Goal: Task Accomplishment & Management: Use online tool/utility

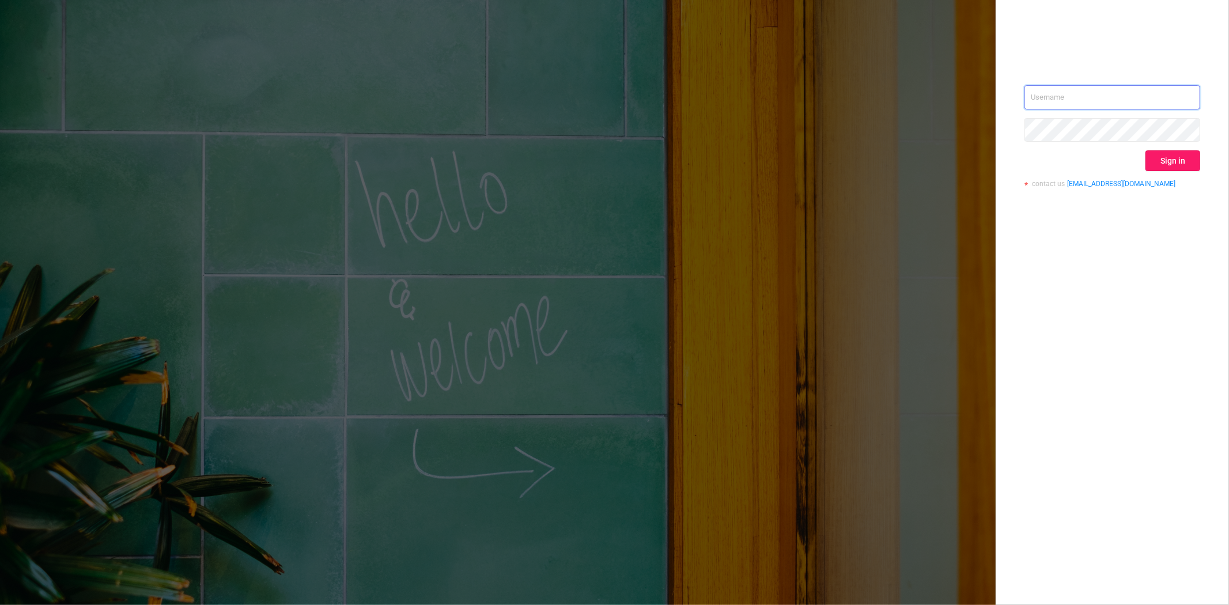
type input "[PERSON_NAME][EMAIL_ADDRESS][DOMAIN_NAME]"
click at [1166, 163] on button "Sign in" at bounding box center [1173, 160] width 55 height 21
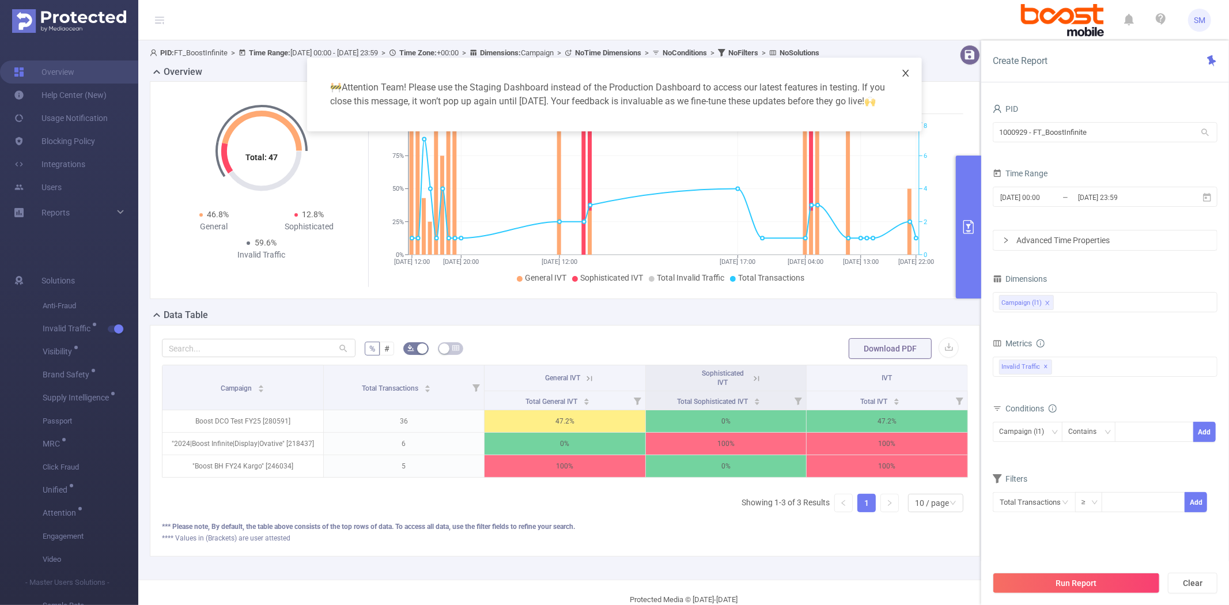
click at [902, 74] on icon "icon: close" at bounding box center [905, 73] width 9 height 9
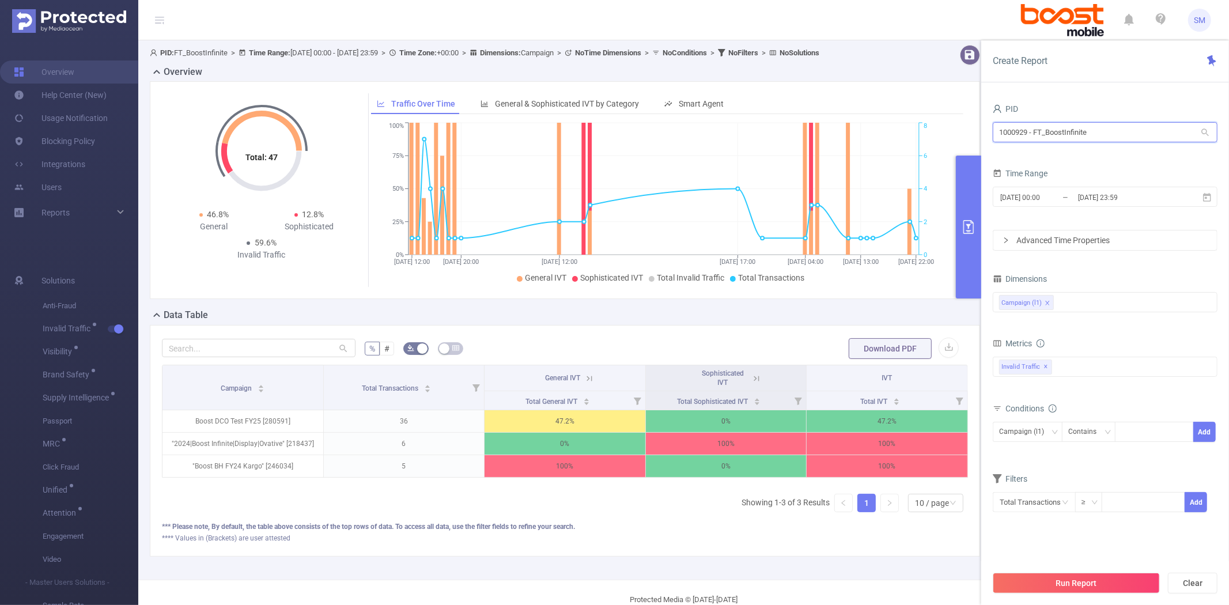
drag, startPoint x: 1108, startPoint y: 137, endPoint x: 992, endPoint y: 137, distance: 115.3
click at [992, 137] on div "PID 1000929 - FT_BoostInfinite 1000929 - FT_BoostInfinite Time Range 2025-09-12…" at bounding box center [1105, 357] width 248 height 536
type input "fandue"
click at [1026, 159] on li "1000933 - FT_FanDuel 0" at bounding box center [1105, 156] width 225 height 18
click at [1125, 587] on button "Run Report" at bounding box center [1076, 583] width 167 height 21
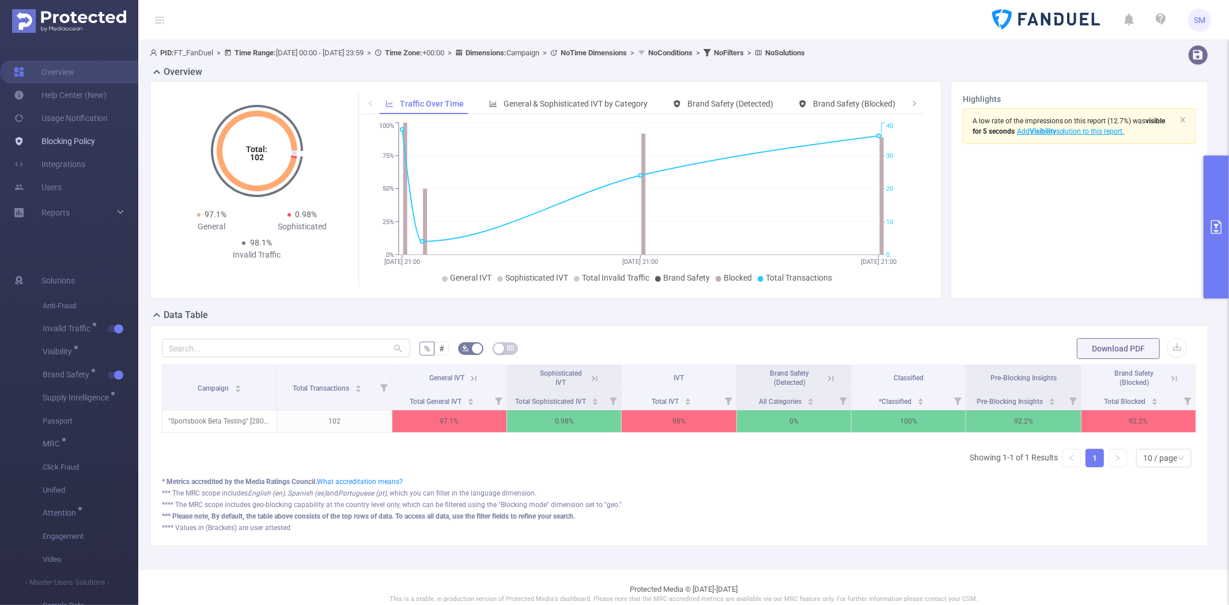
click at [74, 144] on link "Blocking Policy" at bounding box center [54, 141] width 81 height 23
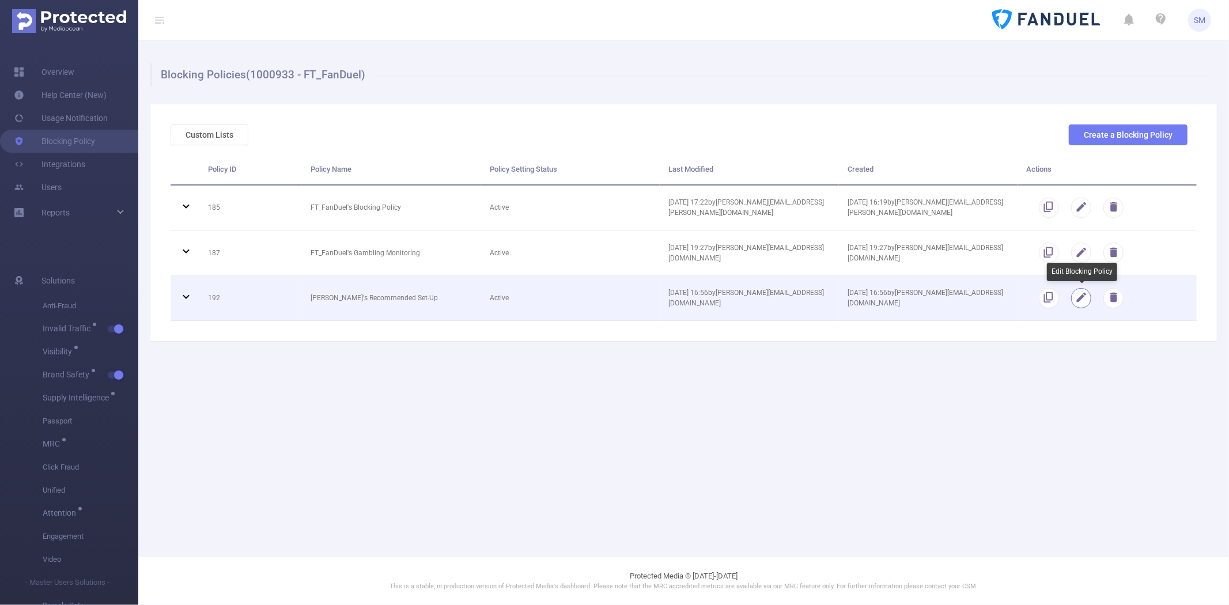
click at [1083, 297] on button "button" at bounding box center [1081, 298] width 20 height 20
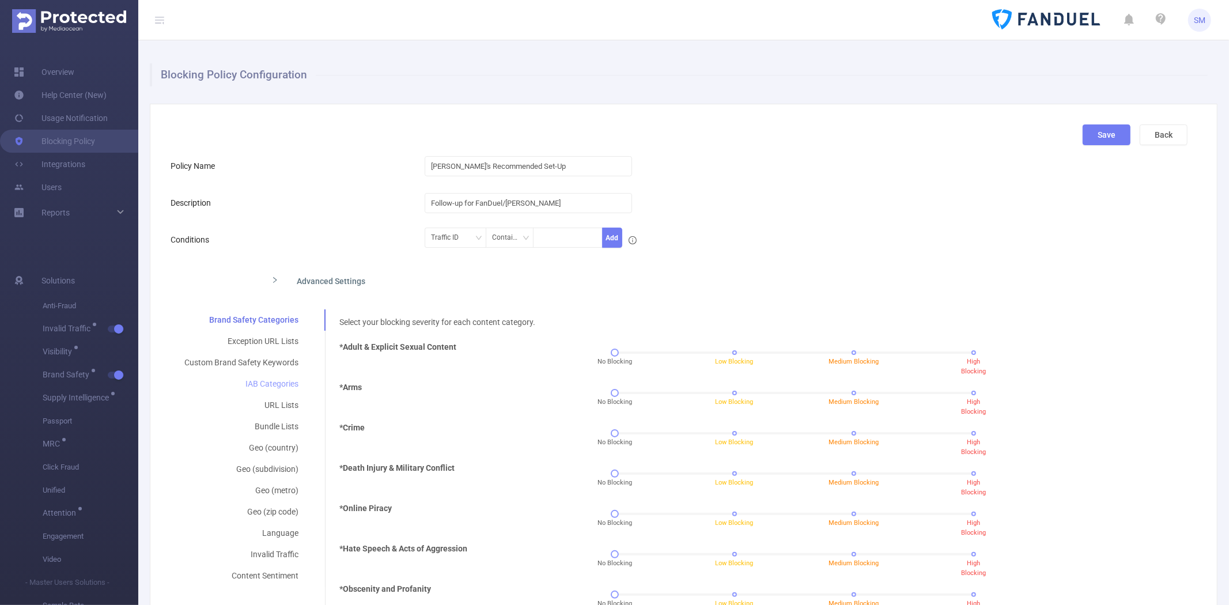
click at [257, 381] on div "IAB Categories" at bounding box center [242, 383] width 142 height 21
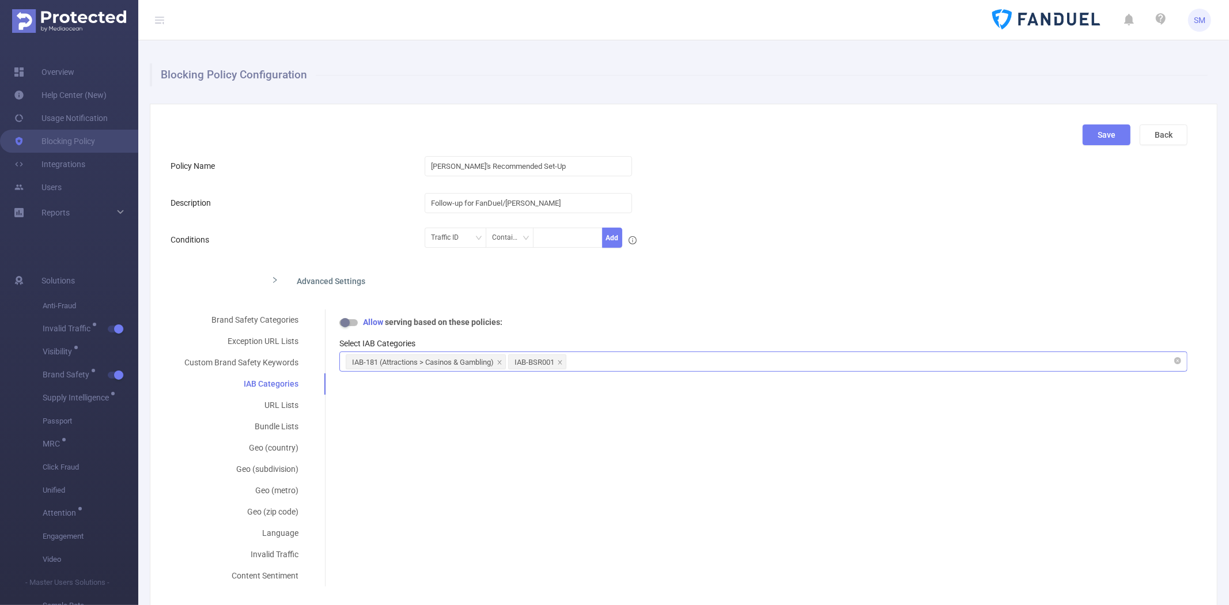
click at [595, 365] on div "IAB-181 (Attractions > Casinos & Gambling) IAB-BSR001" at bounding box center [764, 361] width 836 height 19
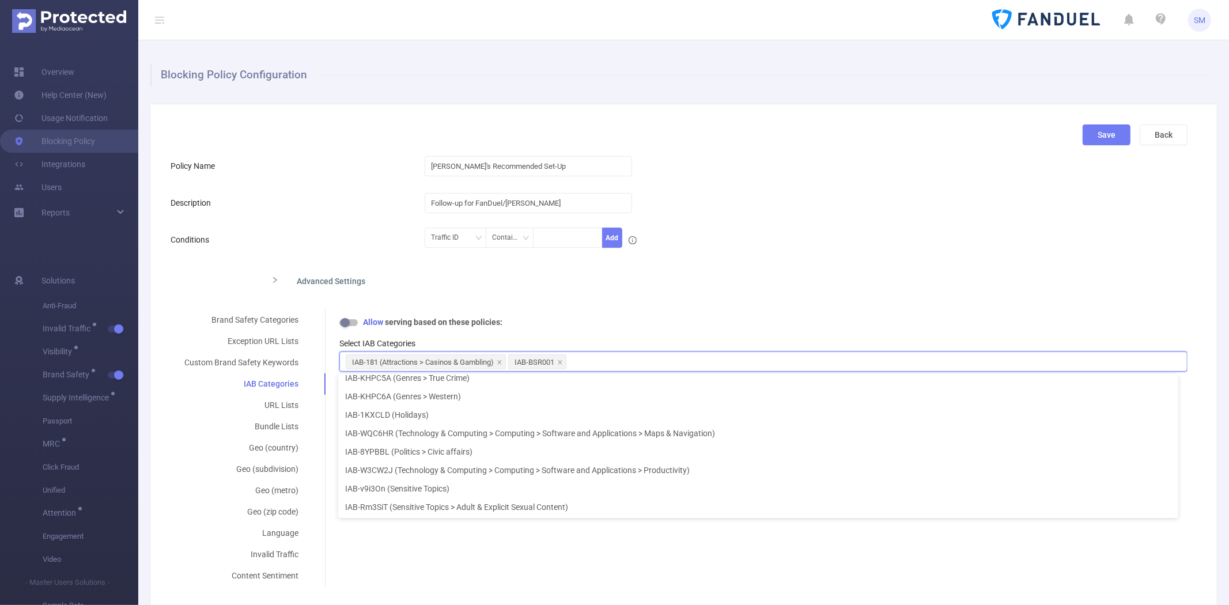
scroll to position [13709, 0]
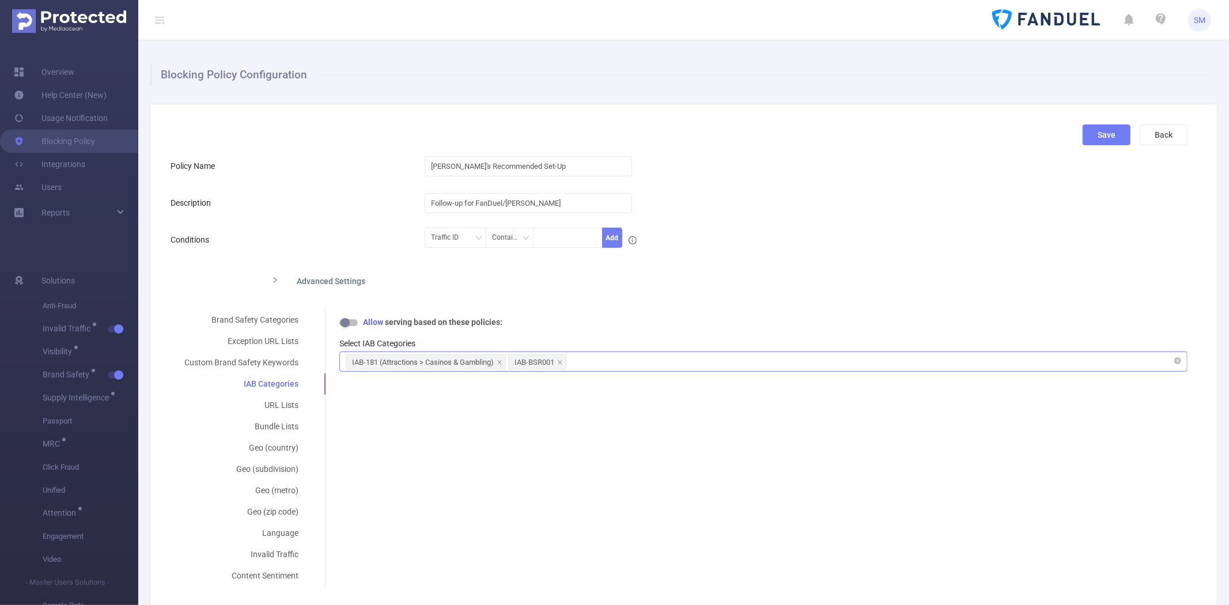
click at [666, 362] on div "IAB-181 (Attractions > Casinos & Gambling) IAB-BSR001" at bounding box center [764, 361] width 836 height 19
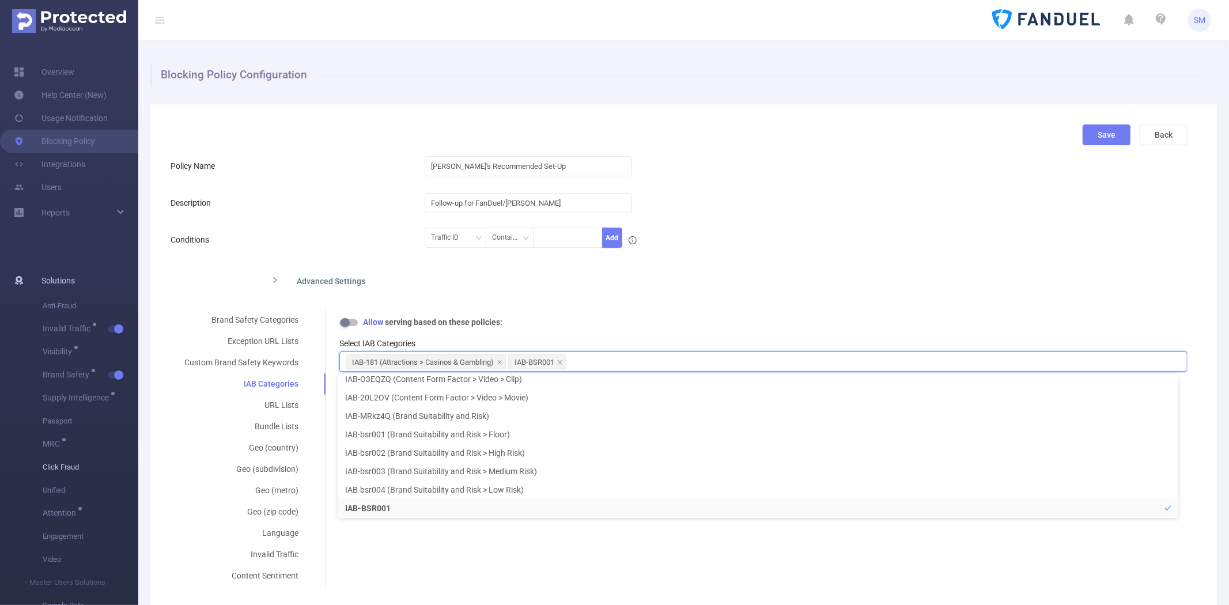
scroll to position [2, 0]
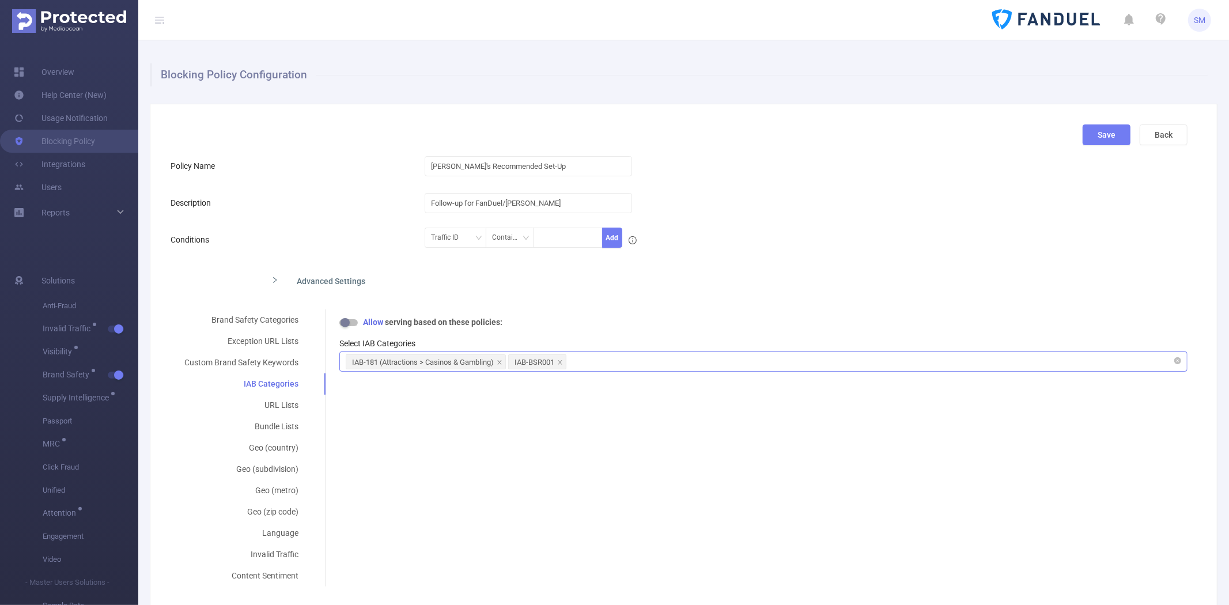
click at [672, 360] on div "IAB-181 (Attractions > Casinos & Gambling) IAB-BSR001" at bounding box center [764, 361] width 836 height 19
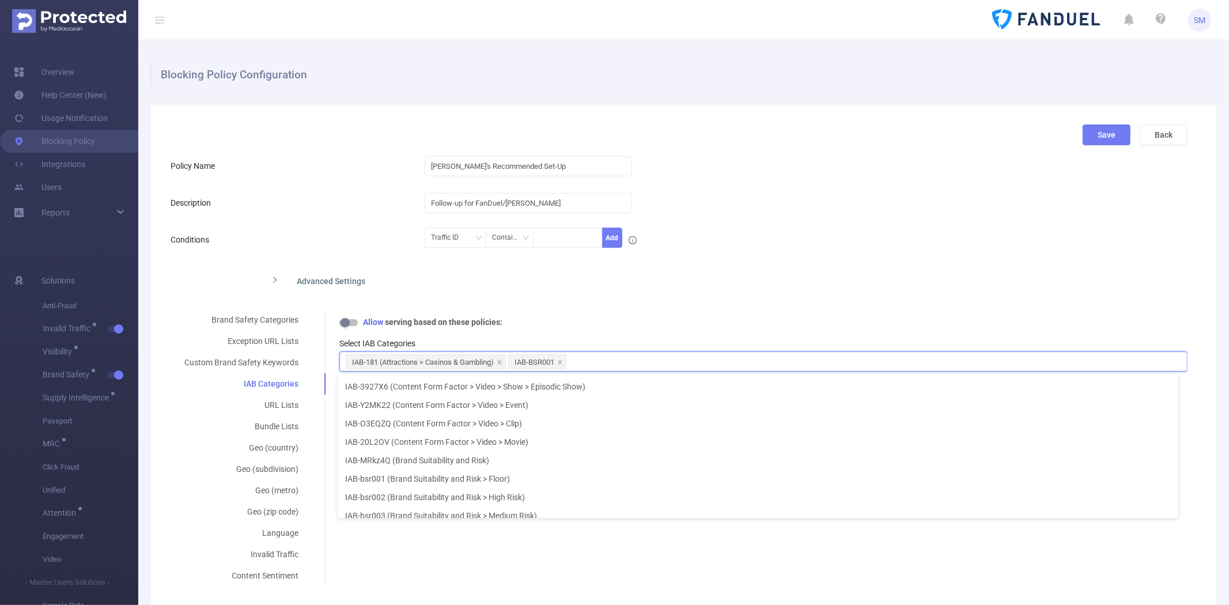
scroll to position [13709, 0]
click at [552, 565] on div "Brand Safety Categories Exception URL Lists Custom Brand Safety Keywords IAB Ca…" at bounding box center [679, 447] width 1017 height 277
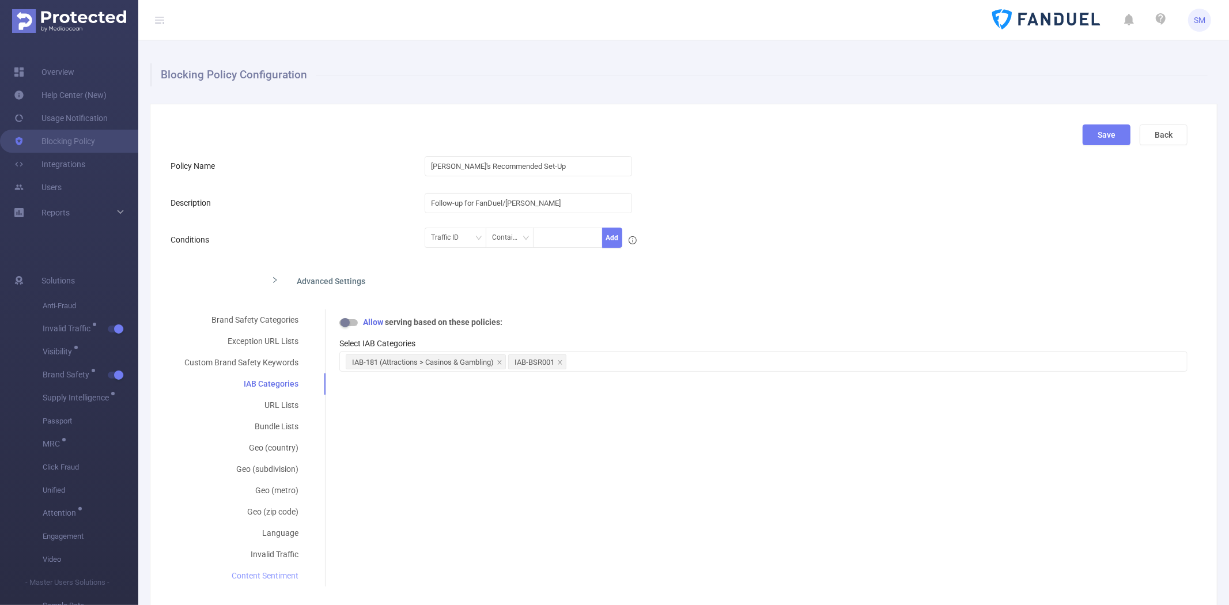
click at [273, 577] on div "Content Sentiment" at bounding box center [242, 575] width 142 height 21
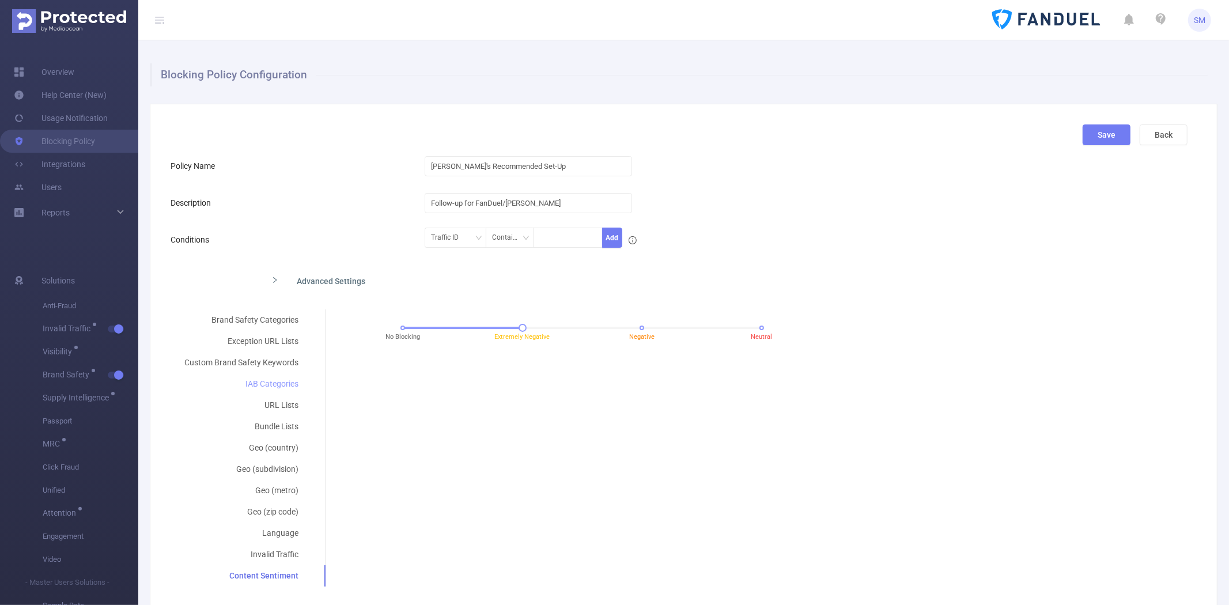
click at [279, 385] on div "IAB Categories" at bounding box center [242, 383] width 142 height 21
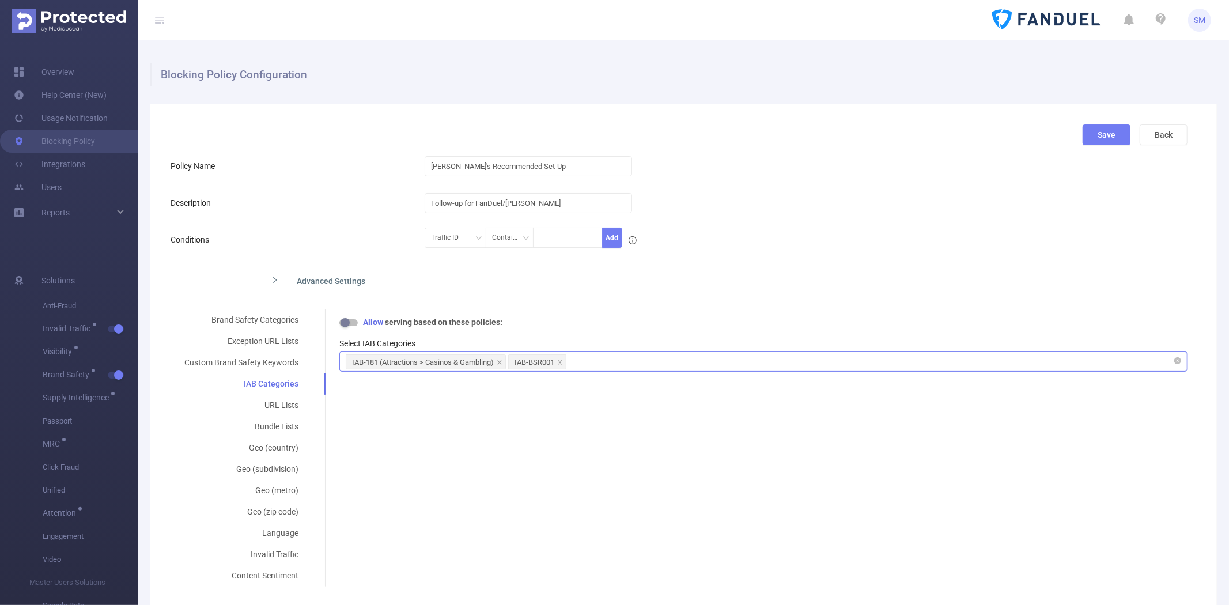
click at [644, 367] on div "IAB-181 (Attractions > Casinos & Gambling) IAB-BSR001" at bounding box center [764, 361] width 836 height 19
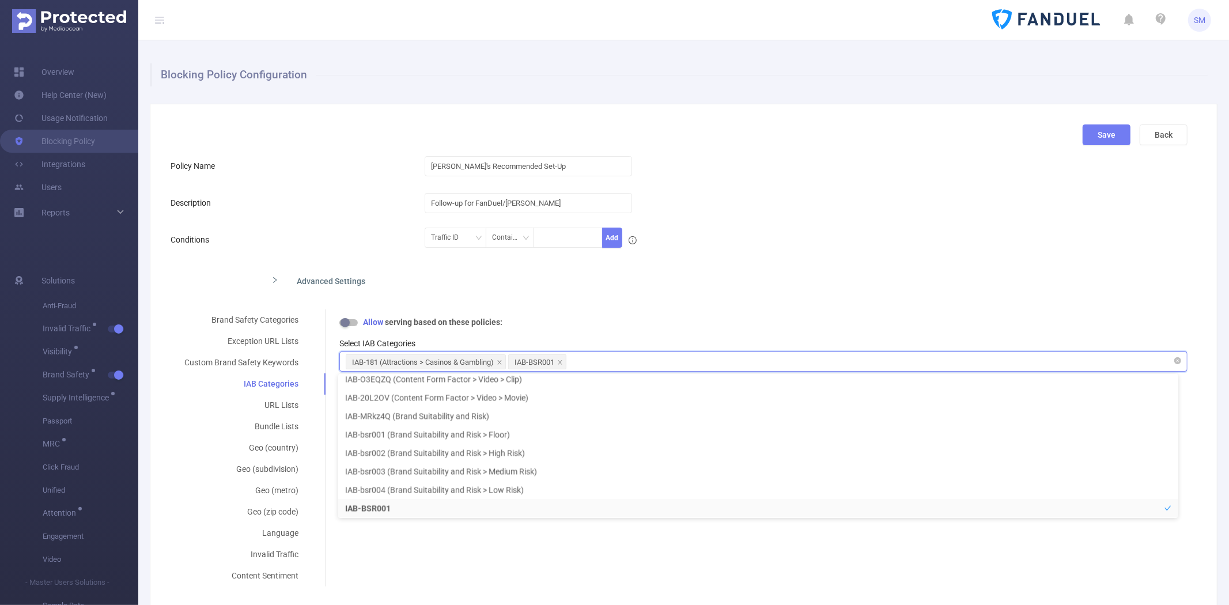
scroll to position [3192, 0]
click at [800, 287] on div "Advanced Settings" at bounding box center [567, 280] width 610 height 24
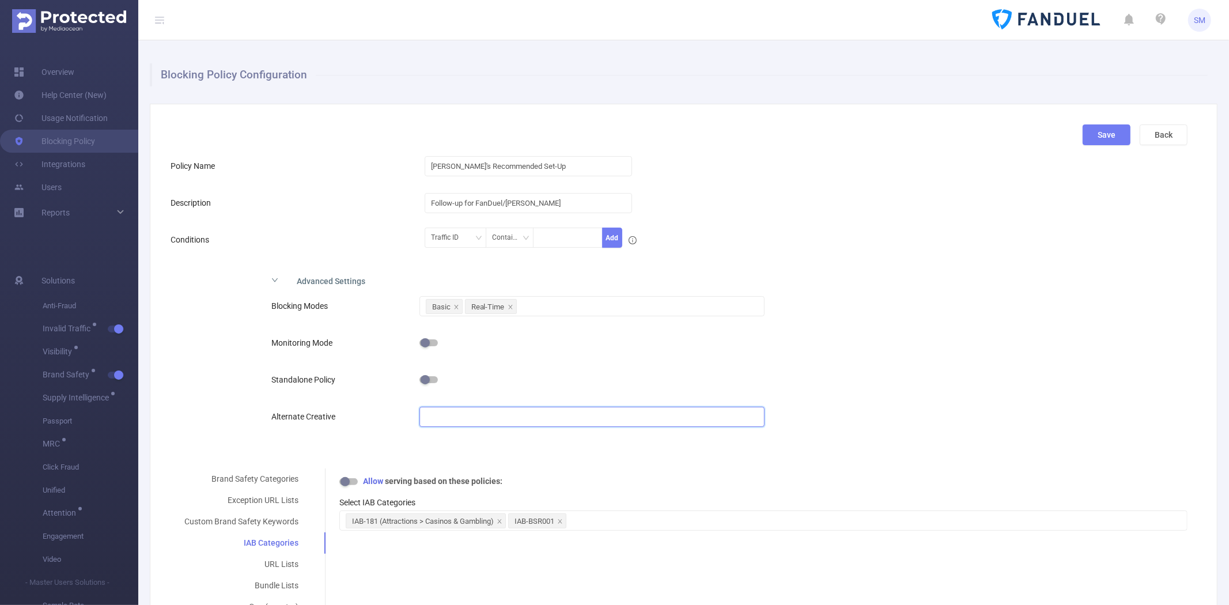
click at [443, 422] on input "text" at bounding box center [592, 417] width 345 height 20
click at [273, 280] on icon "icon: right" at bounding box center [275, 279] width 6 height 3
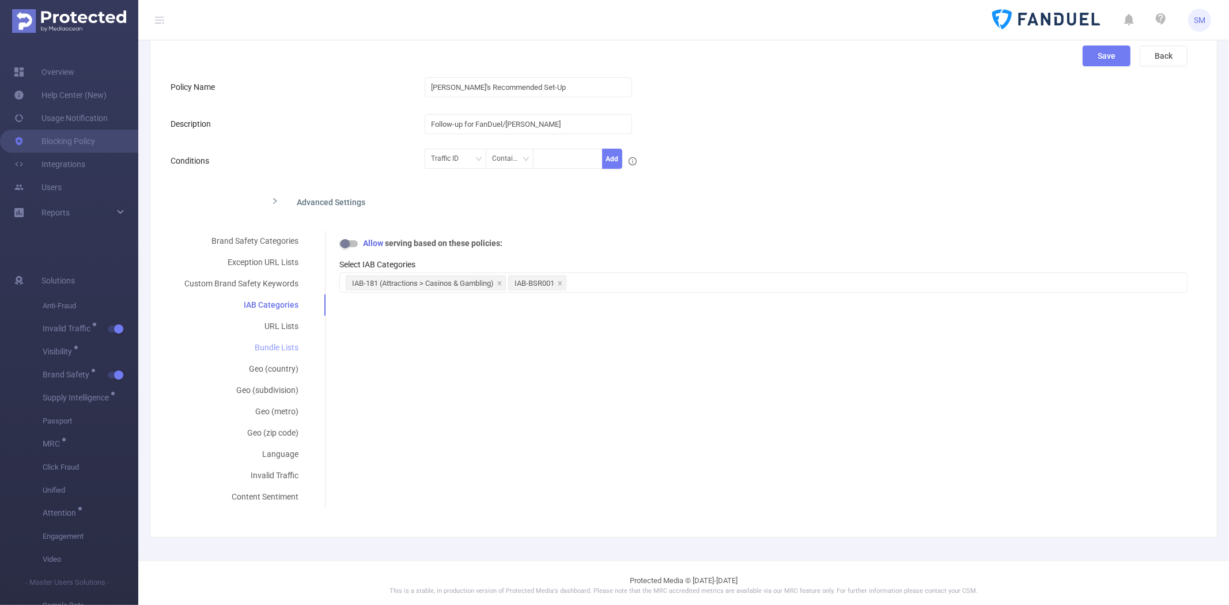
scroll to position [84, 0]
click at [275, 195] on icon "icon: right" at bounding box center [274, 196] width 7 height 7
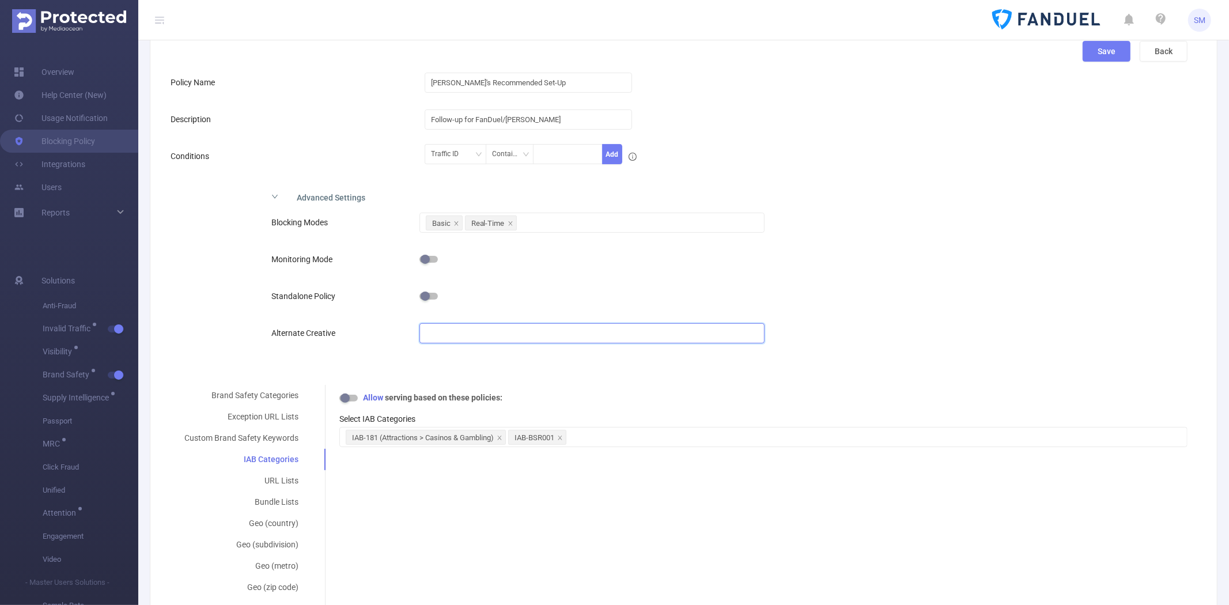
click at [499, 327] on input "text" at bounding box center [592, 333] width 345 height 20
click at [275, 198] on icon "icon: right" at bounding box center [274, 196] width 7 height 7
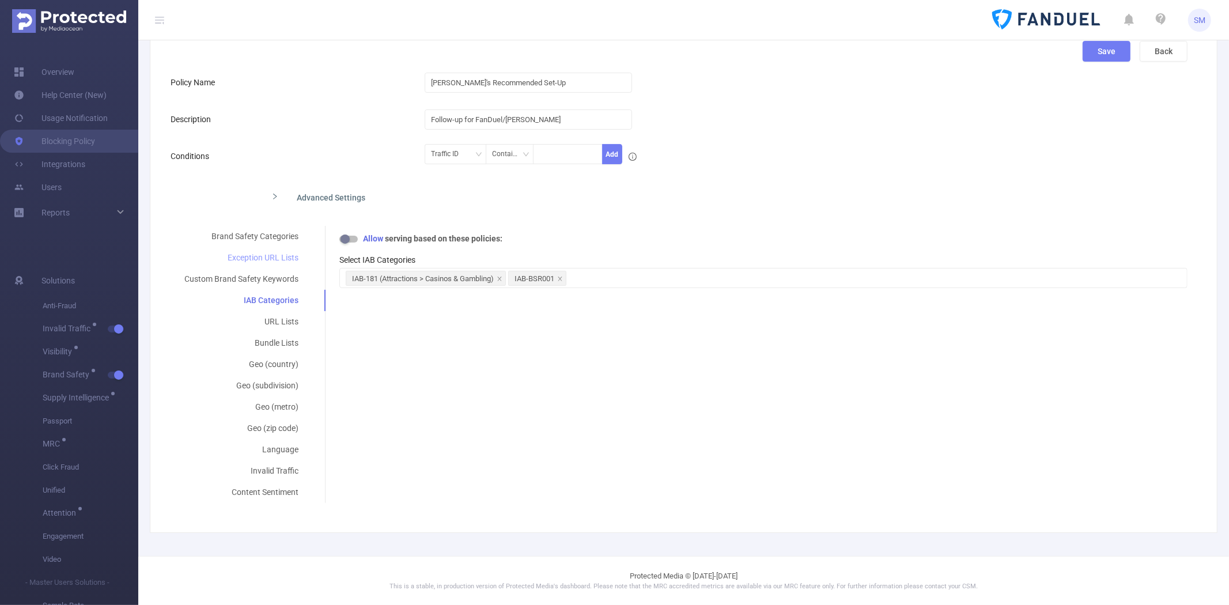
click at [244, 260] on div "Exception URL Lists" at bounding box center [242, 257] width 142 height 21
click at [244, 283] on div "Custom Brand Safety Keywords" at bounding box center [242, 279] width 142 height 21
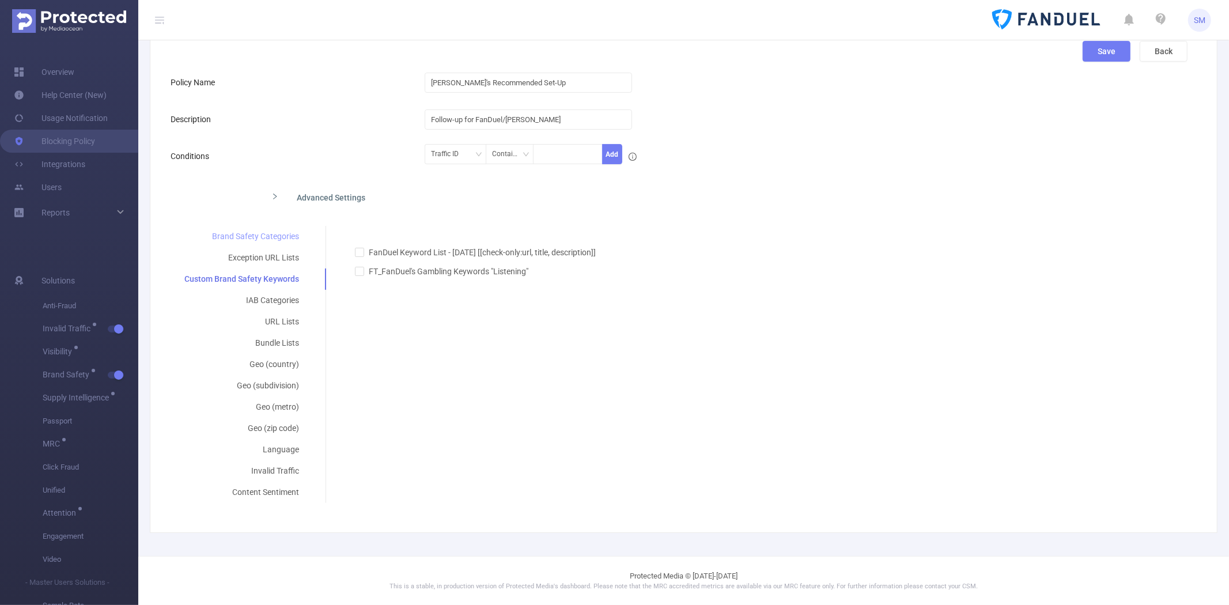
click at [268, 227] on div "Brand Safety Categories" at bounding box center [242, 236] width 142 height 21
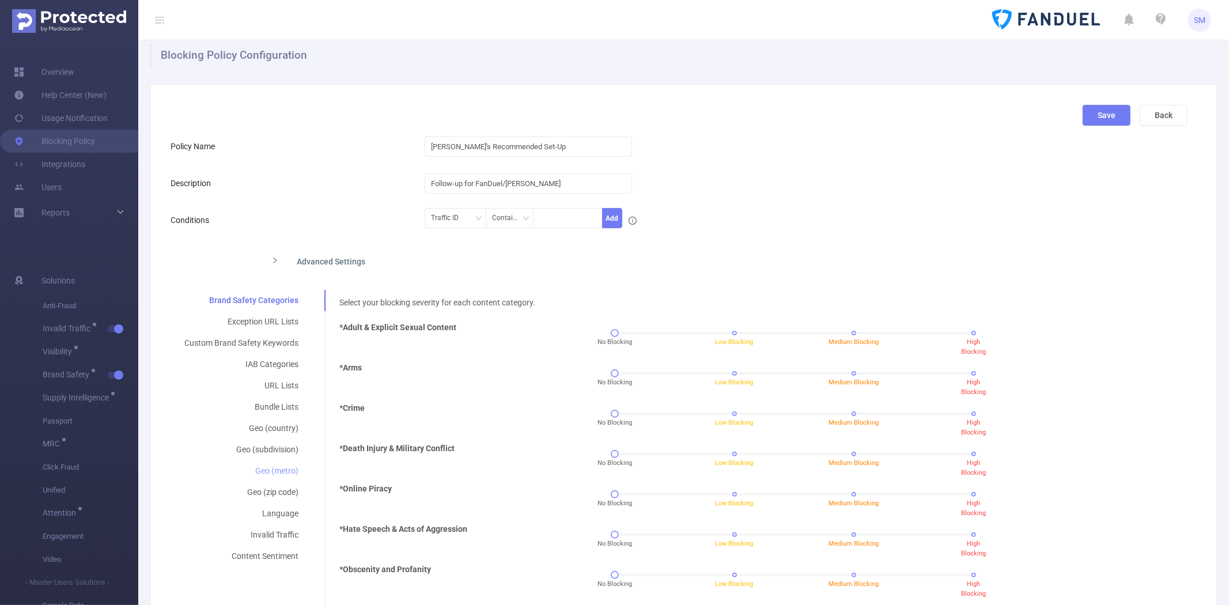
scroll to position [0, 0]
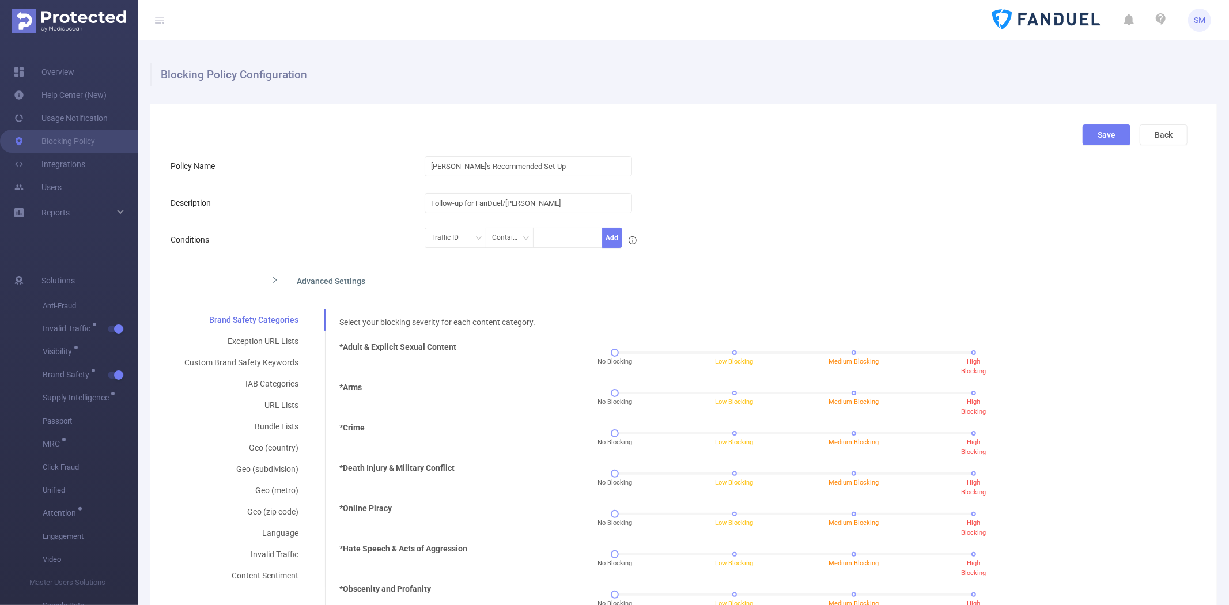
click at [791, 127] on div "Save Back" at bounding box center [679, 139] width 1026 height 30
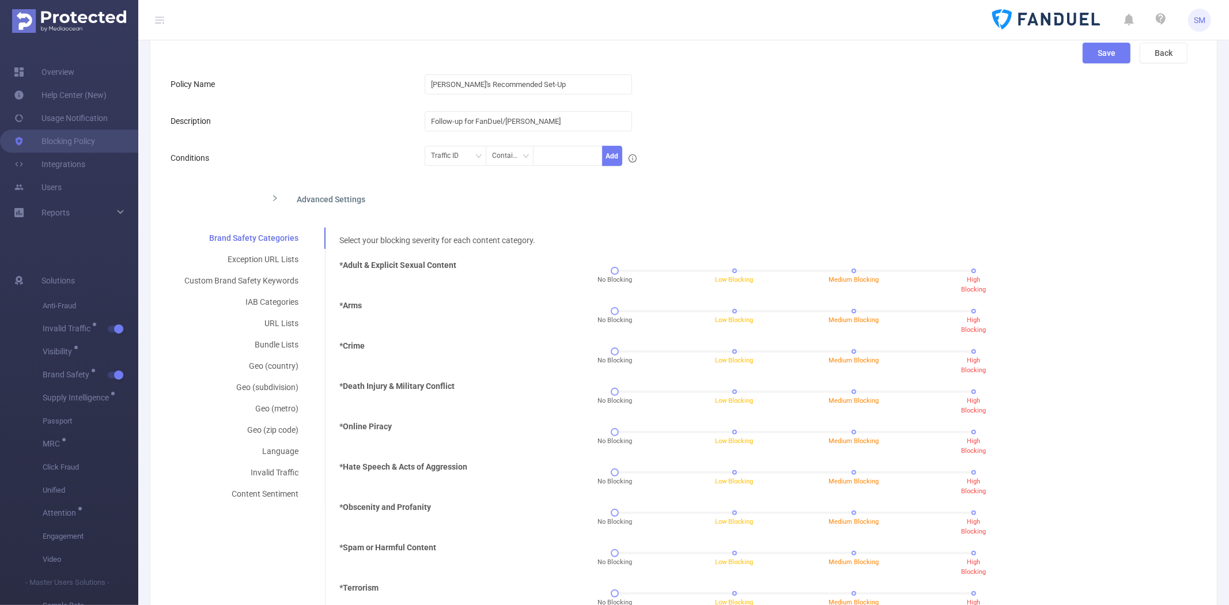
scroll to position [128, 0]
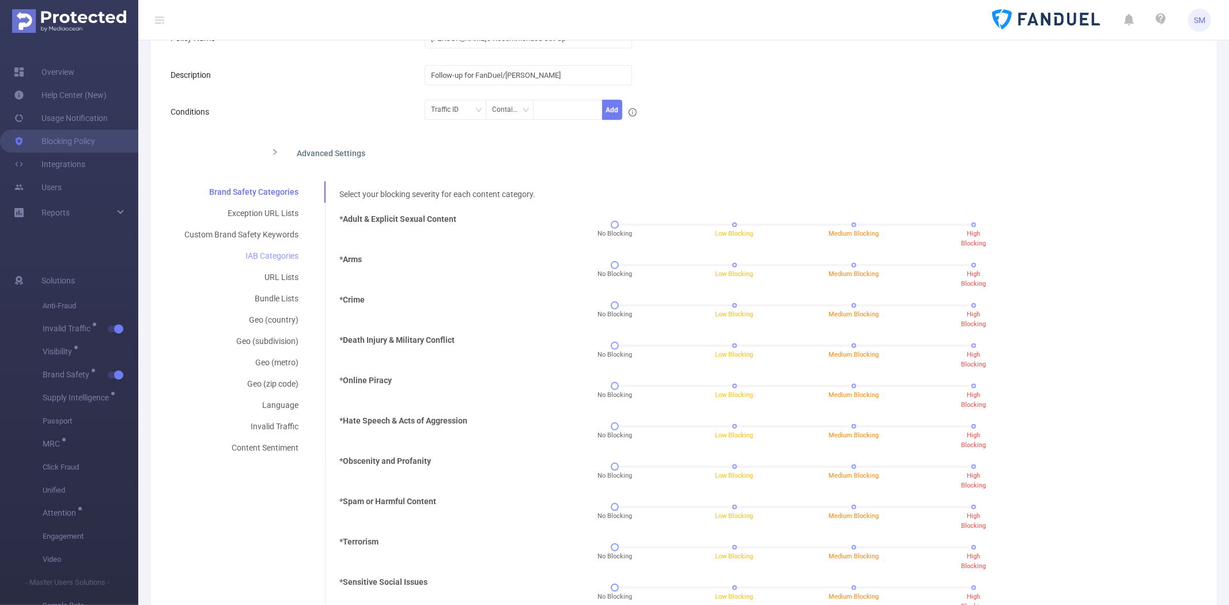
click at [270, 257] on div "IAB Categories" at bounding box center [242, 256] width 142 height 21
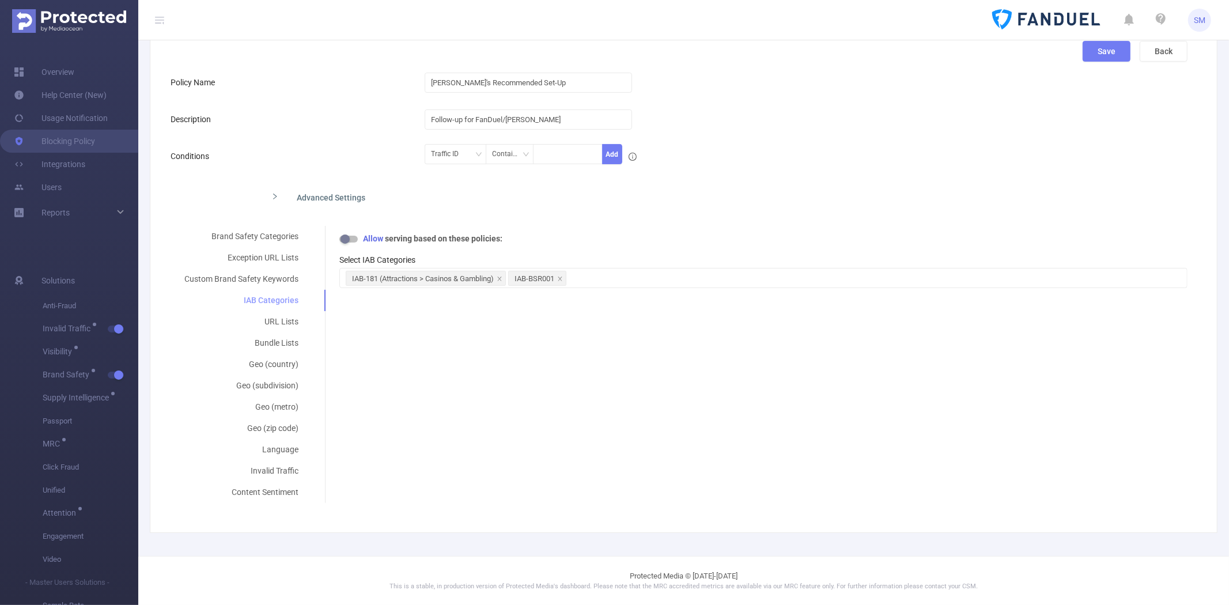
scroll to position [84, 0]
click at [647, 271] on div "IAB-181 (Attractions > Casinos & Gambling) IAB-BSR001" at bounding box center [764, 278] width 836 height 19
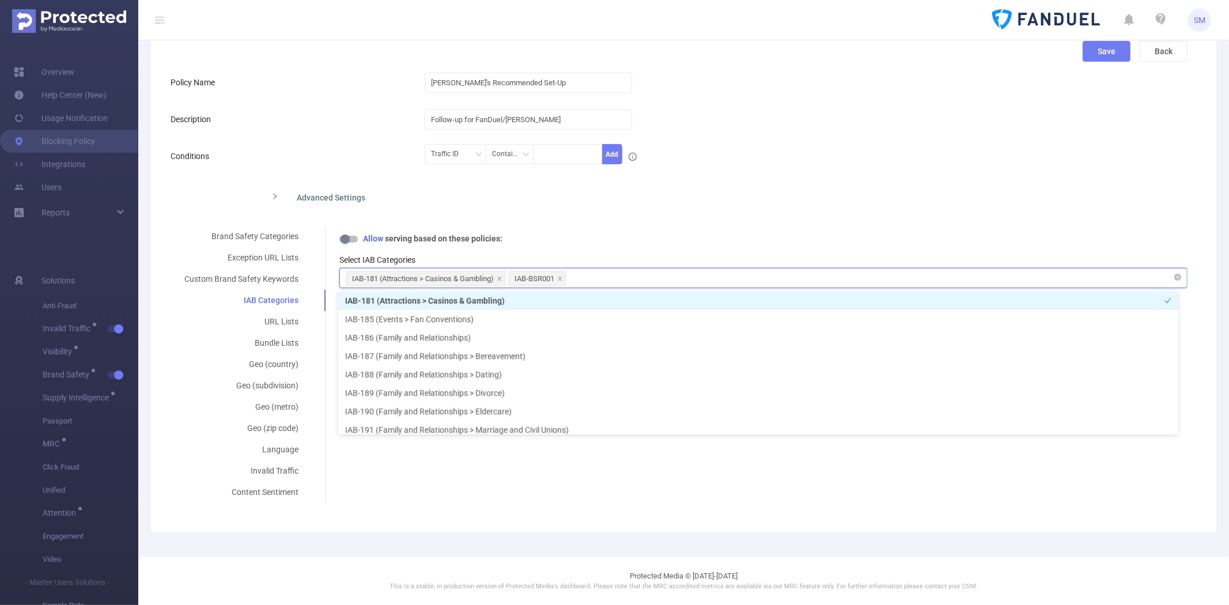
click at [650, 279] on div "IAB-181 (Attractions > Casinos & Gambling) IAB-BSR001" at bounding box center [764, 278] width 836 height 19
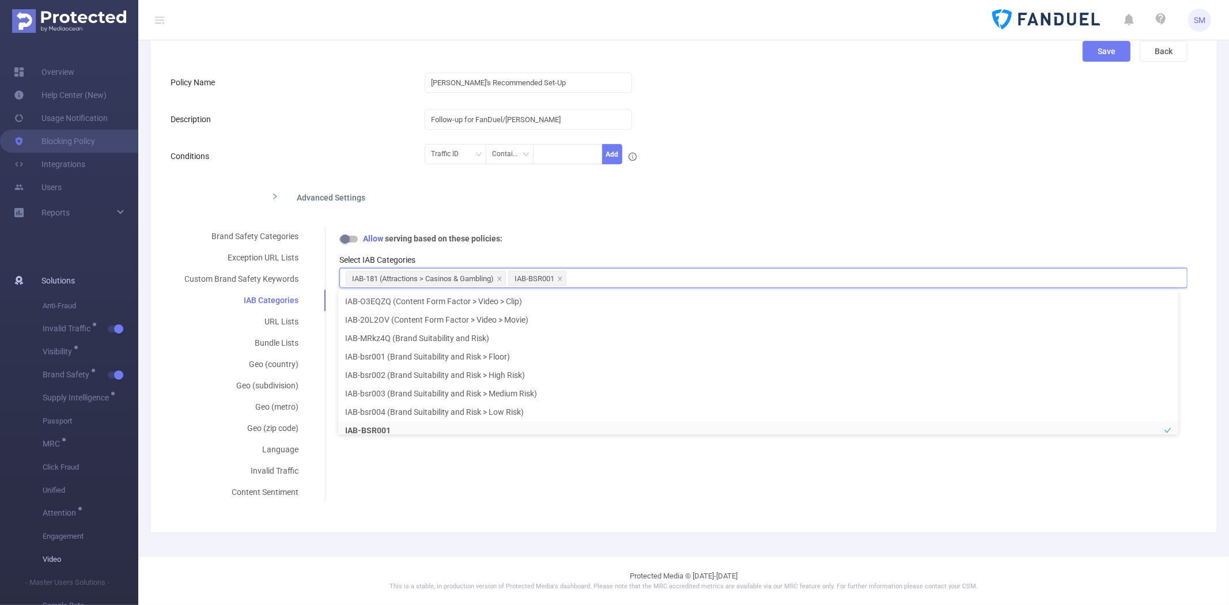
scroll to position [2, 0]
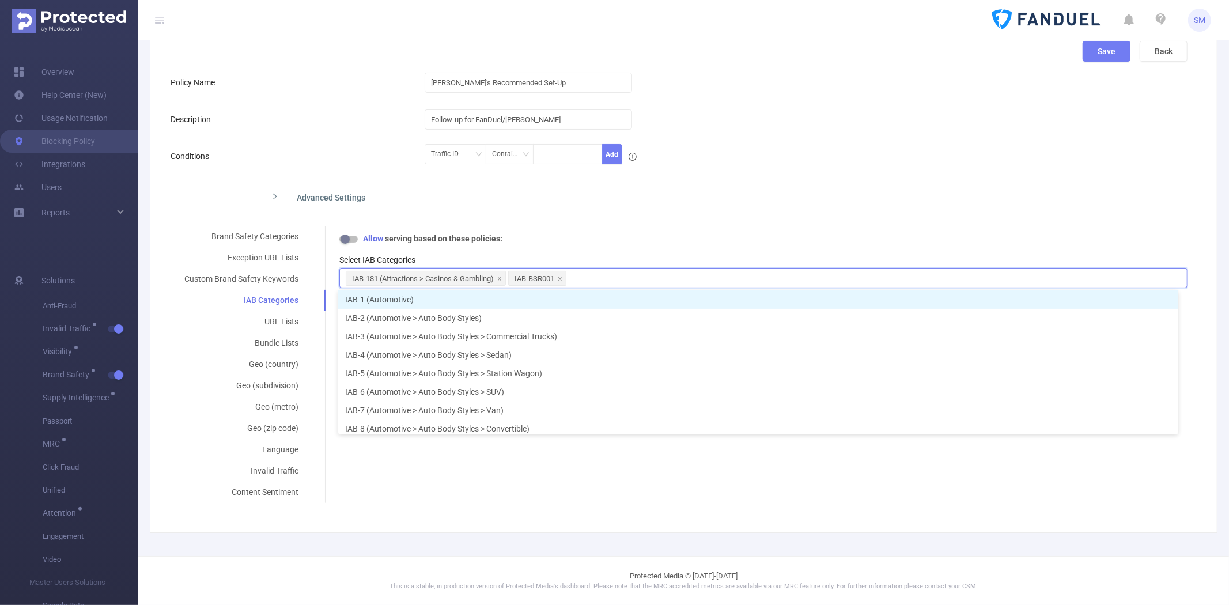
click at [575, 480] on div "Brand Safety Categories Exception URL Lists Custom Brand Safety Keywords IAB Ca…" at bounding box center [679, 364] width 1017 height 277
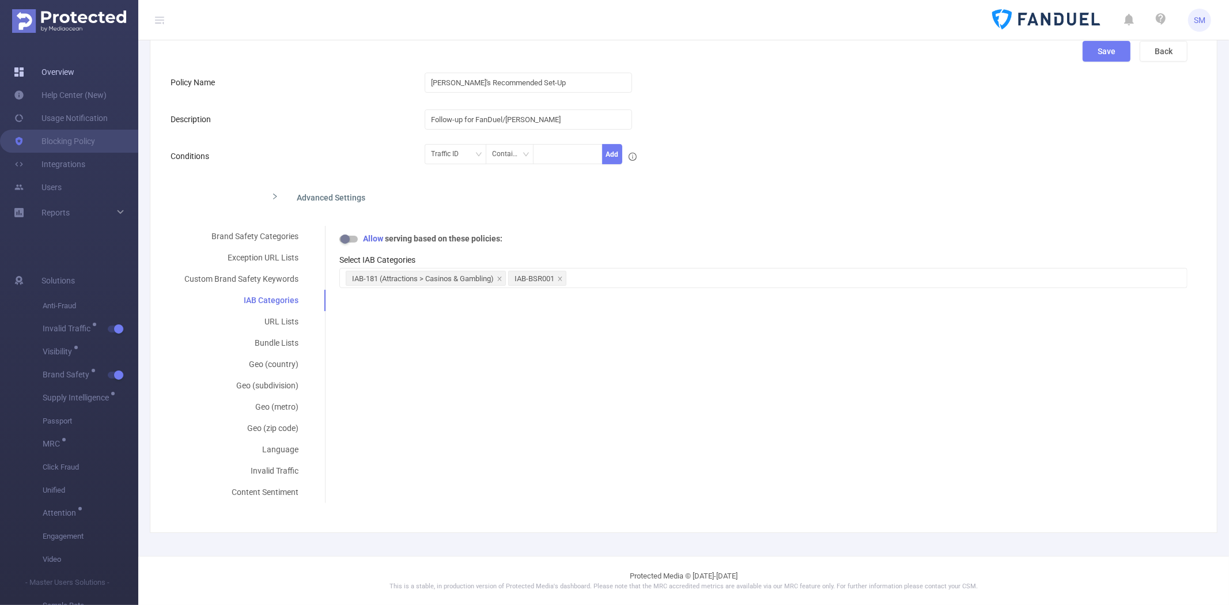
click at [61, 70] on link "Overview" at bounding box center [44, 72] width 61 height 23
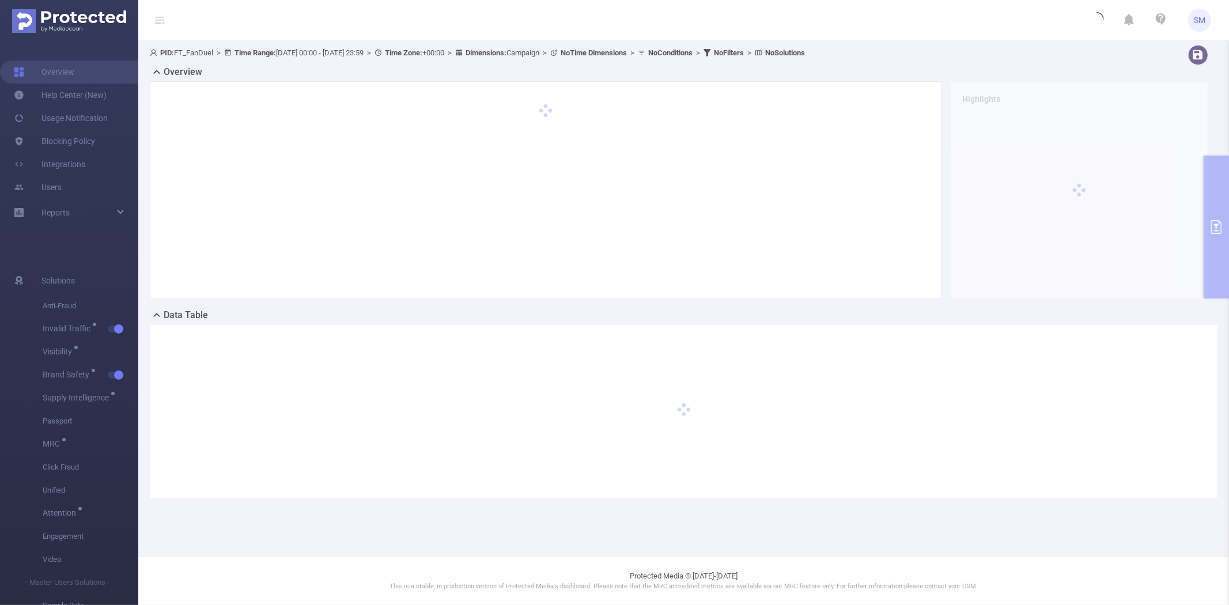
type input "2025-09-12 00:00"
type input "2025-09-15 23:59"
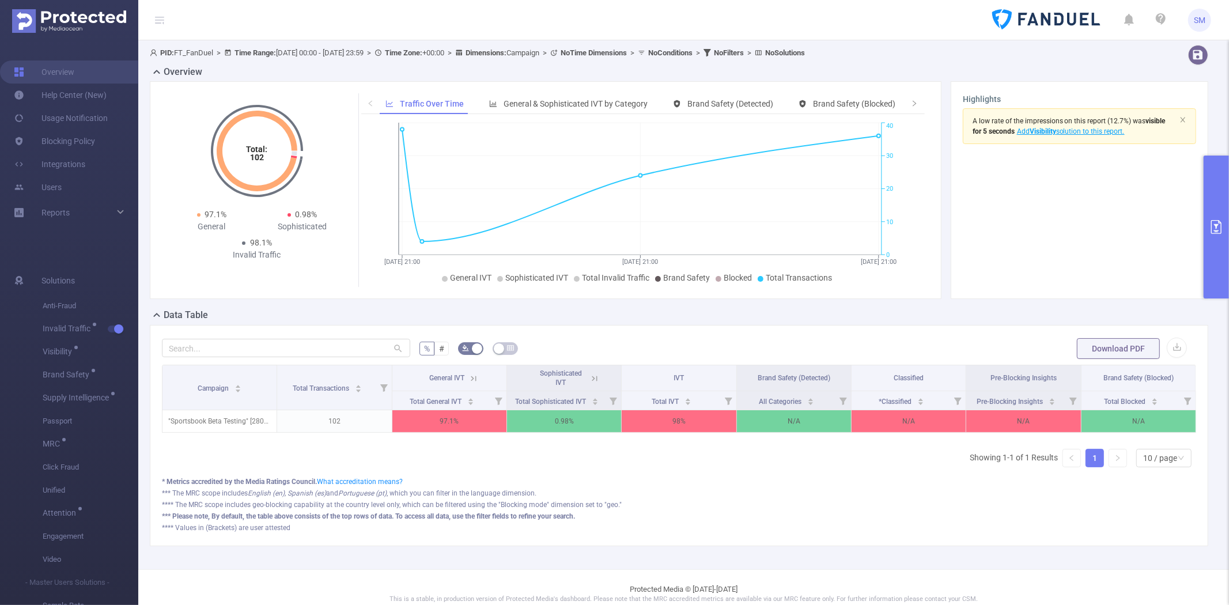
click at [1225, 187] on button "primary" at bounding box center [1216, 227] width 25 height 143
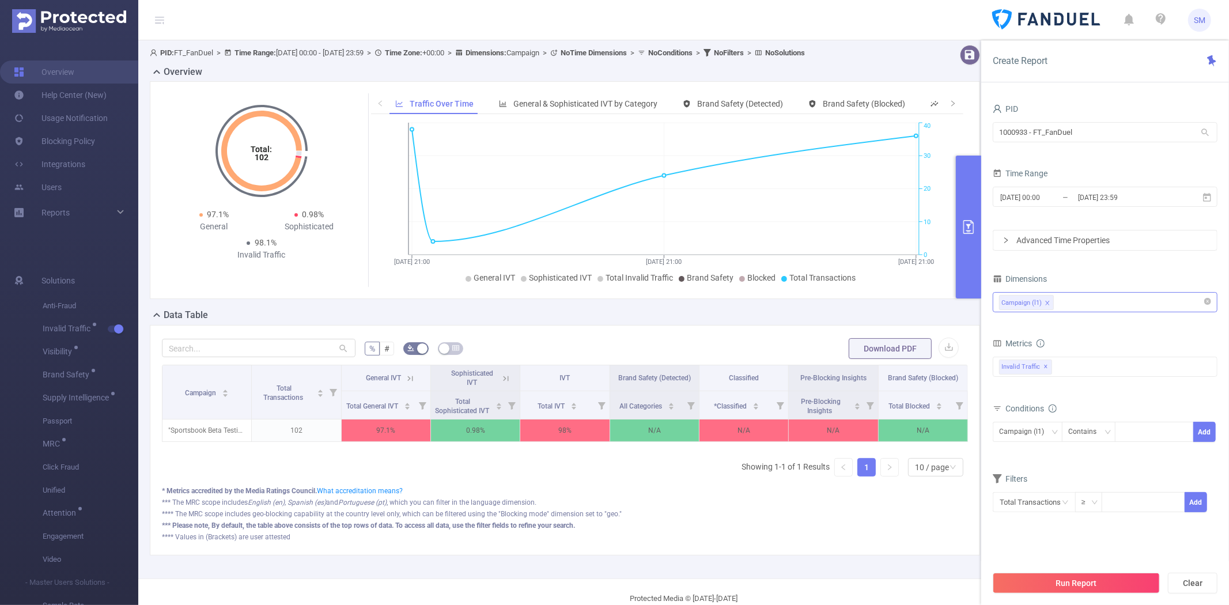
click at [1096, 306] on div "Campaign (l1)" at bounding box center [1105, 302] width 212 height 19
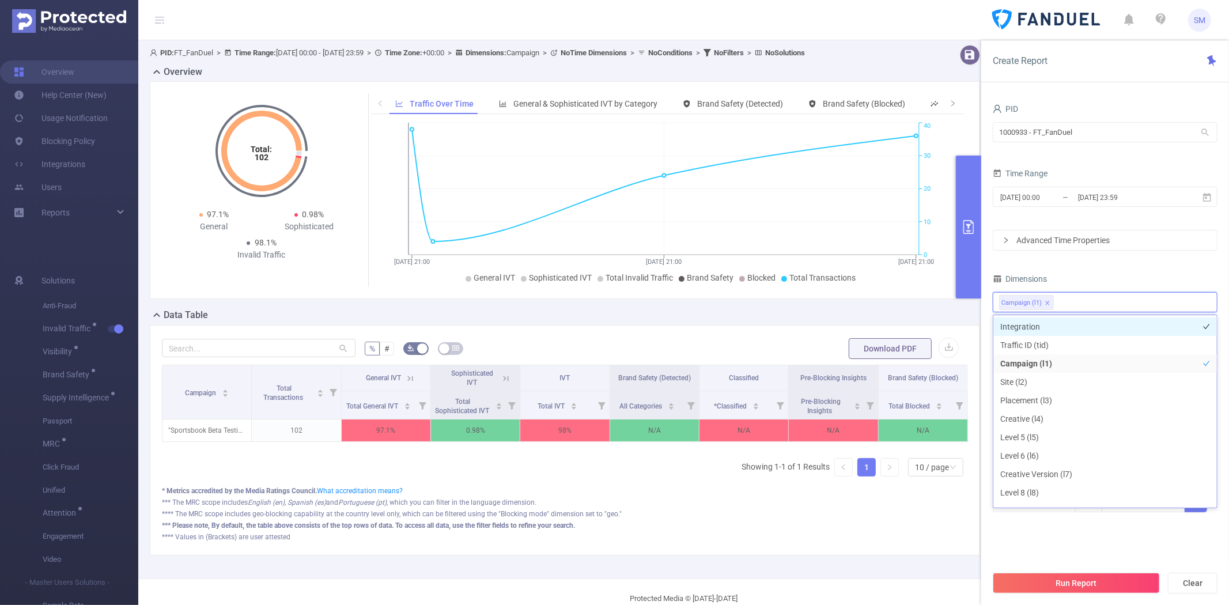
click at [1078, 322] on li "Integration" at bounding box center [1106, 327] width 224 height 18
click at [1093, 267] on div "PID 1000933 - FT_FanDuel 1000933 - FT_FanDuel Time Range 2025-09-12 00:00 _ 202…" at bounding box center [1105, 314] width 225 height 426
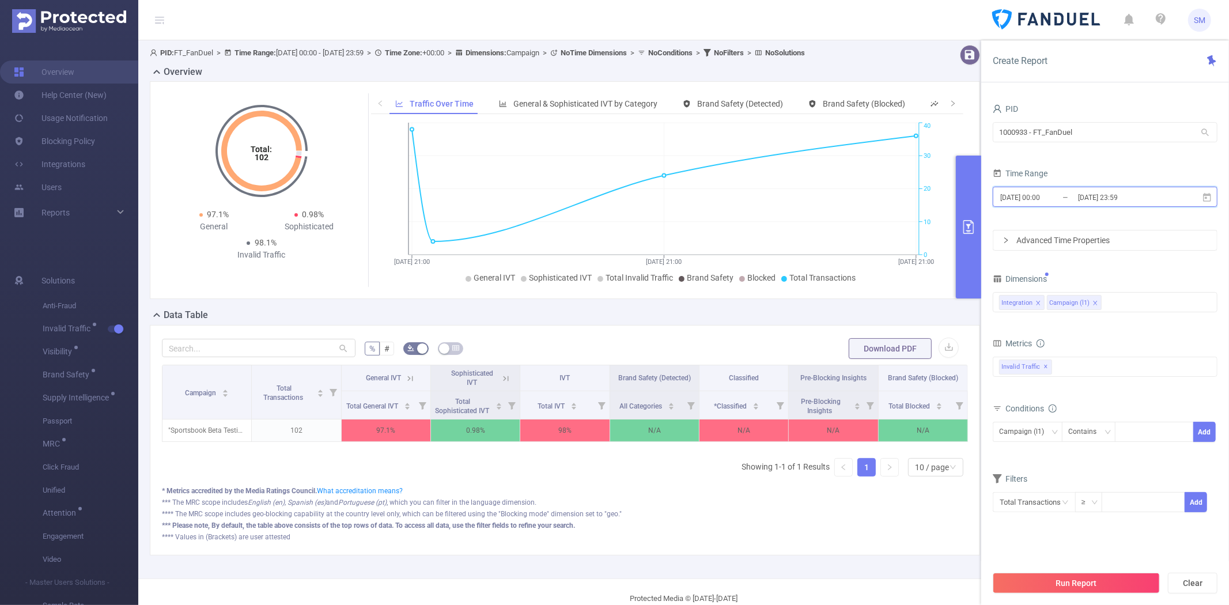
click at [1209, 197] on icon at bounding box center [1207, 197] width 10 height 10
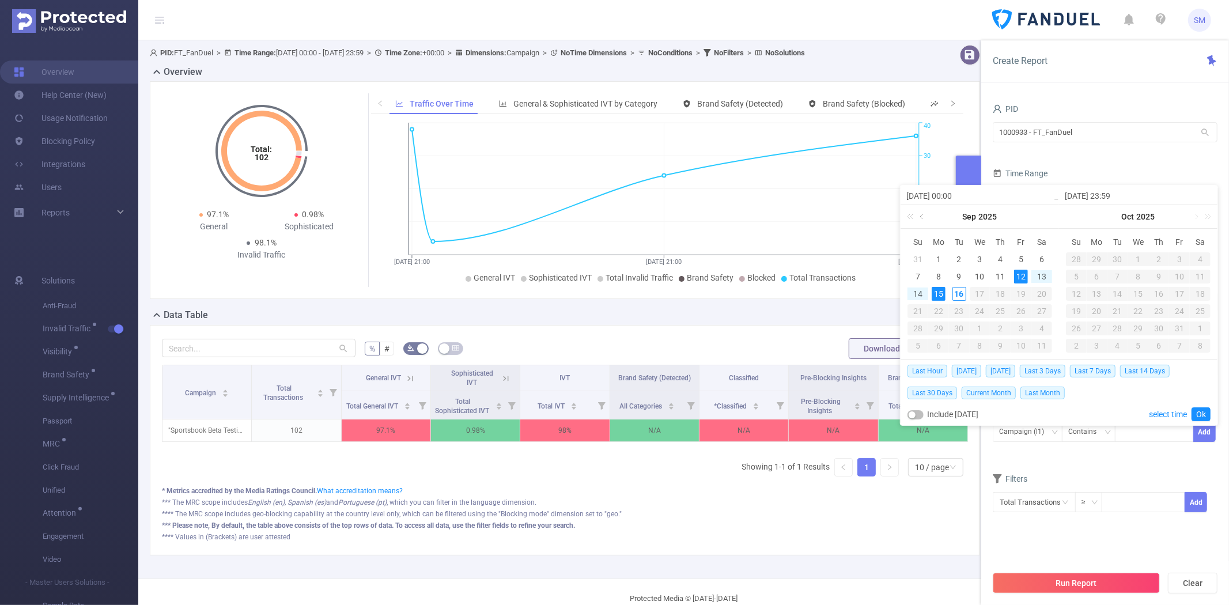
click at [922, 214] on link at bounding box center [922, 216] width 10 height 23
click at [1024, 256] on div "1" at bounding box center [1021, 259] width 14 height 14
click at [1023, 294] on div "15" at bounding box center [1021, 294] width 14 height 14
type input "2025-08-01 00:00"
type input "2025-08-15 23:59"
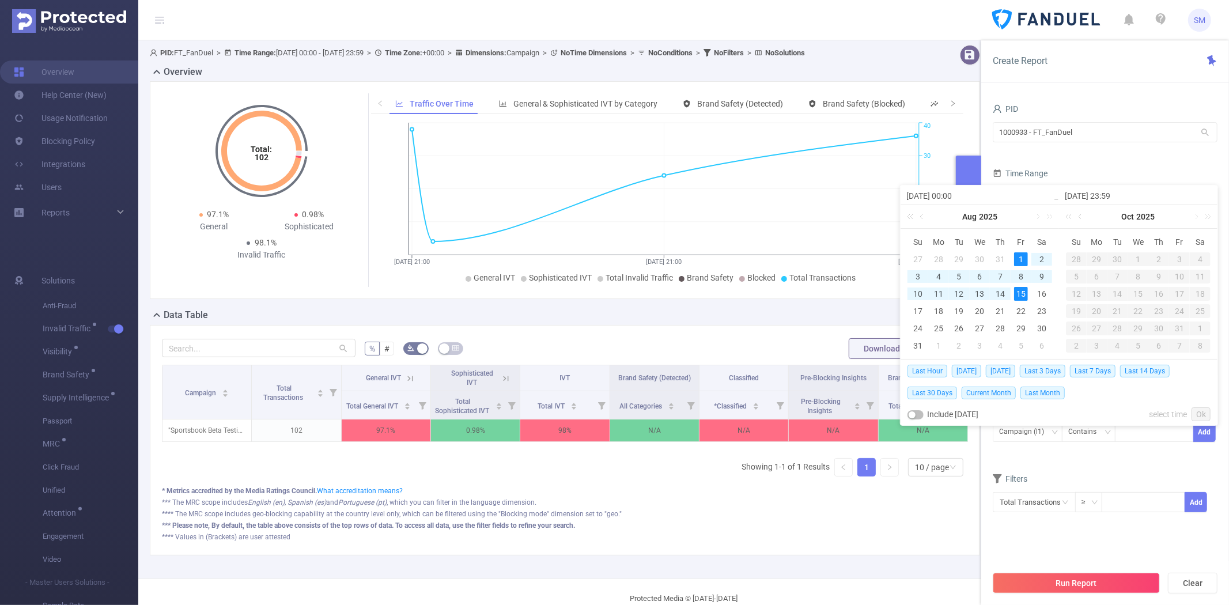
type input "2025-08-01 00:00"
type input "2025-08-15 23:59"
click at [1201, 414] on link "Ok" at bounding box center [1201, 414] width 19 height 14
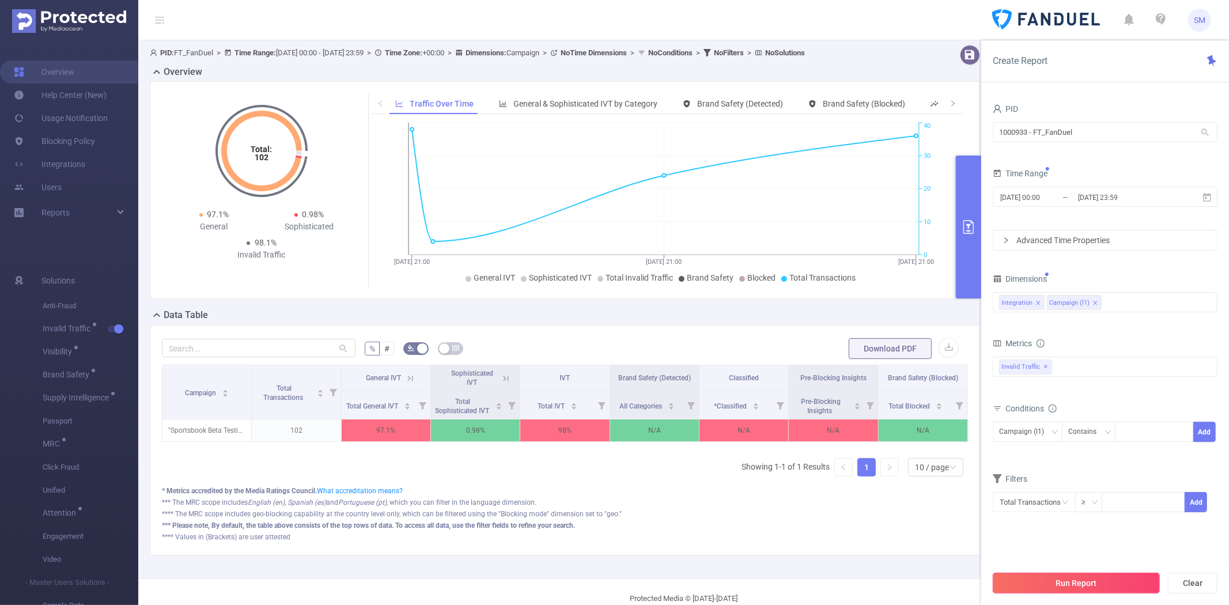
click at [1050, 586] on button "Run Report" at bounding box center [1076, 583] width 167 height 21
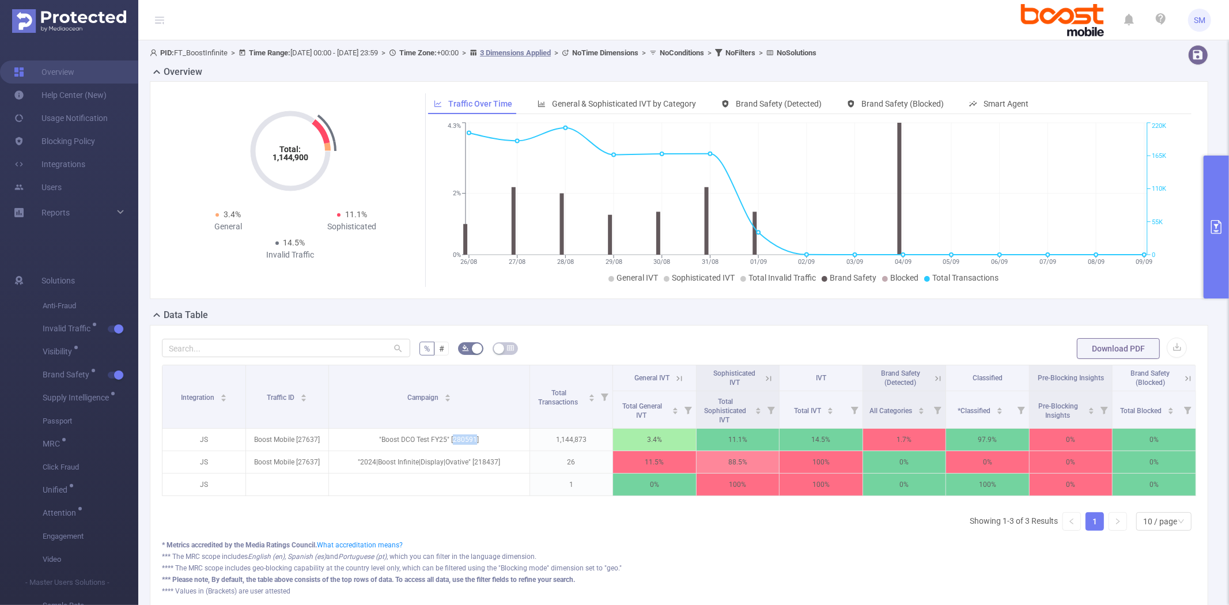
click at [1211, 181] on button "primary" at bounding box center [1216, 227] width 25 height 143
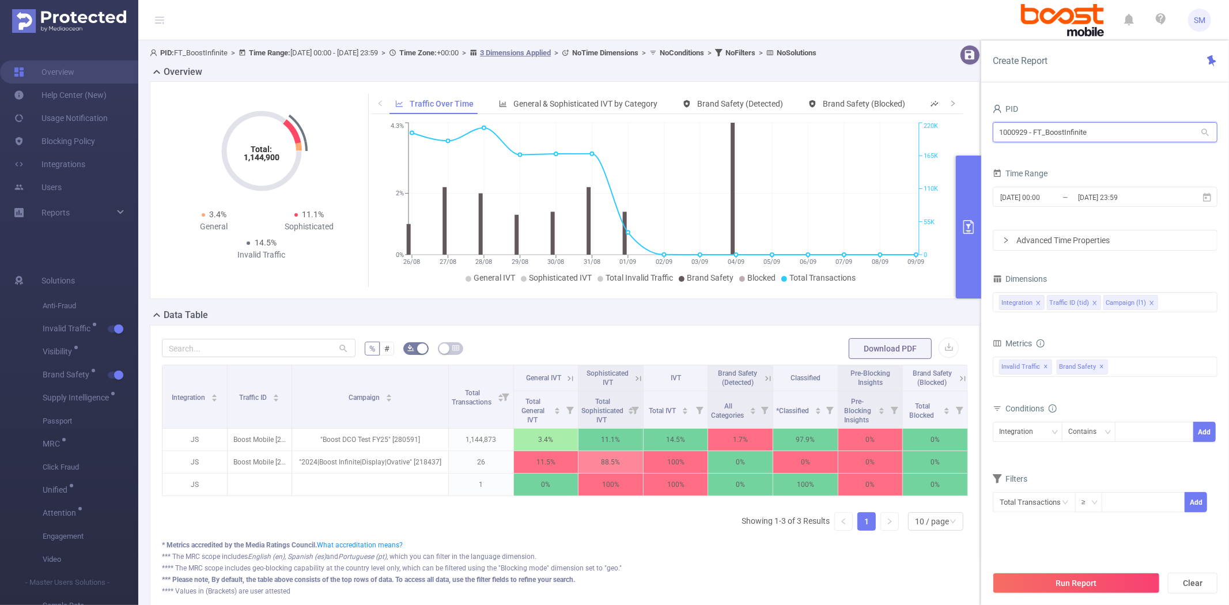
drag, startPoint x: 1080, startPoint y: 135, endPoint x: 931, endPoint y: 126, distance: 149.6
click at [931, 126] on section "PID: FT_BoostInfinite > Time Range: [DATE] 00:00 - [DATE] 23:59 > Time Zone: +0…" at bounding box center [683, 336] width 1091 height 592
type input "pharm"
click at [1019, 150] on li "1001013 - FT_BayerPharma 4M [1.09M rows]" at bounding box center [1105, 156] width 225 height 18
click at [1212, 201] on icon at bounding box center [1207, 197] width 10 height 10
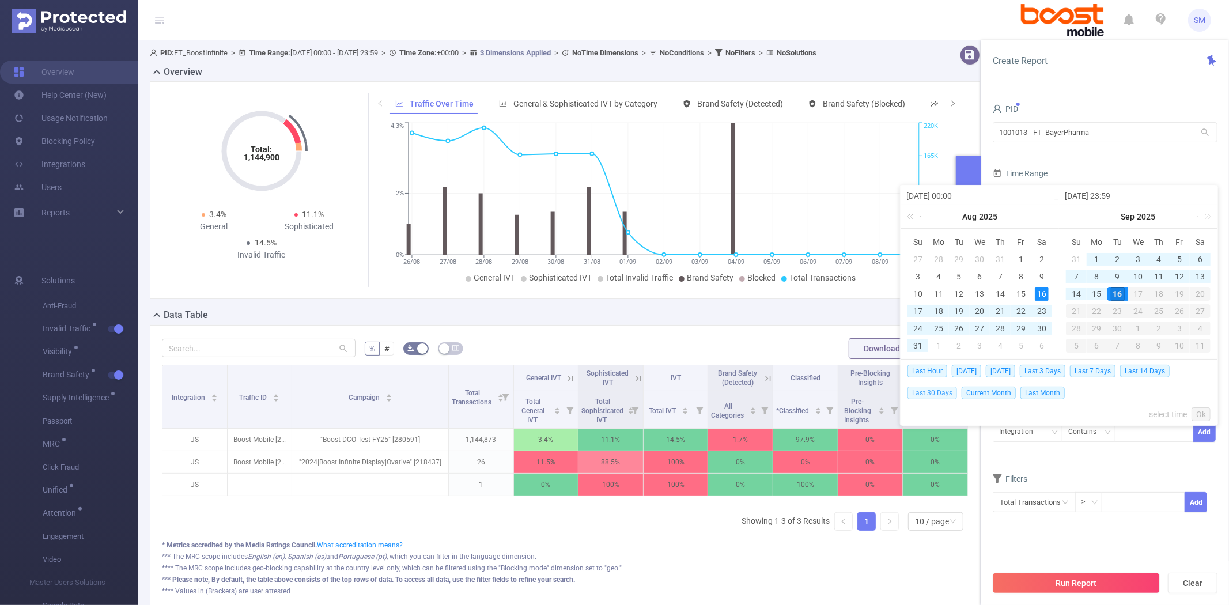
click at [936, 389] on span "Last 30 Days" at bounding box center [933, 393] width 50 height 13
type input "[DATE] 00:00"
type input "[DATE] 23:59"
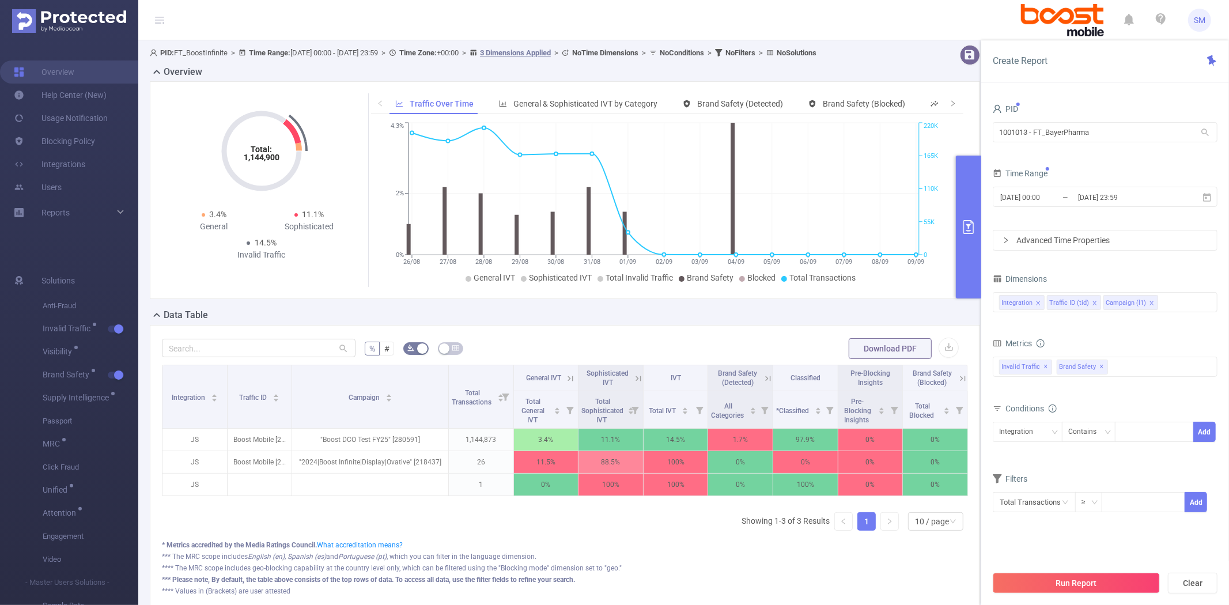
click at [1132, 393] on div "total Total General IVT Data Centers Disclosed Bots Known Crawlers Irregular Ac…" at bounding box center [1105, 374] width 225 height 41
click at [1166, 311] on div "Integration Traffic ID (tid) Campaign (l1)" at bounding box center [1105, 302] width 212 height 19
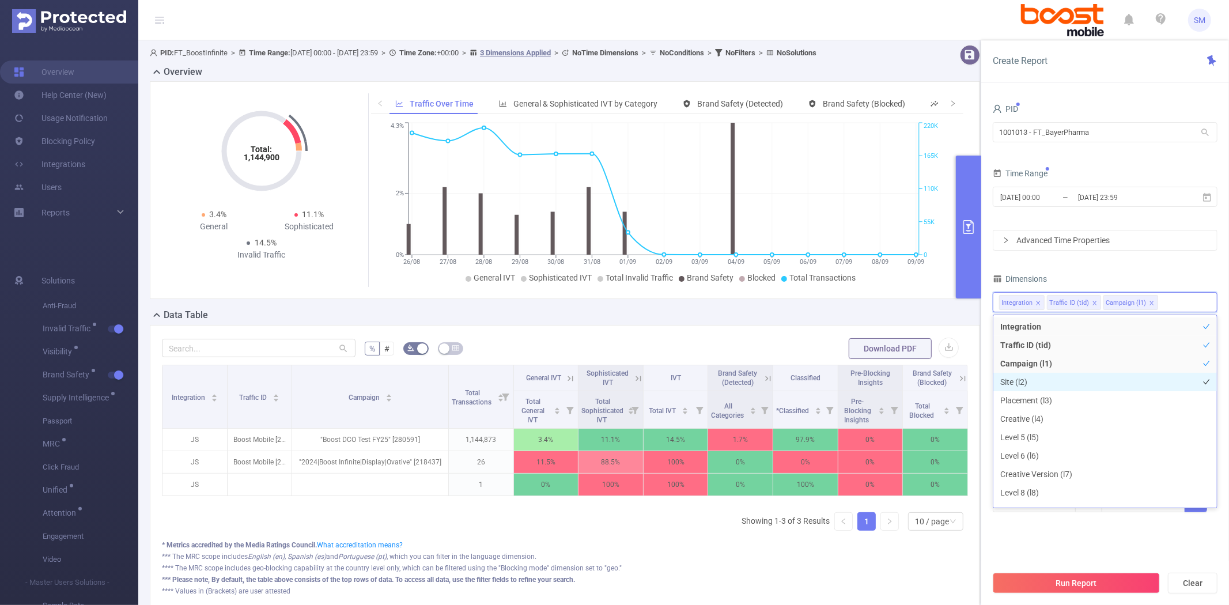
click at [1079, 379] on li "Site (l2)" at bounding box center [1106, 382] width 224 height 18
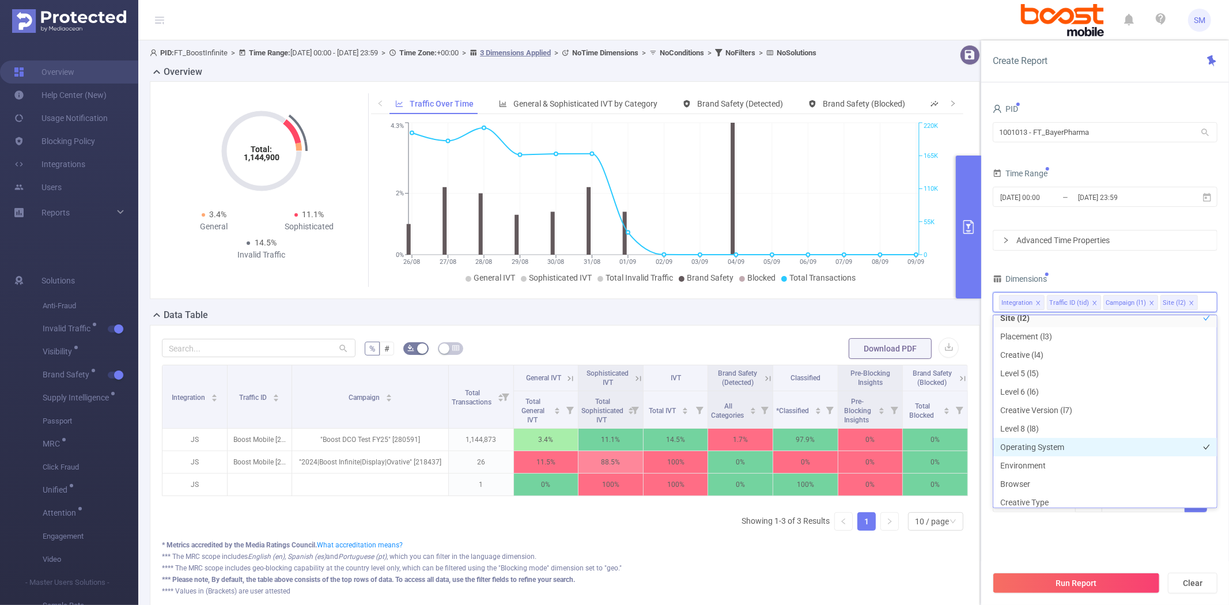
scroll to position [128, 0]
click at [1074, 455] on li "Host" at bounding box center [1106, 457] width 224 height 18
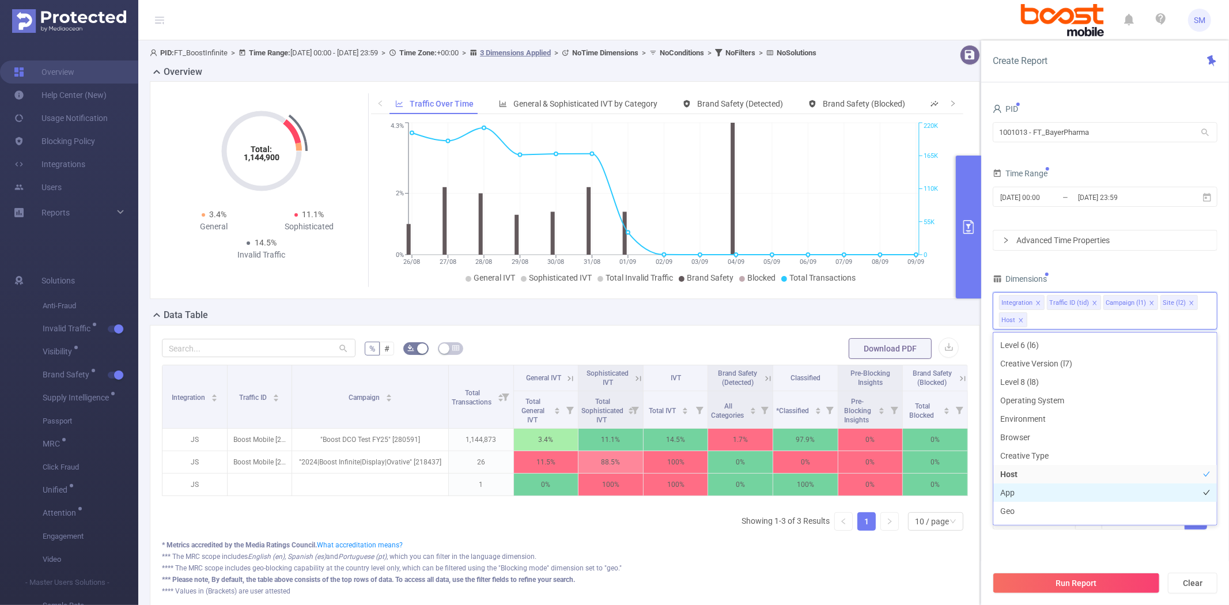
click at [1064, 496] on li "App" at bounding box center [1106, 493] width 224 height 18
click at [1184, 267] on div "PID 1001013 - FT_BayerPharma 1001013 - FT_BayerPharma Time Range [DATE] 00:00 _…" at bounding box center [1105, 323] width 225 height 444
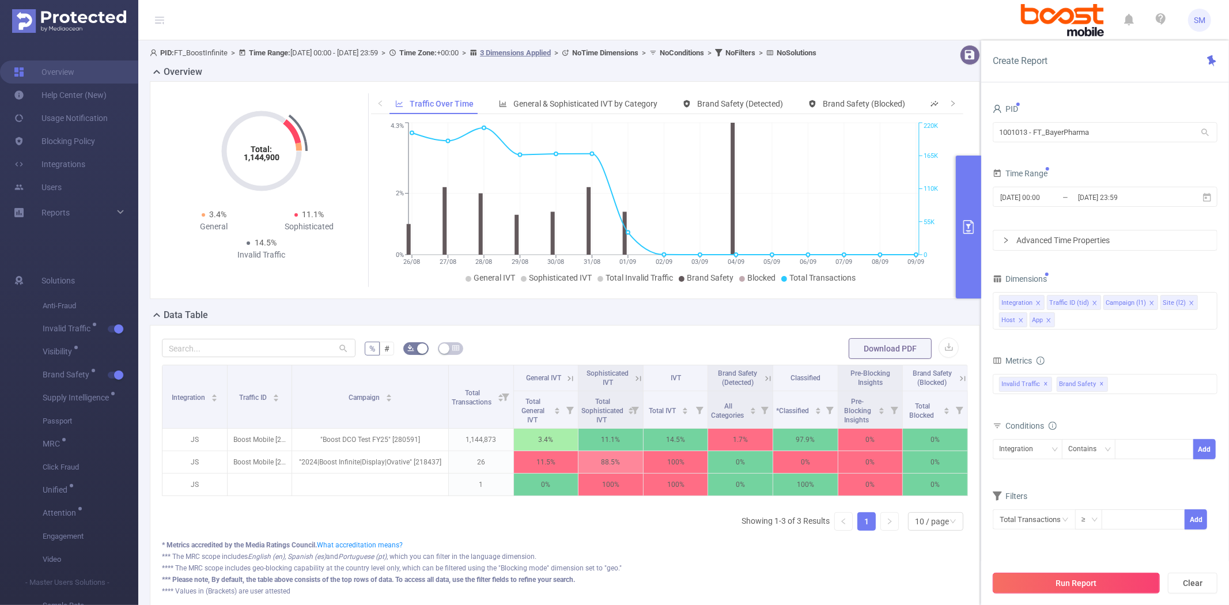
click at [1063, 591] on button "Run Report" at bounding box center [1076, 583] width 167 height 21
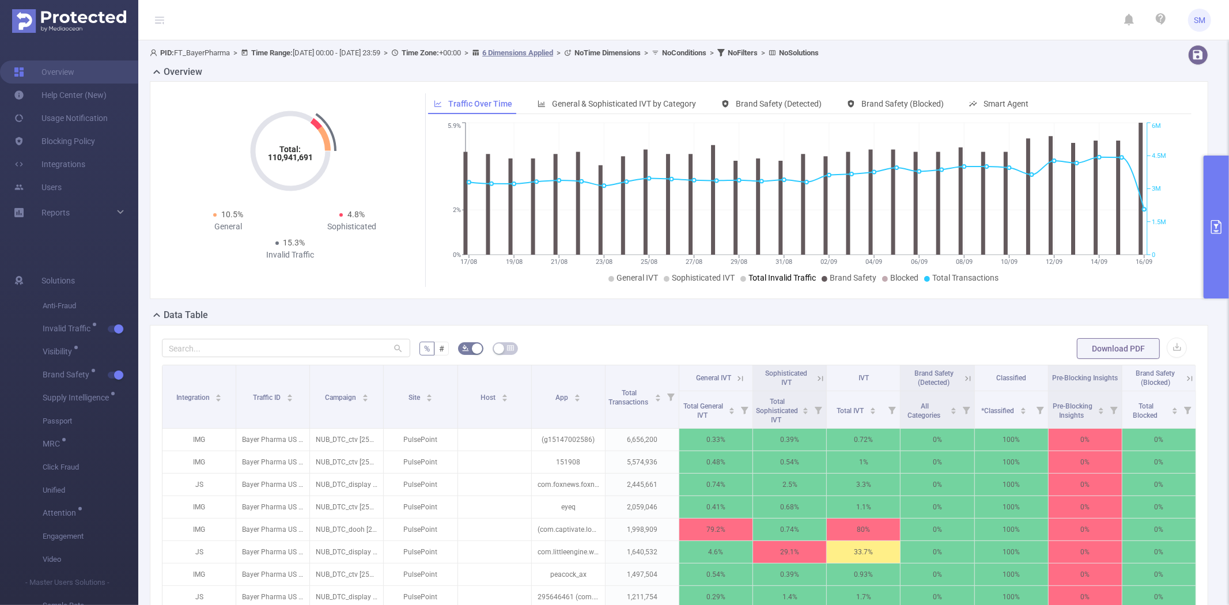
click at [768, 282] on span "Total Invalid Traffic" at bounding box center [782, 277] width 67 height 9
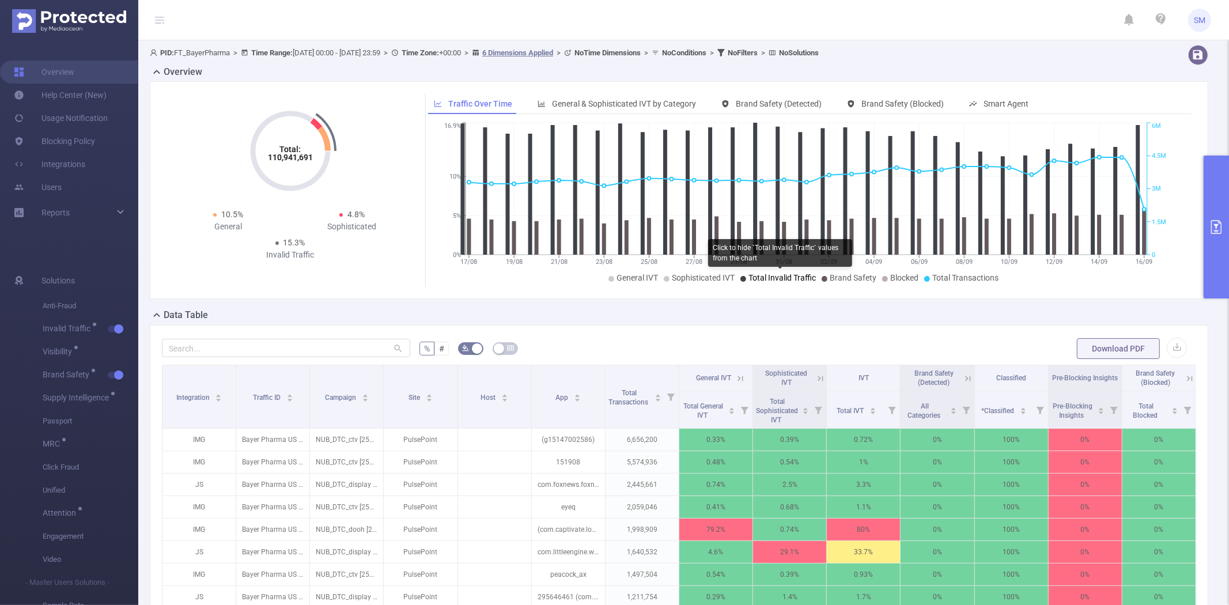
click at [718, 284] on li "Sophisticated IVT" at bounding box center [699, 278] width 71 height 12
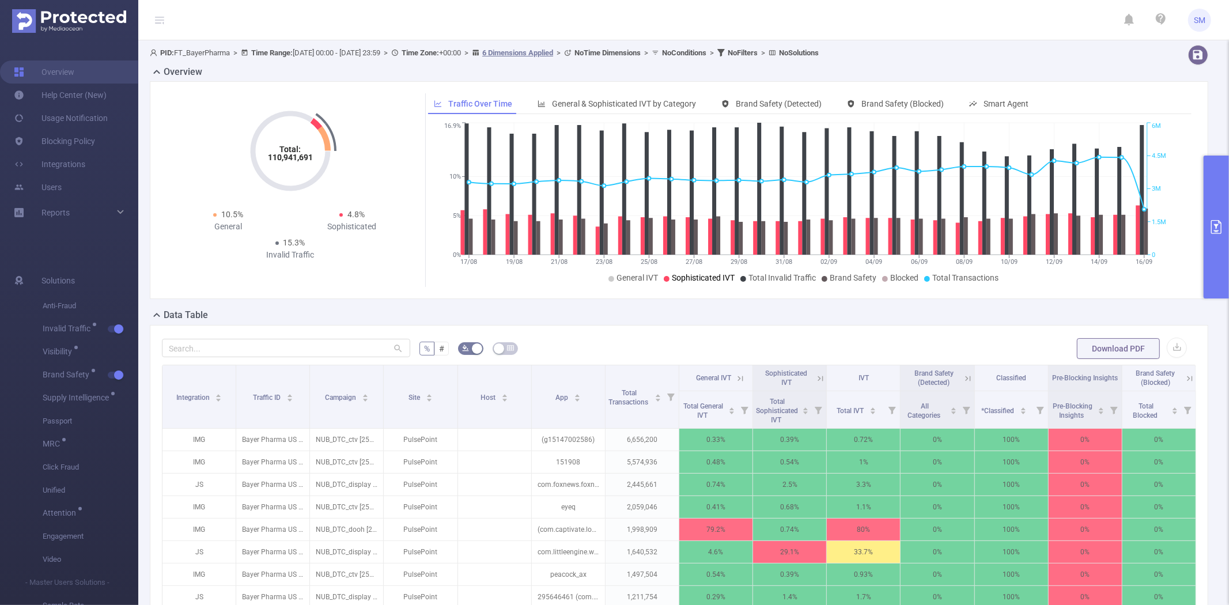
click at [635, 283] on li "General IVT" at bounding box center [634, 278] width 50 height 12
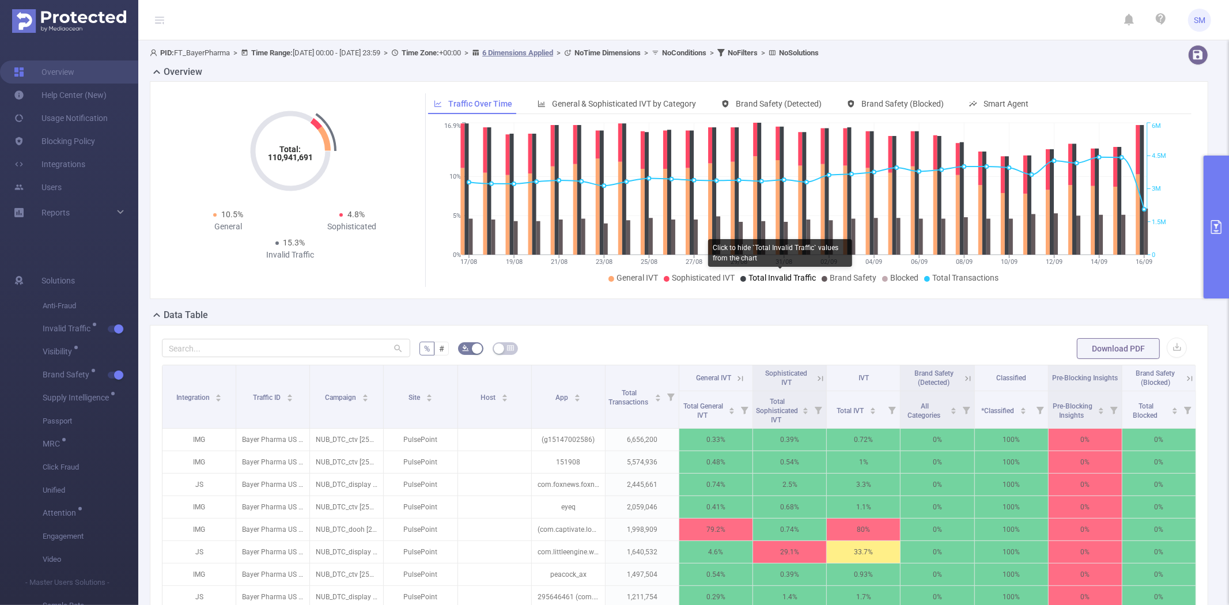
click at [765, 281] on span "Total Invalid Traffic" at bounding box center [782, 277] width 67 height 9
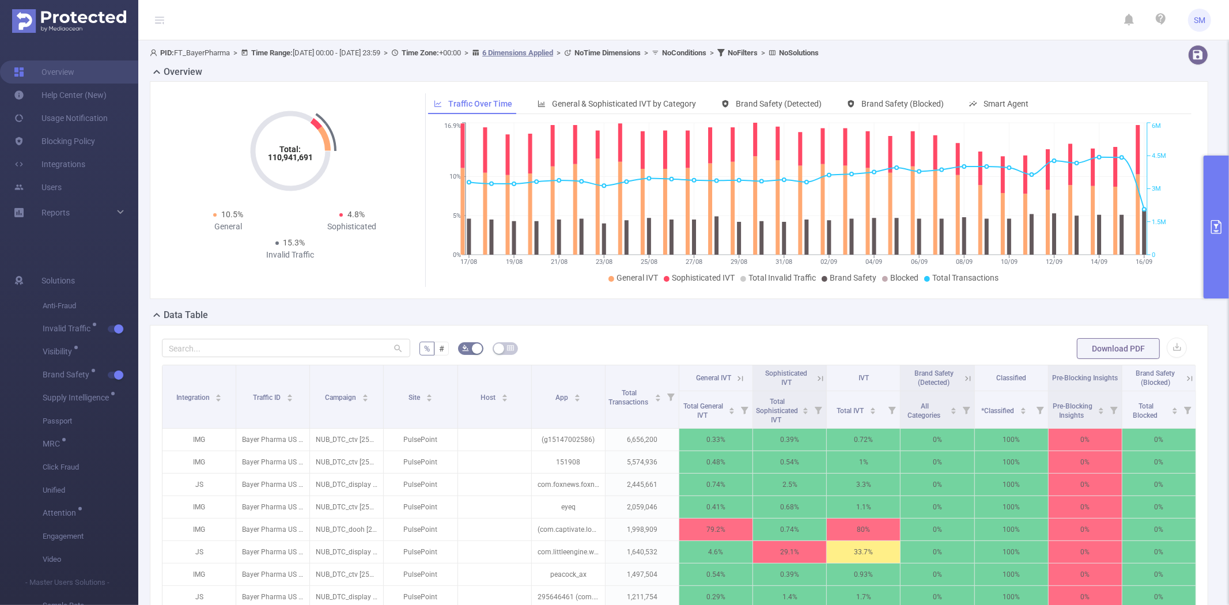
click at [839, 286] on icon "17/08 19/08 21/08 23/08 25/08 27/08 29/08 31/08 02/09 04/09 06/09 08/09 10/09 1…" at bounding box center [806, 203] width 757 height 167
click at [839, 281] on span "Brand Safety" at bounding box center [853, 277] width 47 height 9
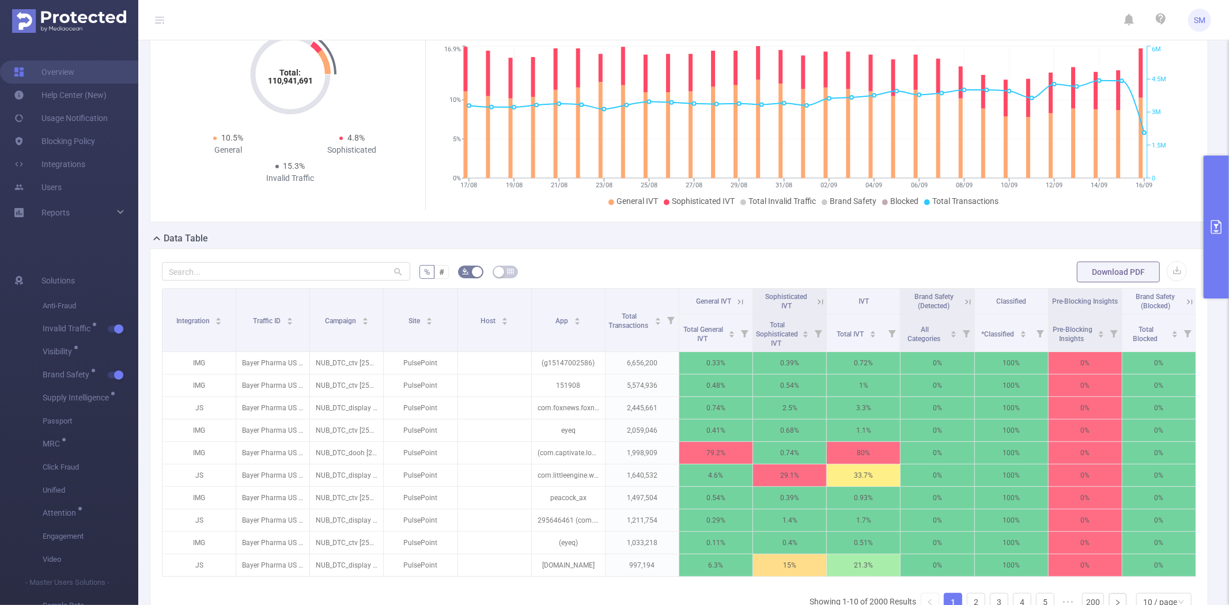
scroll to position [128, 0]
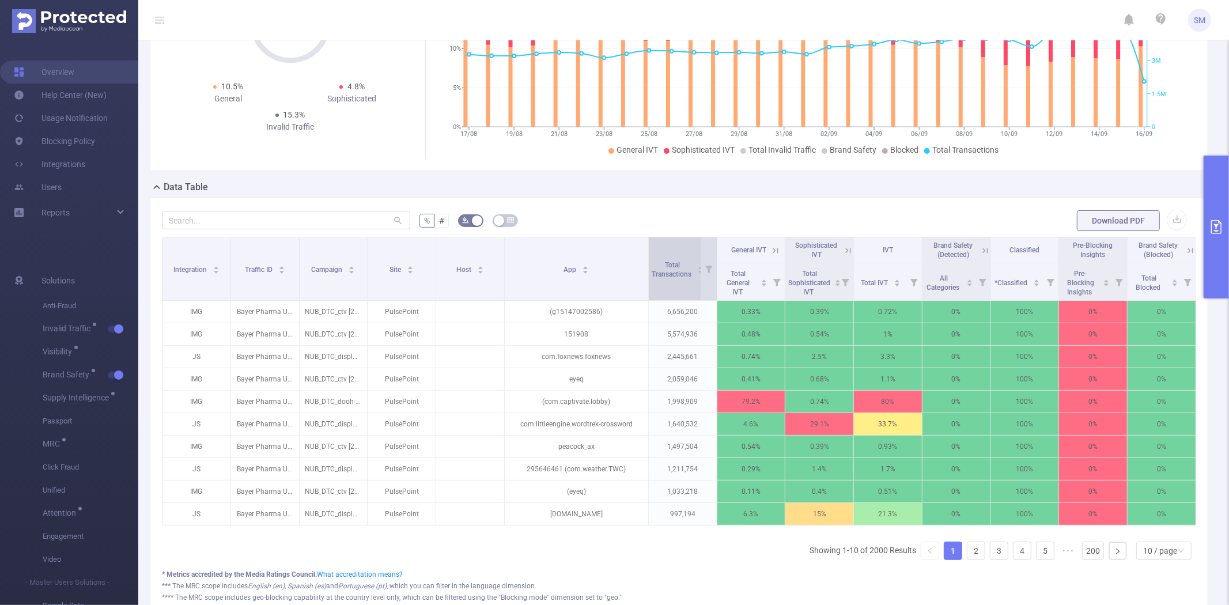
drag, startPoint x: 600, startPoint y: 256, endPoint x: 644, endPoint y: 250, distance: 44.3
click at [644, 250] on tr "Integration Traffic ID Campaign Site Host App Total Transactions General IVT So…" at bounding box center [680, 250] width 1034 height 26
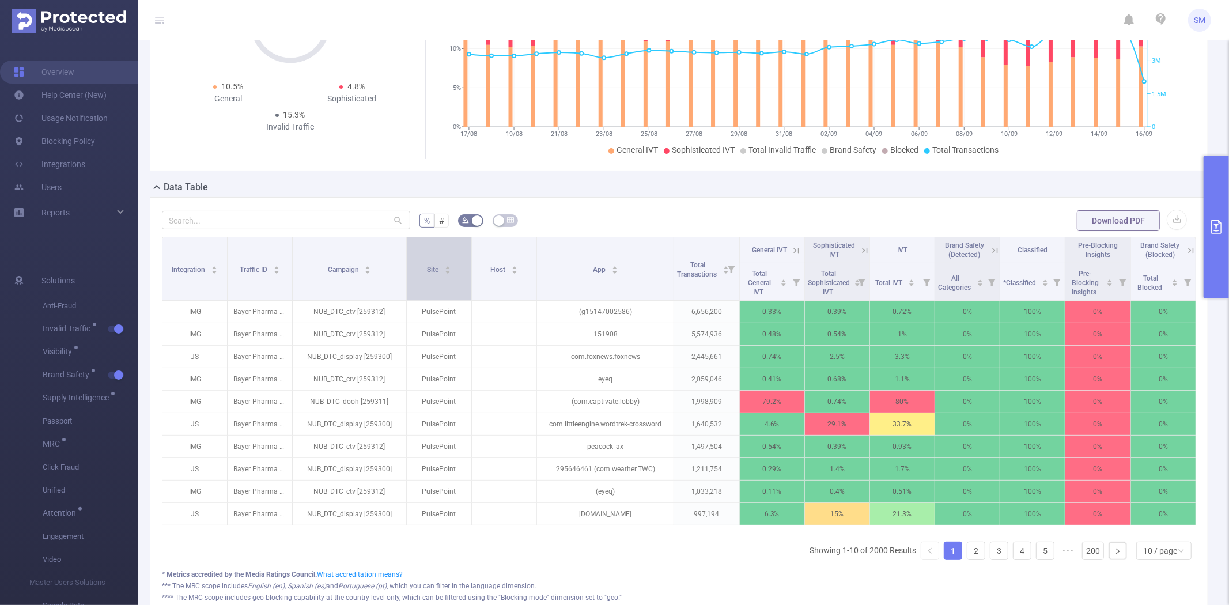
drag, startPoint x: 364, startPoint y: 261, endPoint x: 405, endPoint y: 259, distance: 41.0
click at [405, 259] on tr "Integration Traffic ID Campaign Site Host App Total Transactions General IVT So…" at bounding box center [680, 250] width 1034 height 26
click at [860, 250] on icon at bounding box center [865, 251] width 10 height 10
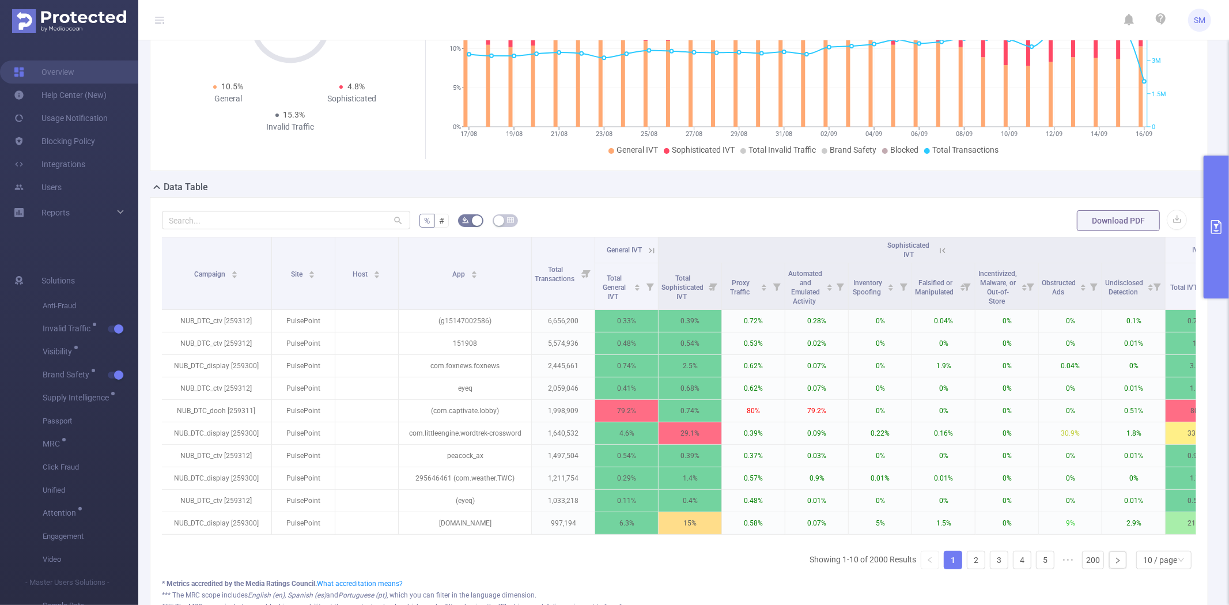
scroll to position [0, 170]
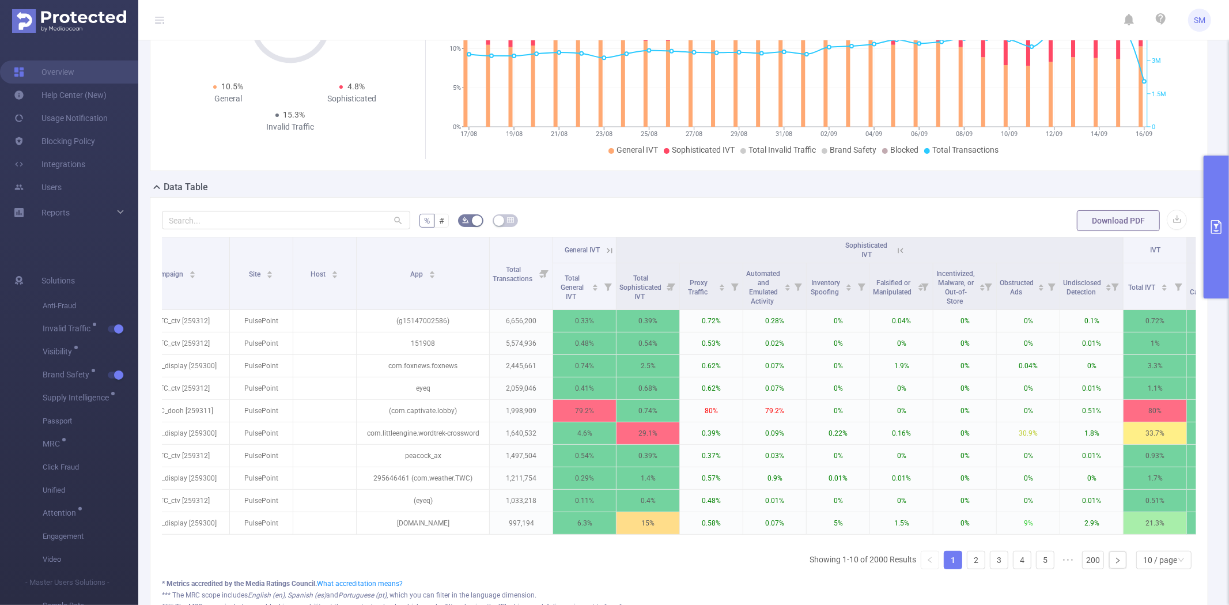
click at [900, 249] on icon at bounding box center [901, 251] width 10 height 10
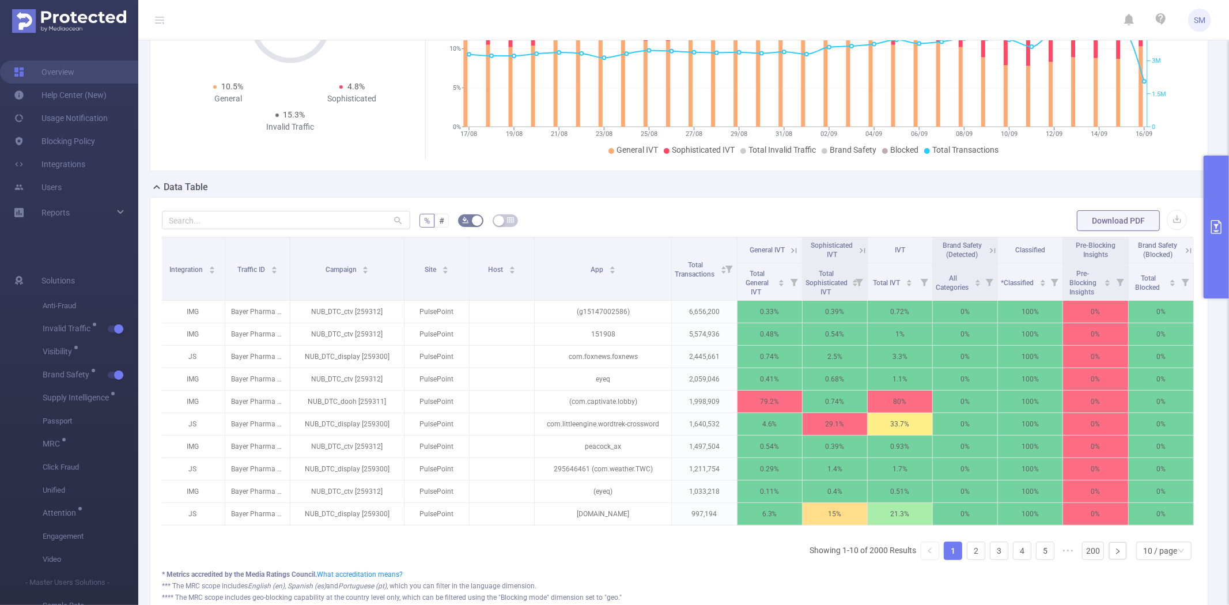
scroll to position [0, 2]
click at [1115, 555] on icon "icon: right" at bounding box center [1118, 551] width 7 height 7
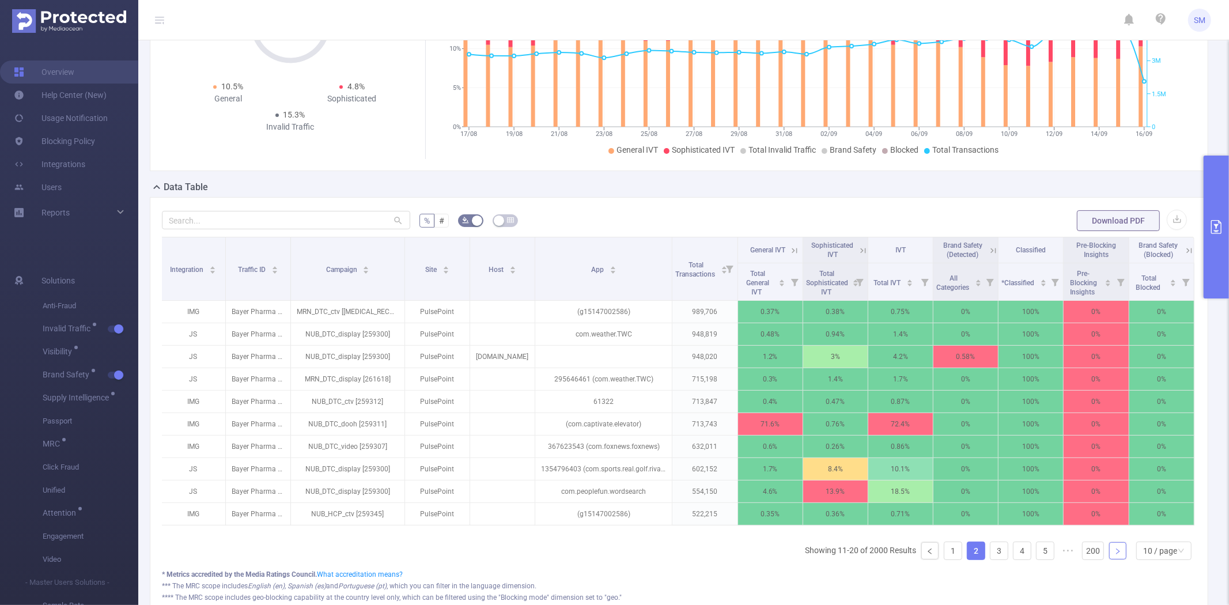
click at [1116, 554] on icon "icon: right" at bounding box center [1117, 552] width 3 height 6
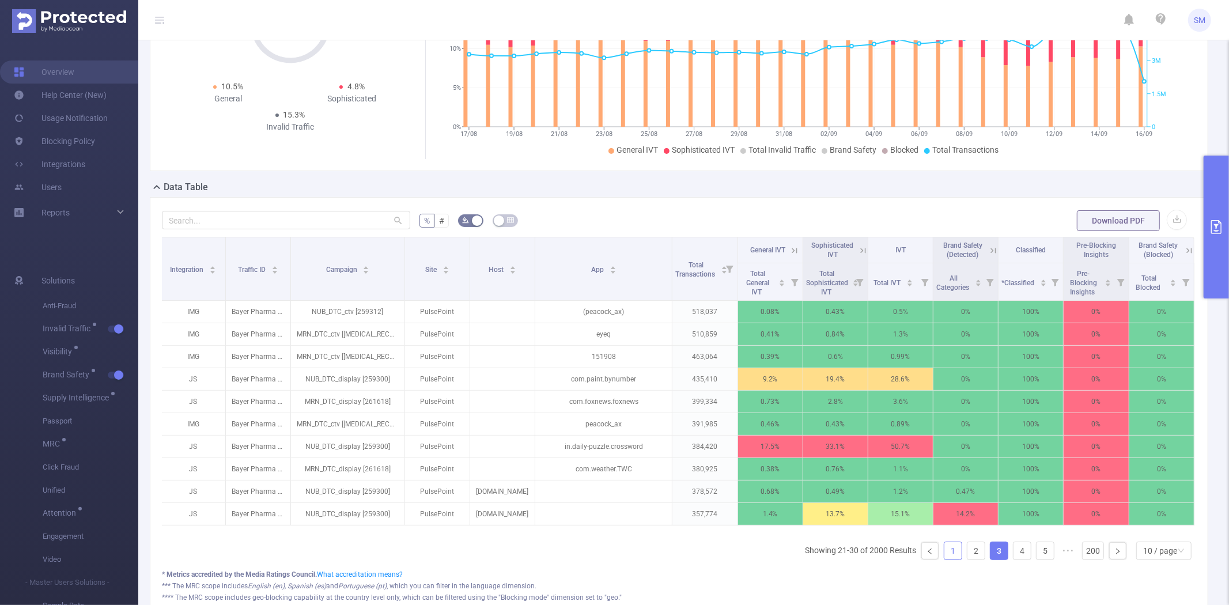
click at [945, 559] on link "1" at bounding box center [953, 550] width 17 height 17
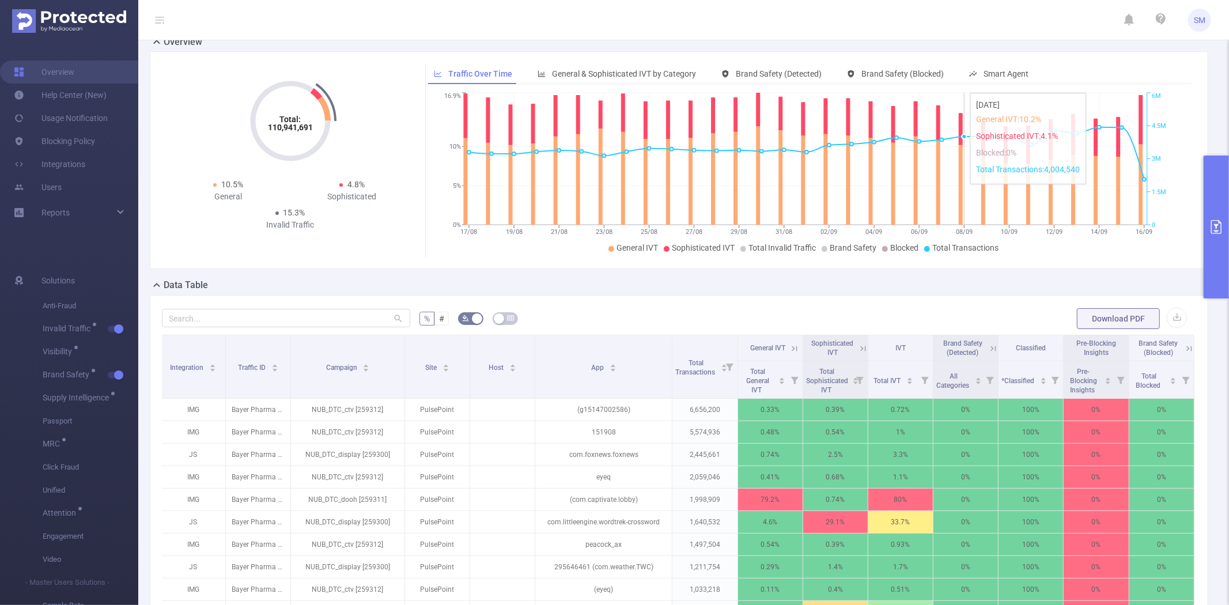
scroll to position [0, 0]
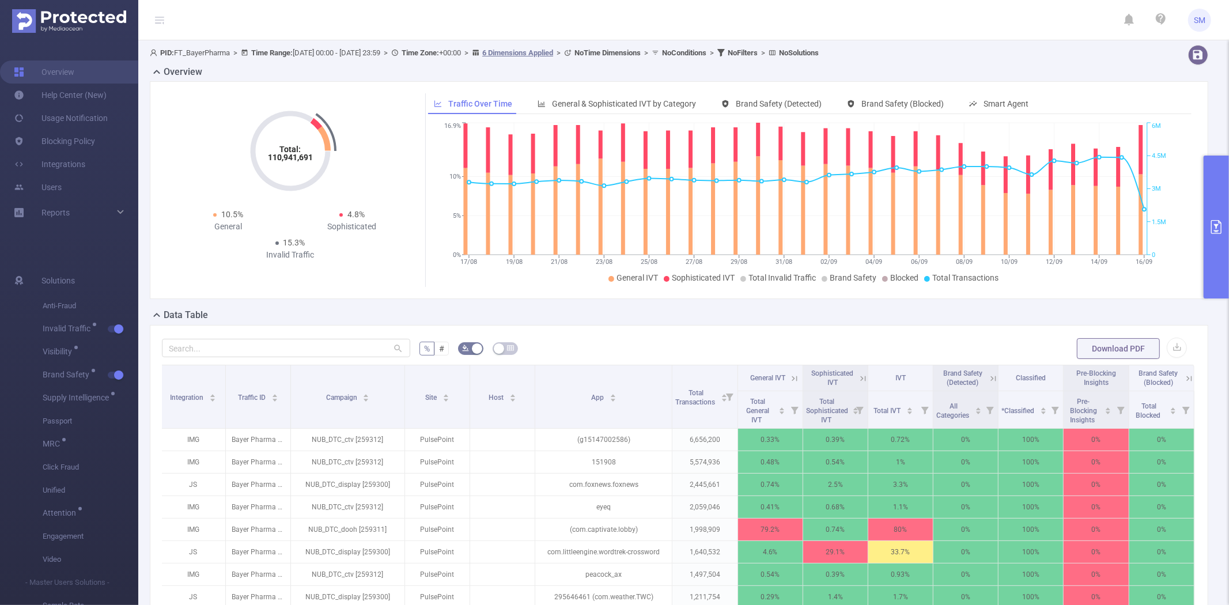
click at [1216, 180] on button "primary" at bounding box center [1216, 227] width 25 height 143
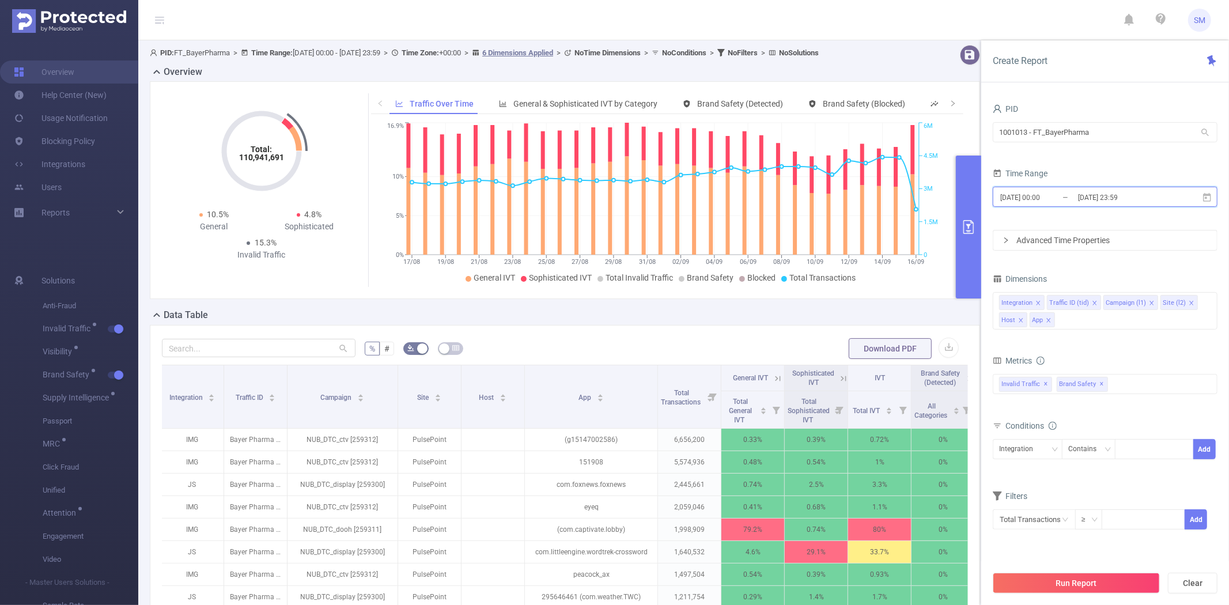
click at [1205, 199] on icon at bounding box center [1207, 197] width 10 height 10
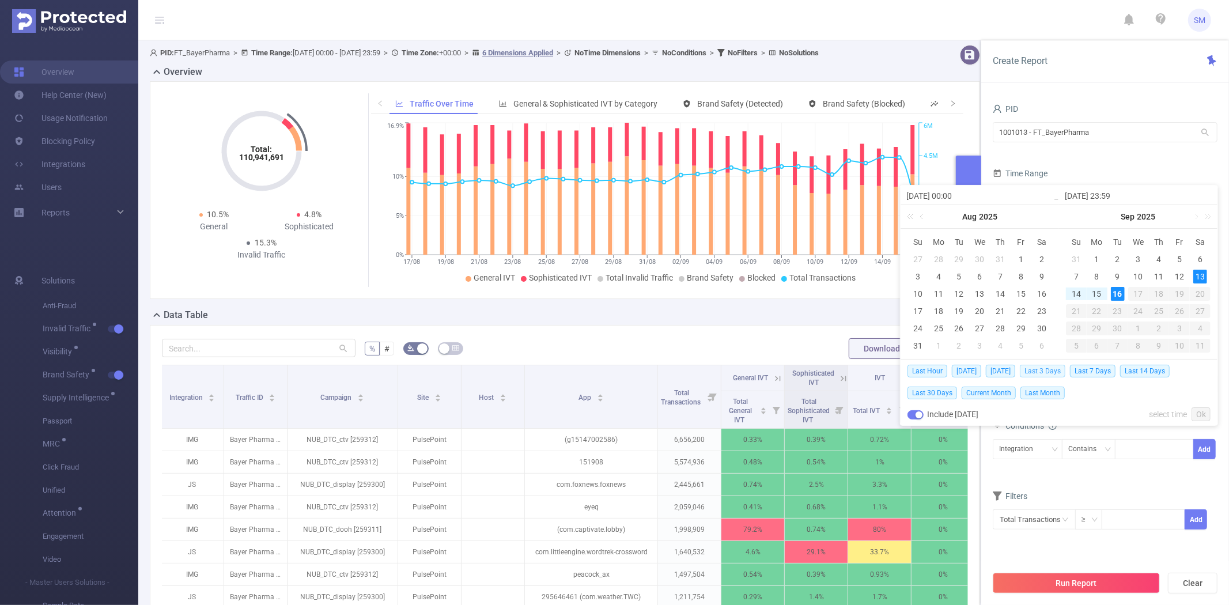
click at [1066, 372] on span "Last 3 Days" at bounding box center [1043, 371] width 46 height 13
type input "[DATE] 00:00"
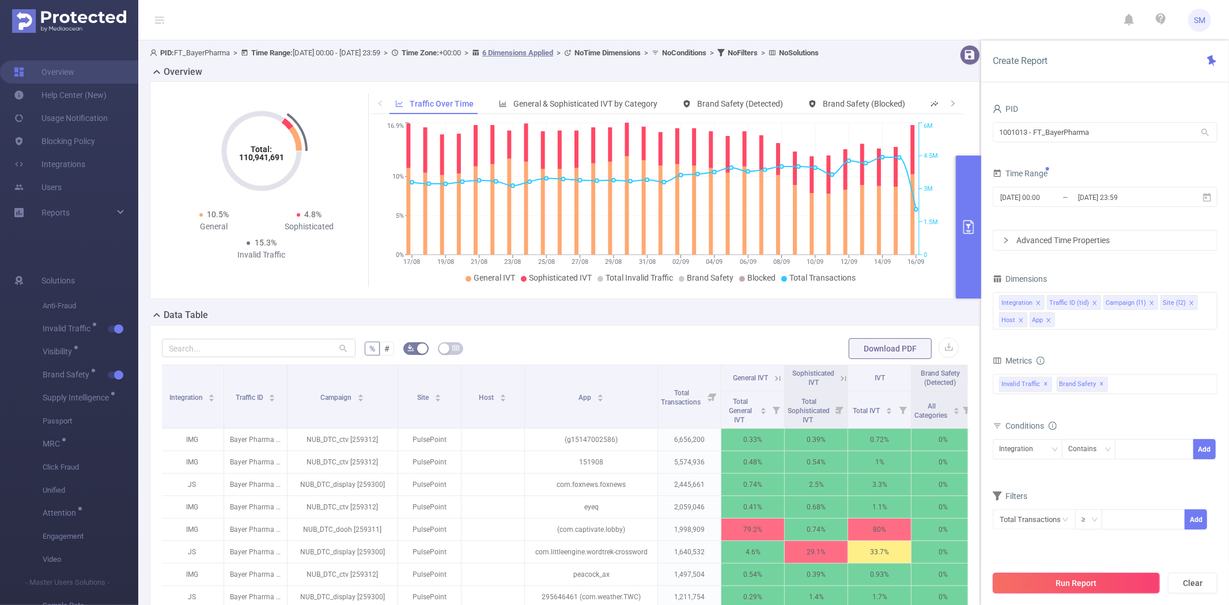
click at [1056, 583] on button "Run Report" at bounding box center [1076, 583] width 167 height 21
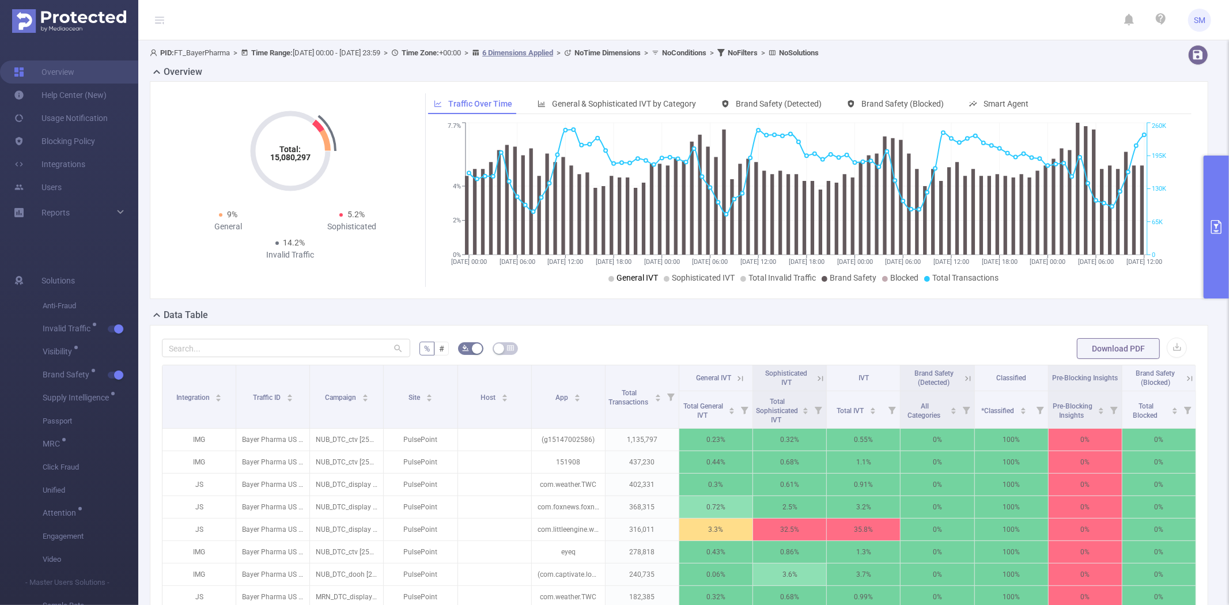
drag, startPoint x: 656, startPoint y: 280, endPoint x: 667, endPoint y: 280, distance: 11.0
click at [646, 280] on span "General IVT" at bounding box center [637, 277] width 41 height 9
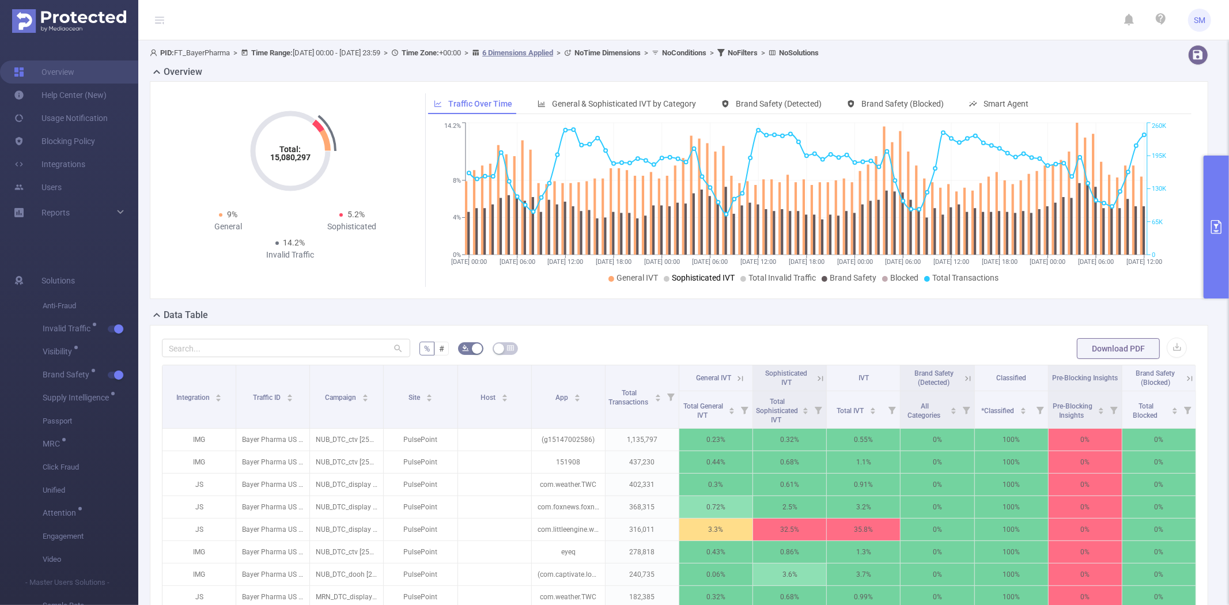
click at [681, 280] on span "Sophisticated IVT" at bounding box center [703, 277] width 63 height 9
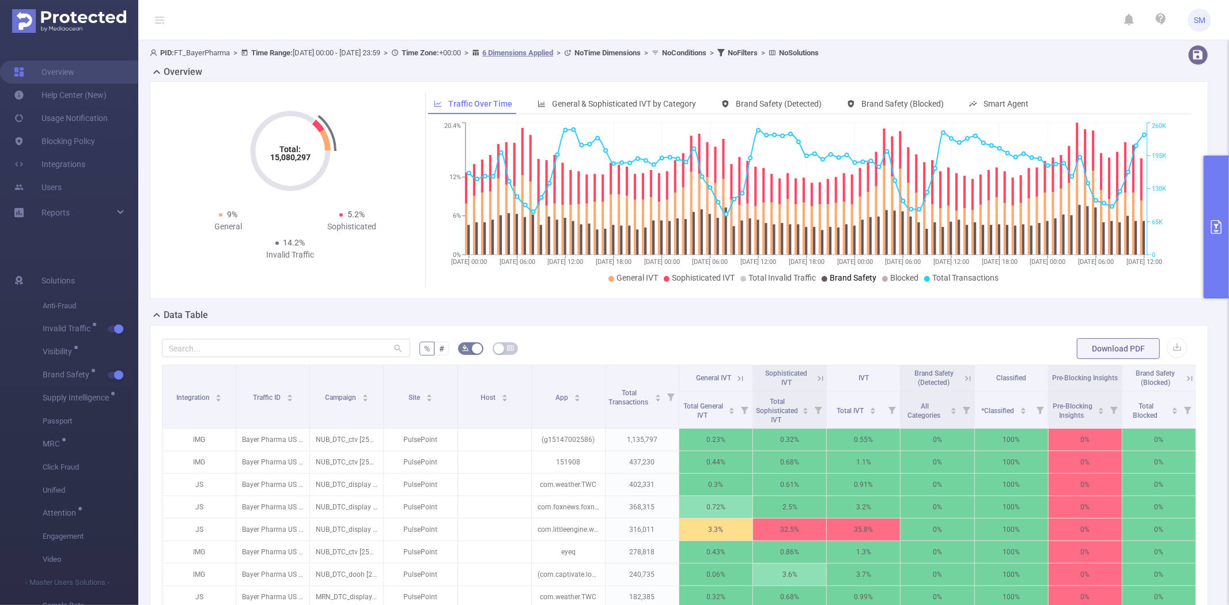
click at [833, 281] on span "Brand Safety" at bounding box center [853, 277] width 47 height 9
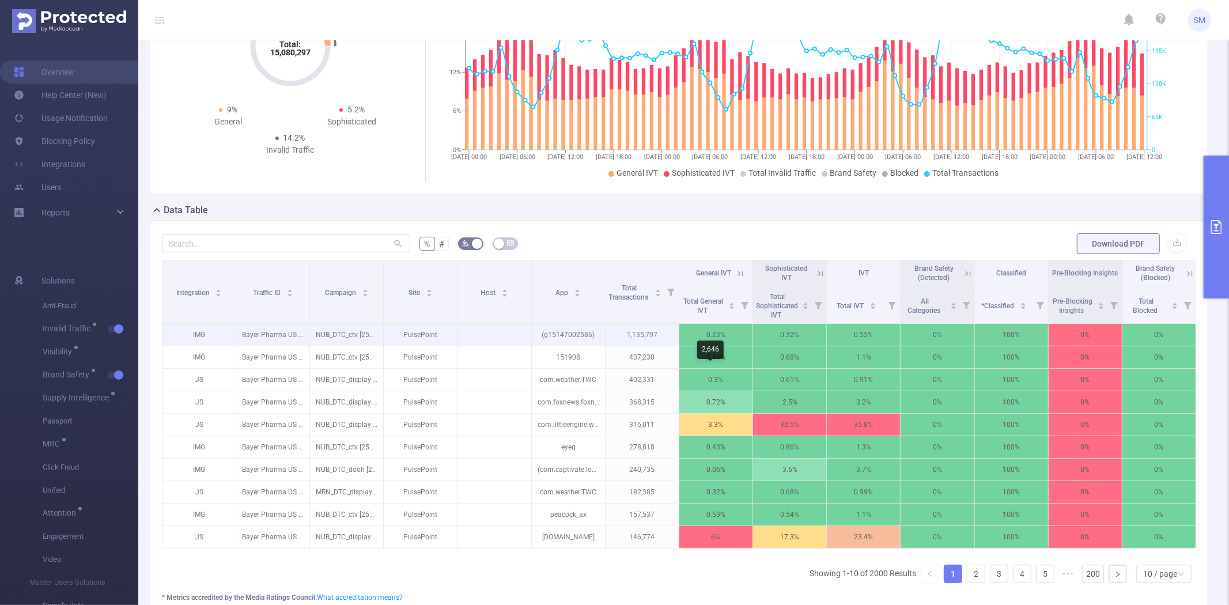
scroll to position [128, 0]
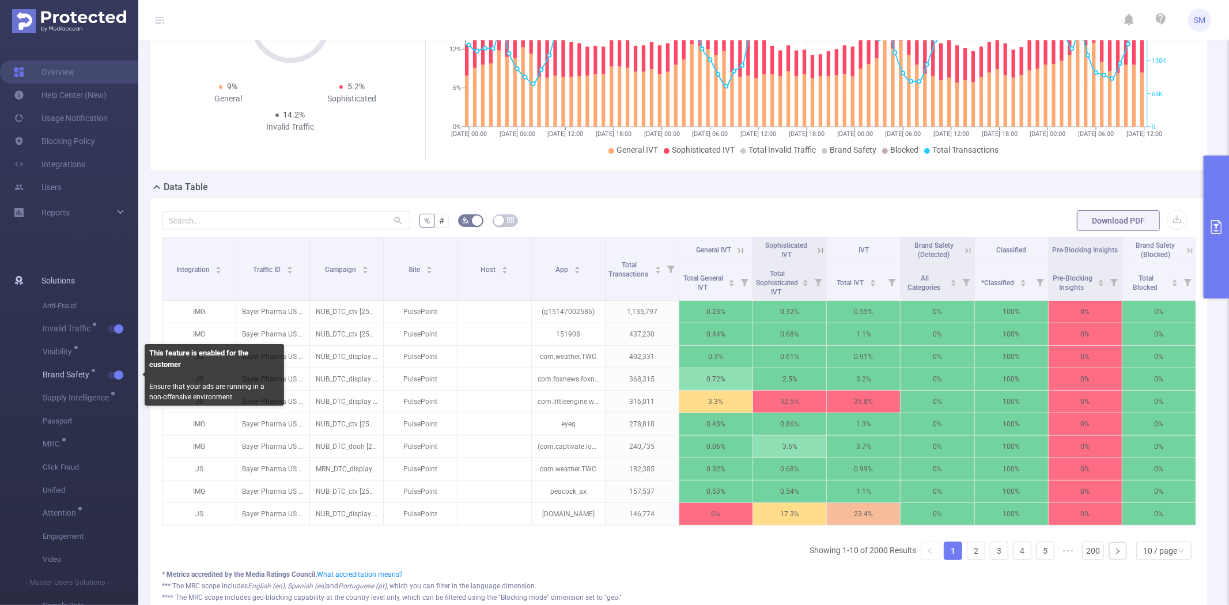
click at [112, 371] on span "Brand Safety" at bounding box center [91, 375] width 96 height 23
click at [114, 379] on span "Brand Safety" at bounding box center [91, 375] width 96 height 23
click at [114, 376] on button "button" at bounding box center [116, 375] width 16 height 7
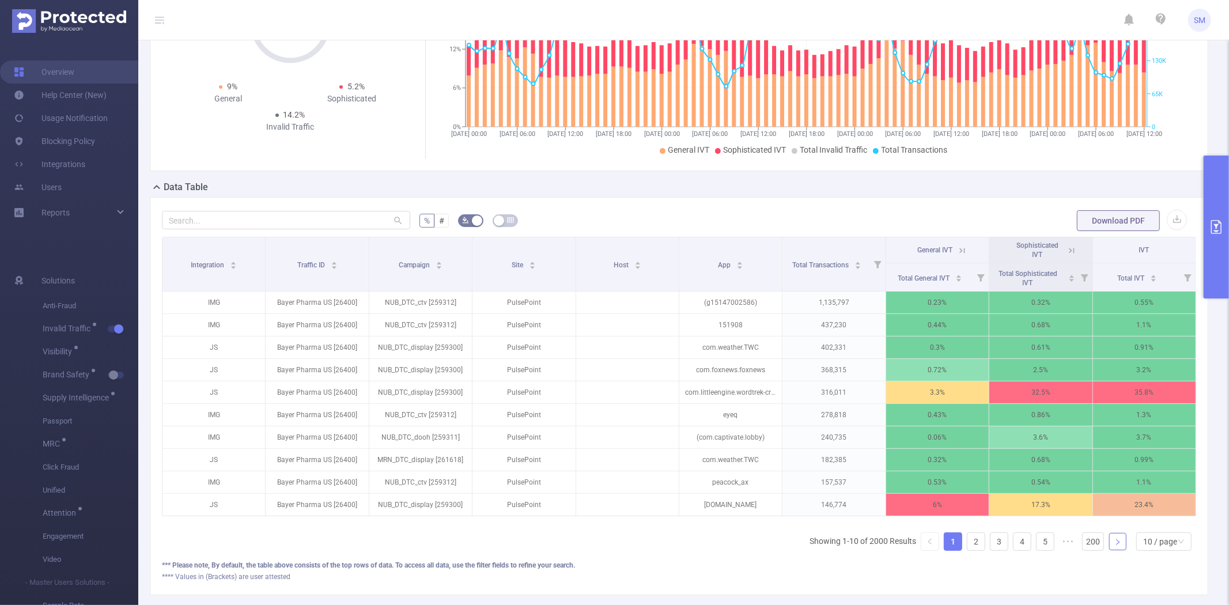
click at [1115, 546] on icon "icon: right" at bounding box center [1118, 542] width 7 height 7
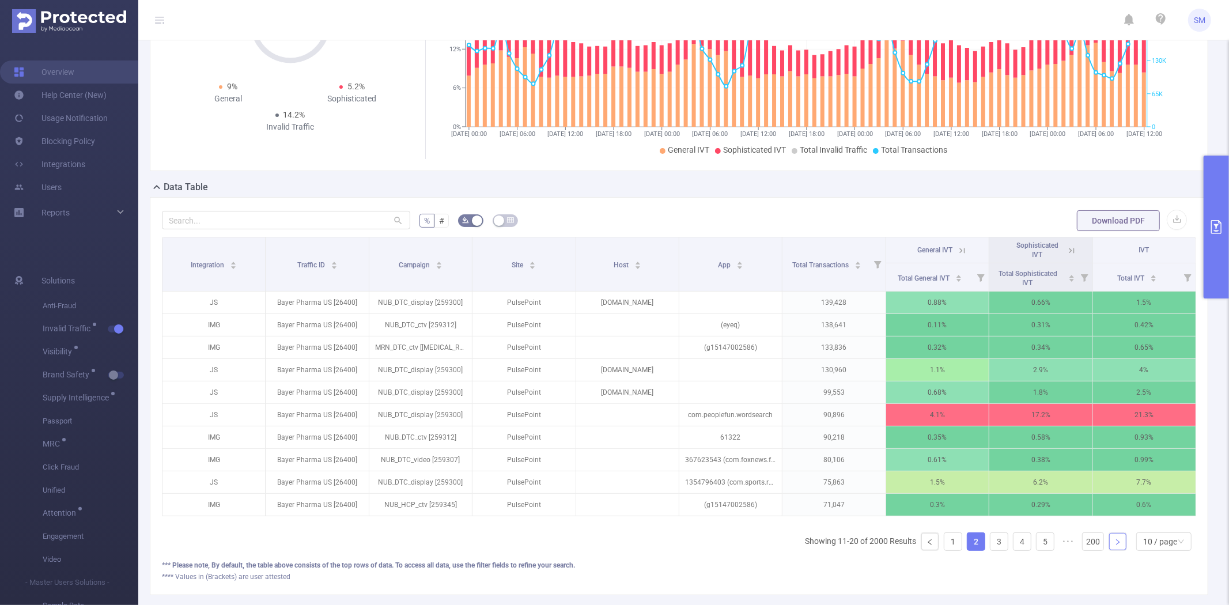
click at [1115, 546] on icon "icon: right" at bounding box center [1118, 542] width 7 height 7
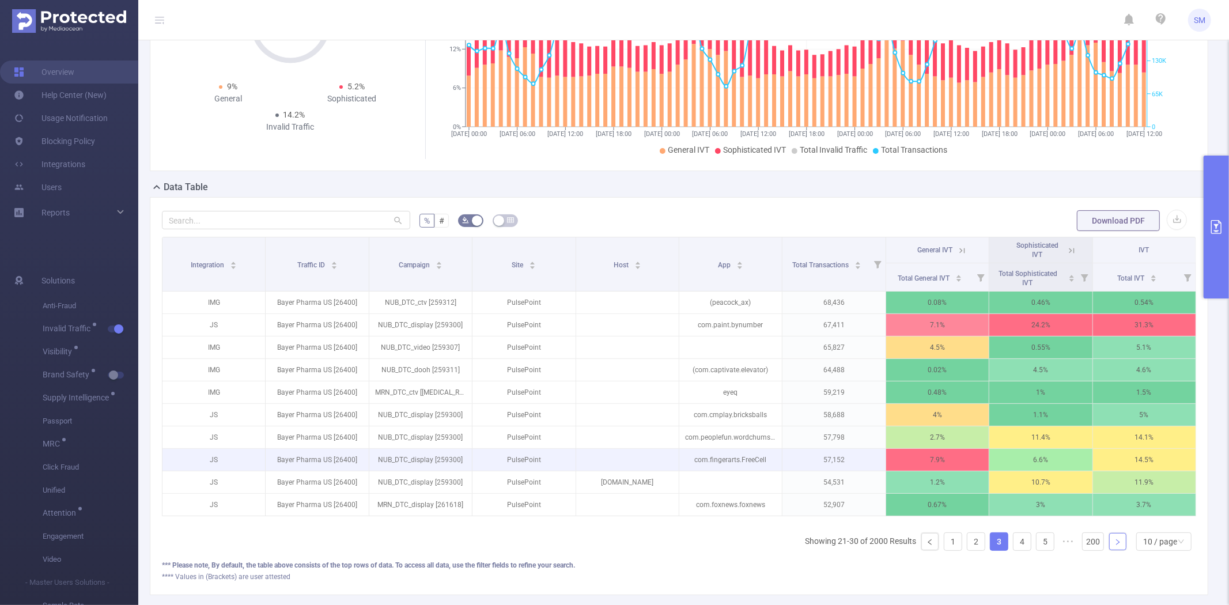
scroll to position [0, 0]
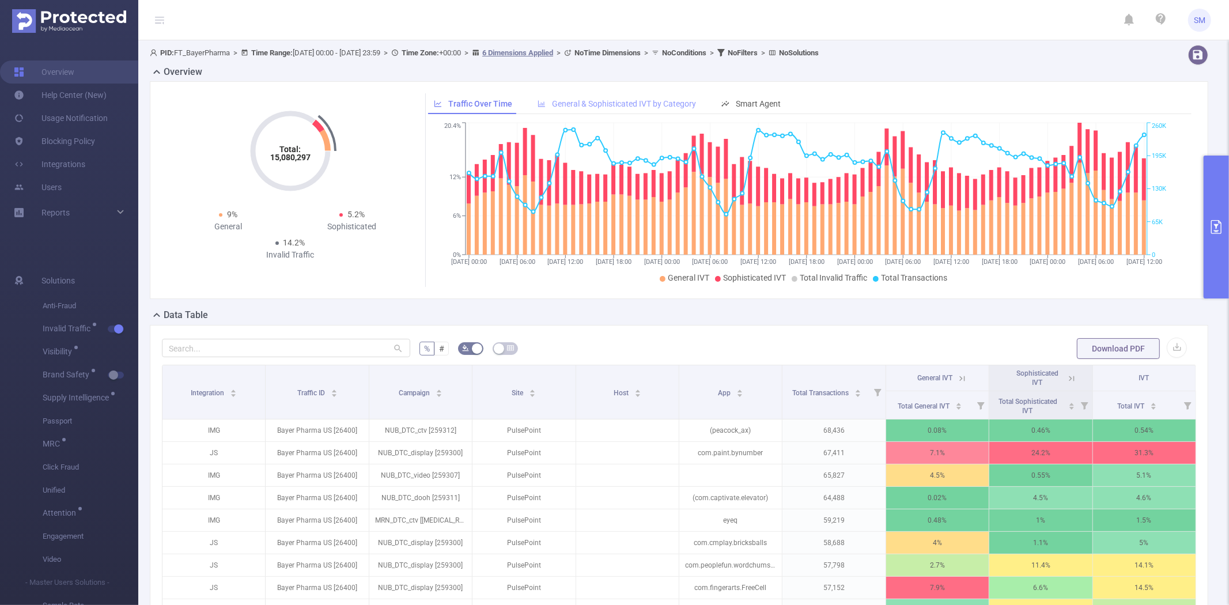
click at [614, 108] on div "General & Sophisticated IVT by Category" at bounding box center [617, 103] width 170 height 21
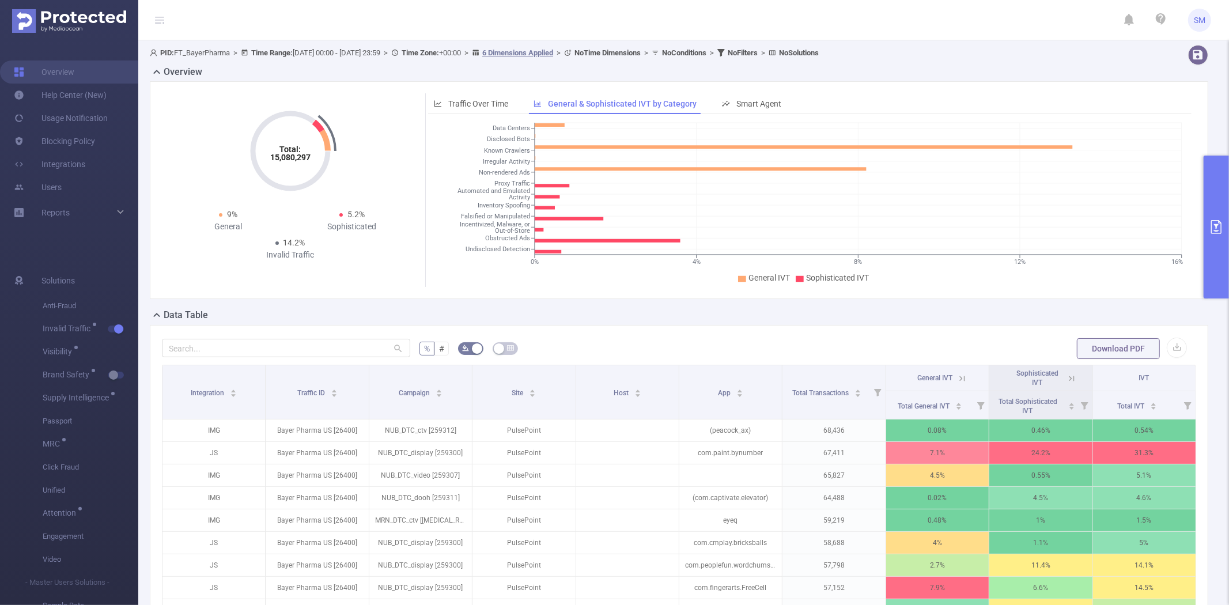
click at [1213, 196] on button "primary" at bounding box center [1216, 227] width 25 height 143
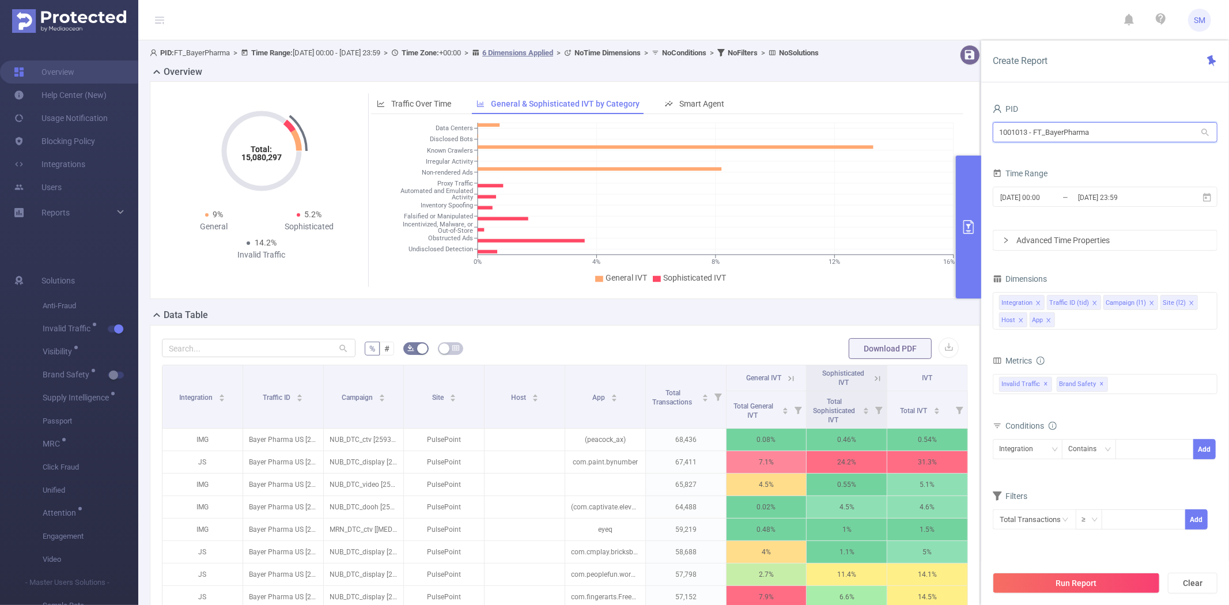
drag, startPoint x: 1120, startPoint y: 130, endPoint x: 987, endPoint y: 130, distance: 133.1
click at [987, 130] on div "PID 1001013 - FT_BayerPharma 1001013 - FT_BayerPharma Time Range [DATE] 00:00 _…" at bounding box center [1105, 357] width 248 height 536
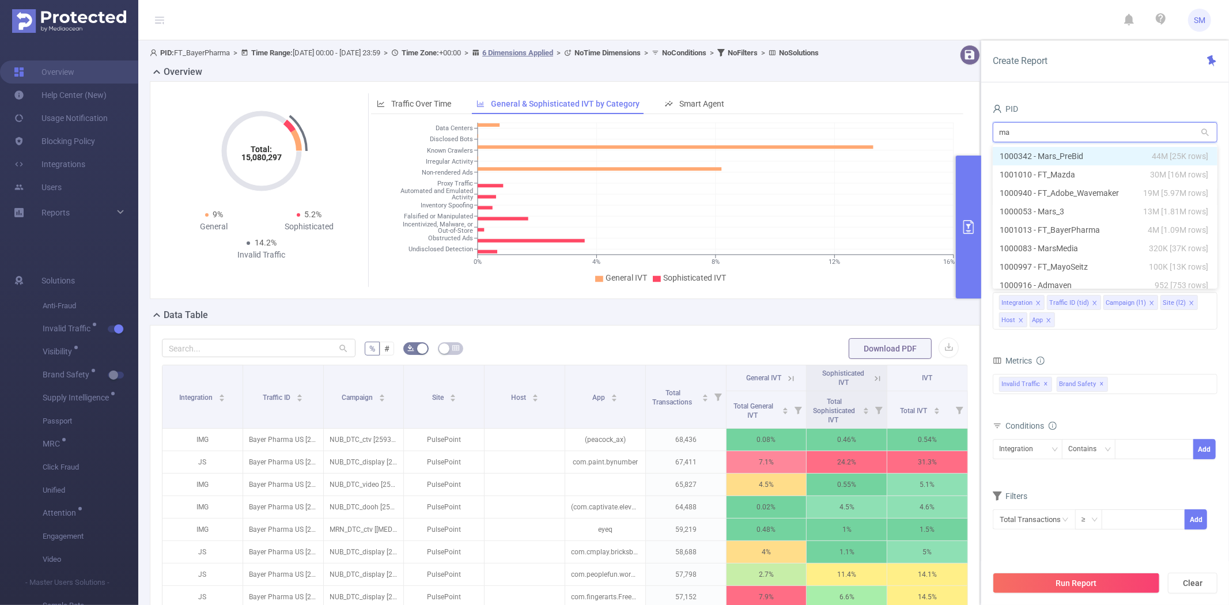
type input "m"
click at [1076, 100] on div "PID Time Range [DATE] 00:00 _ [DATE] 23:59 Advanced Time Properties Dimensions …" at bounding box center [1105, 357] width 248 height 536
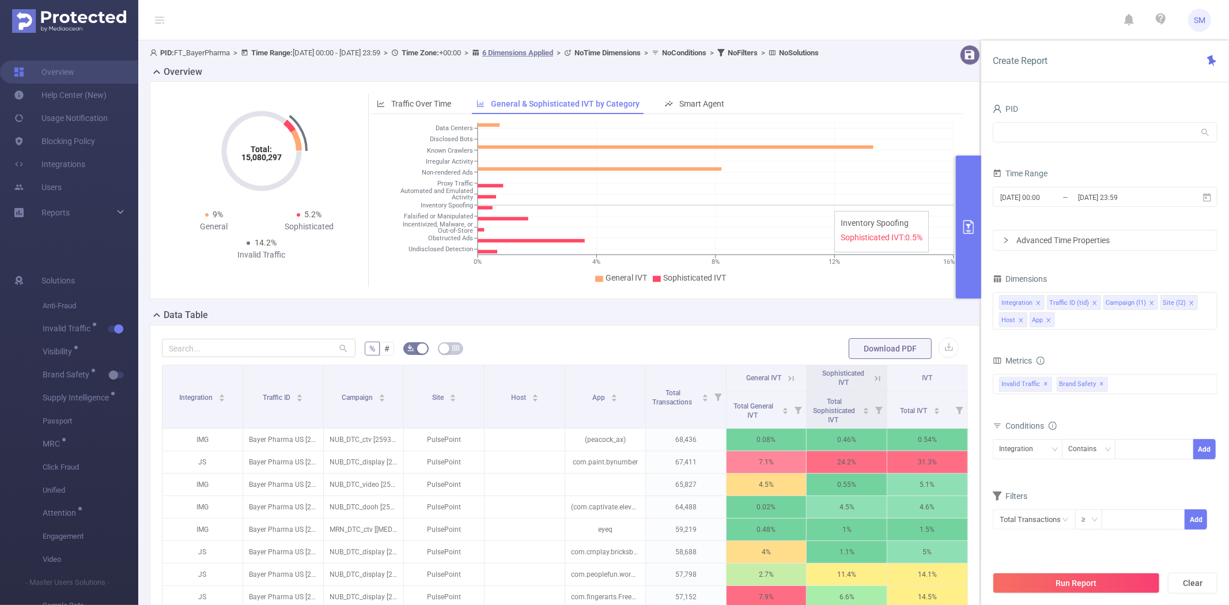
click at [955, 202] on div "Traffic Over Time General & Sophisticated IVT by Category Smart Agent [DATE] 00…" at bounding box center [666, 190] width 605 height 194
click at [967, 199] on button "primary" at bounding box center [968, 227] width 25 height 143
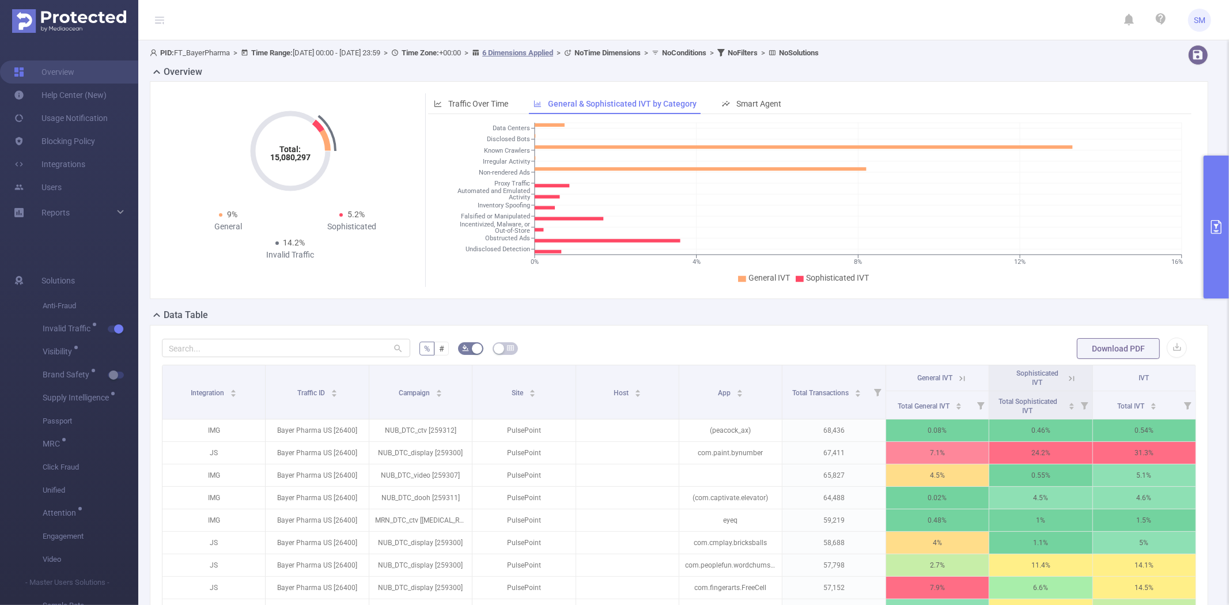
click at [1225, 196] on button "primary" at bounding box center [1216, 227] width 25 height 143
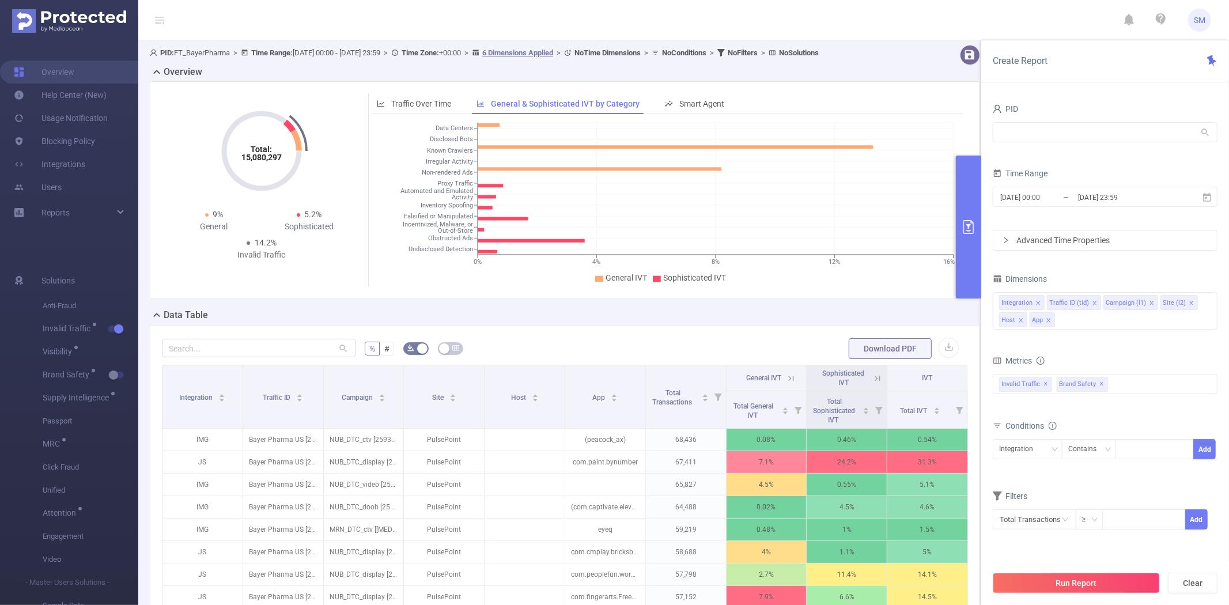
click at [975, 199] on button "primary" at bounding box center [968, 227] width 25 height 143
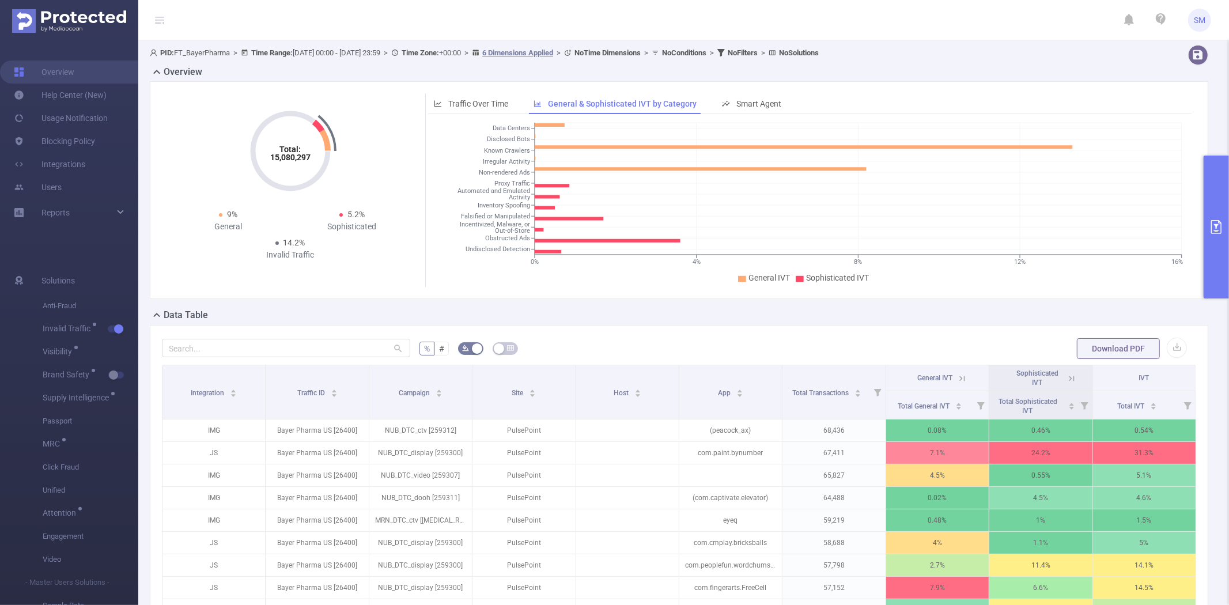
click at [456, 90] on div "Total: 15,080,297 Total: 15,080,297 9% General 5.2% Sophisticated 14.2% Invalid…" at bounding box center [679, 190] width 1059 height 218
click at [456, 99] on span "Traffic Over Time" at bounding box center [478, 103] width 60 height 9
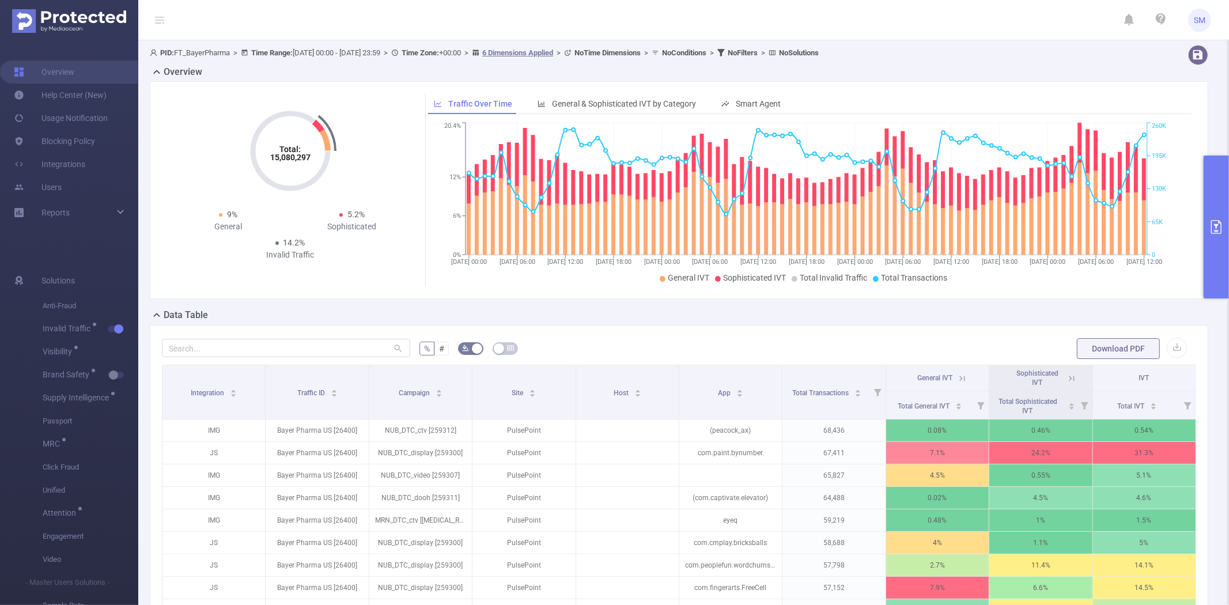
click at [1214, 208] on button "primary" at bounding box center [1216, 227] width 25 height 143
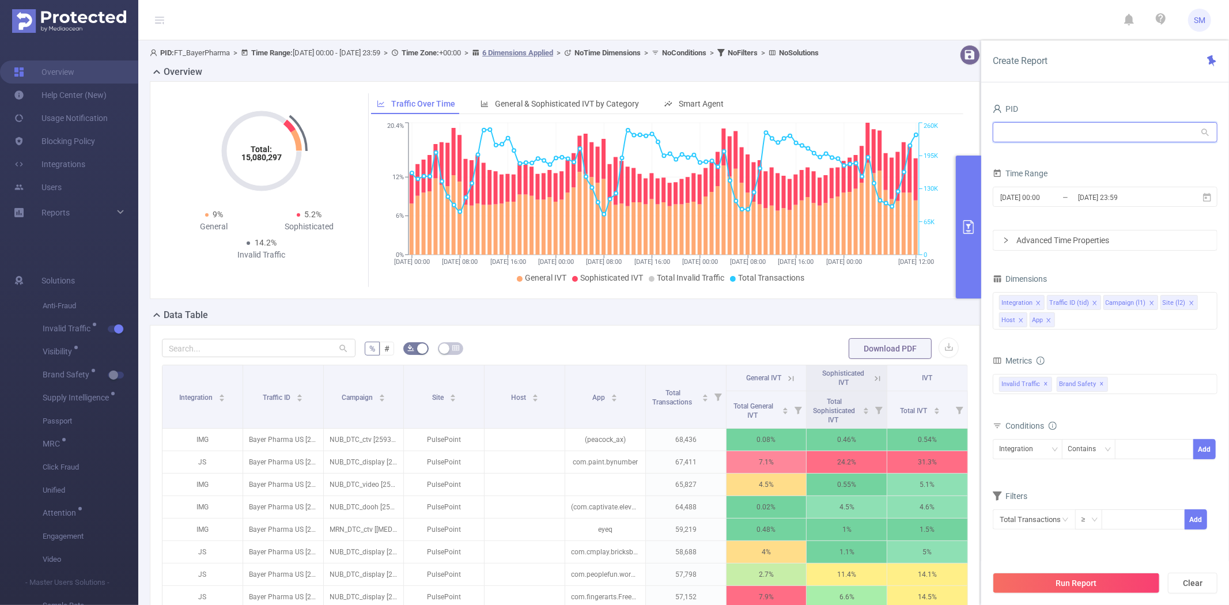
click at [1058, 138] on input "text" at bounding box center [1105, 132] width 225 height 20
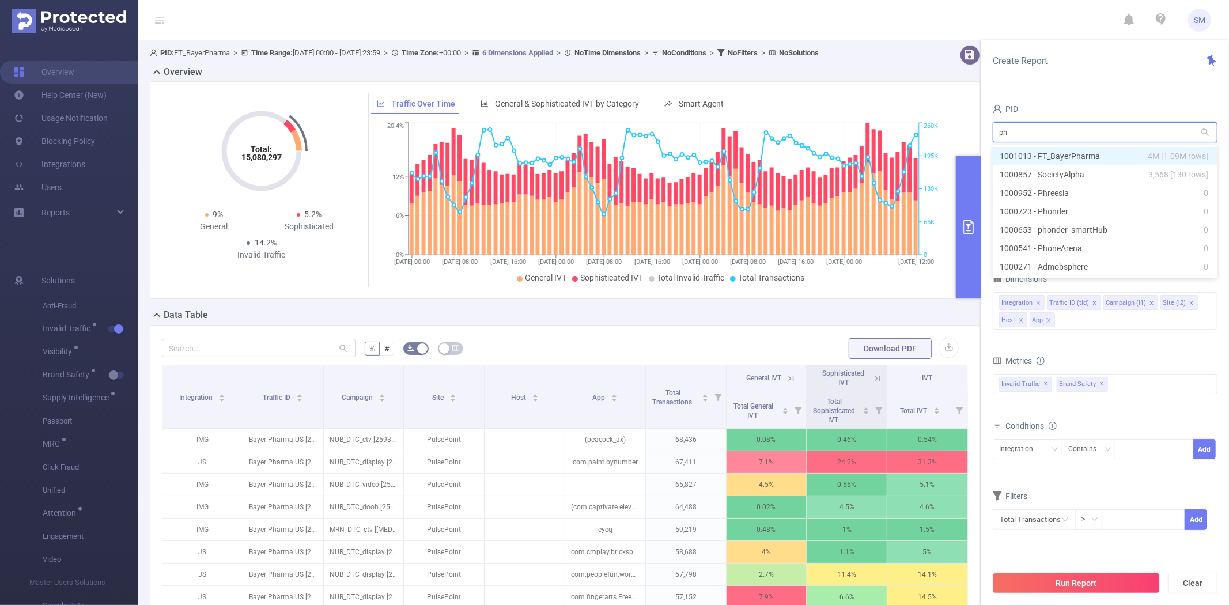
click at [1070, 162] on li "1001013 - FT_BayerPharma 4M [1.09M rows]" at bounding box center [1105, 156] width 225 height 18
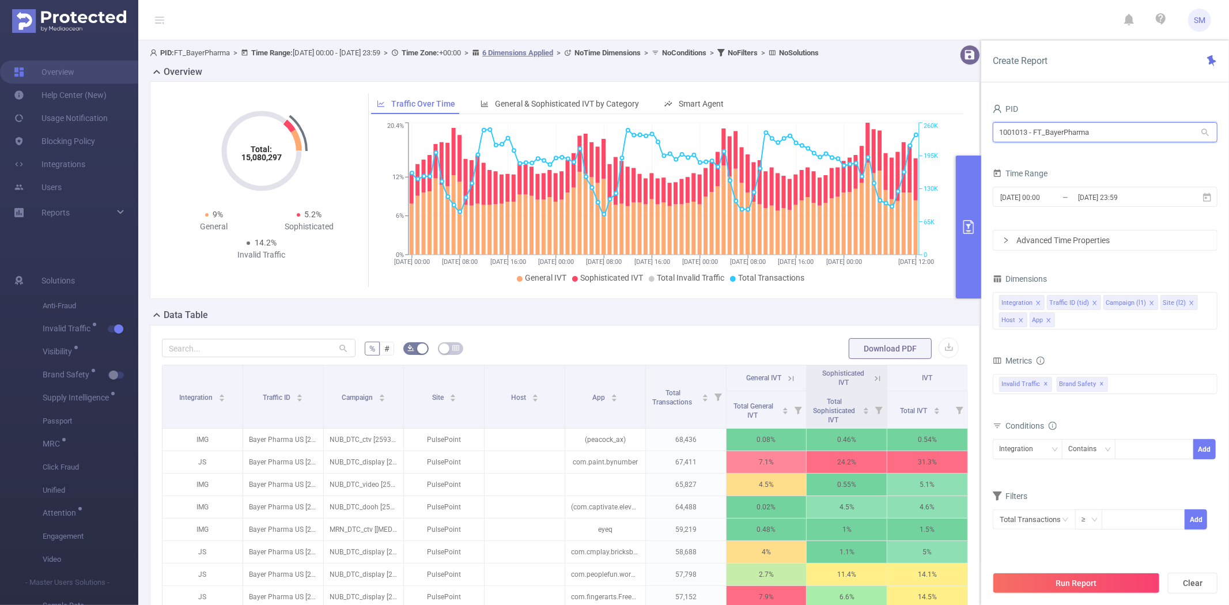
type input "1001013 - FT_BayerPharma"
click at [909, 93] on div "Total: 15,080,297 Total: 15,080,297 9% General 5.2% Sophisticated 14.2% Invalid…" at bounding box center [565, 190] width 830 height 218
click at [1135, 388] on div "Invalid Traffic ✕ Brand Safety ✕" at bounding box center [1105, 384] width 225 height 20
click at [471, 308] on div "Total: 15,080,297 Total: 15,080,297 9% General 5.2% Sophisticated 14.2% Invalid…" at bounding box center [565, 194] width 840 height 227
click at [969, 198] on button "primary" at bounding box center [968, 227] width 25 height 143
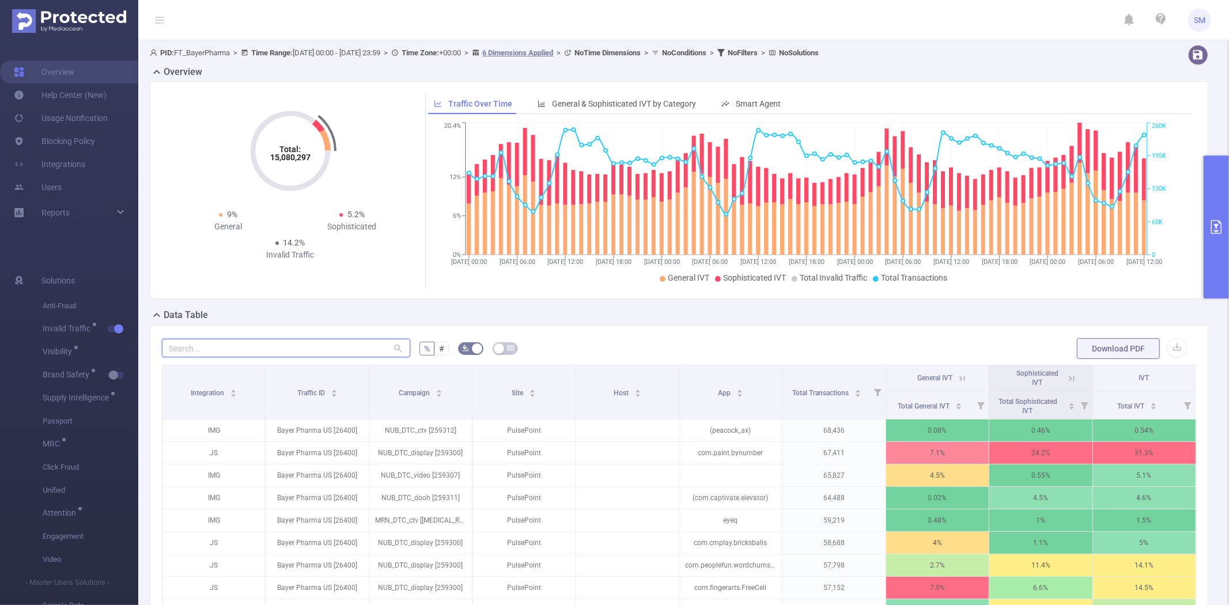
click at [321, 342] on input "text" at bounding box center [286, 348] width 248 height 18
click at [321, 315] on div "Data Table" at bounding box center [684, 316] width 1068 height 16
click at [1225, 212] on button "primary" at bounding box center [1216, 227] width 25 height 143
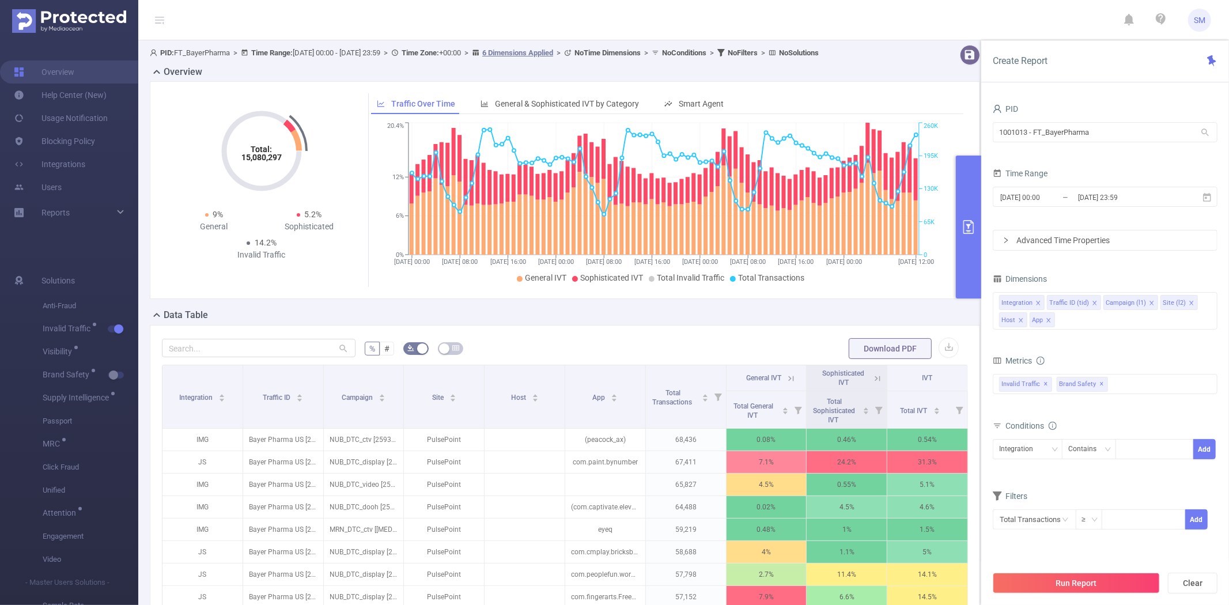
click at [961, 215] on button "primary" at bounding box center [968, 227] width 25 height 143
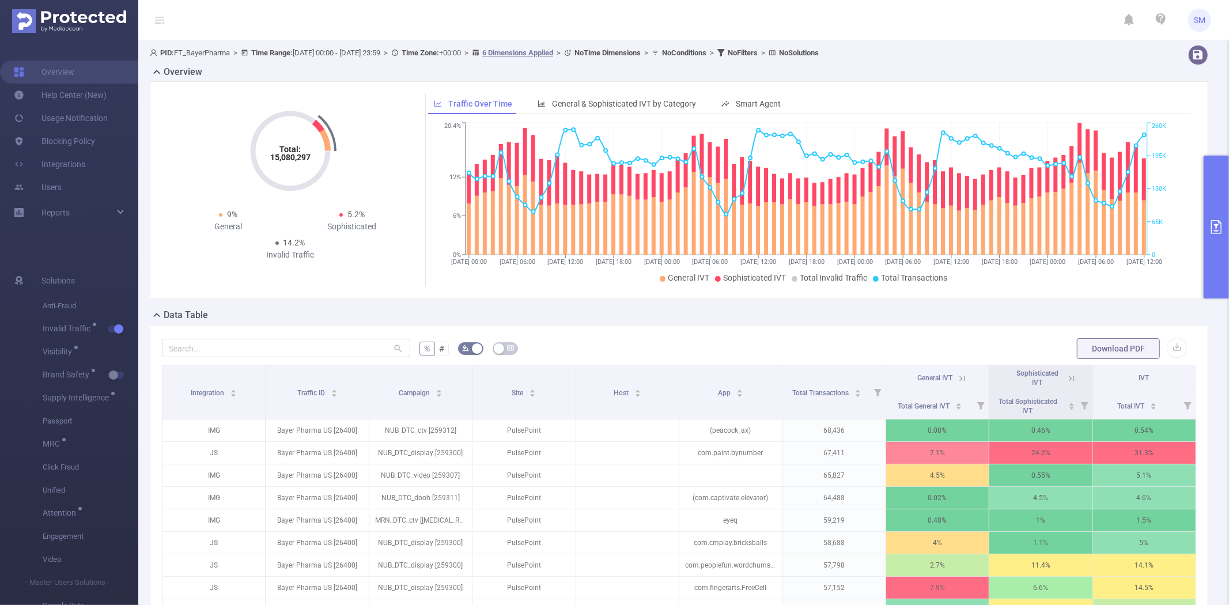
click at [1218, 209] on button "primary" at bounding box center [1216, 227] width 25 height 143
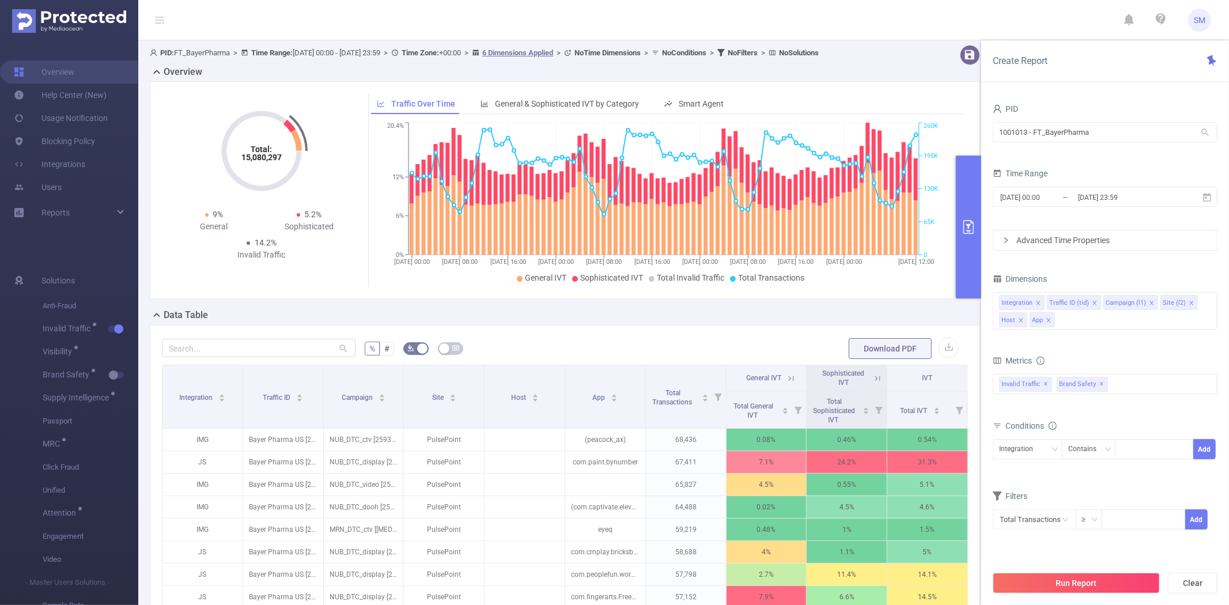
click at [661, 308] on div "Total: 15,080,297 Total: 15,080,297 9% General 5.2% Sophisticated 14.2% Invalid…" at bounding box center [565, 194] width 840 height 227
click at [1123, 349] on form "Dimensions Integration Traffic ID (tid) Campaign (l1) Site (l2) Host App Metric…" at bounding box center [1105, 408] width 225 height 274
click at [1126, 386] on div "Invalid Traffic ✕ Brand Safety ✕ Anti-Fraud Invalid Traffic Visibility Brand Sa…" at bounding box center [1105, 384] width 225 height 20
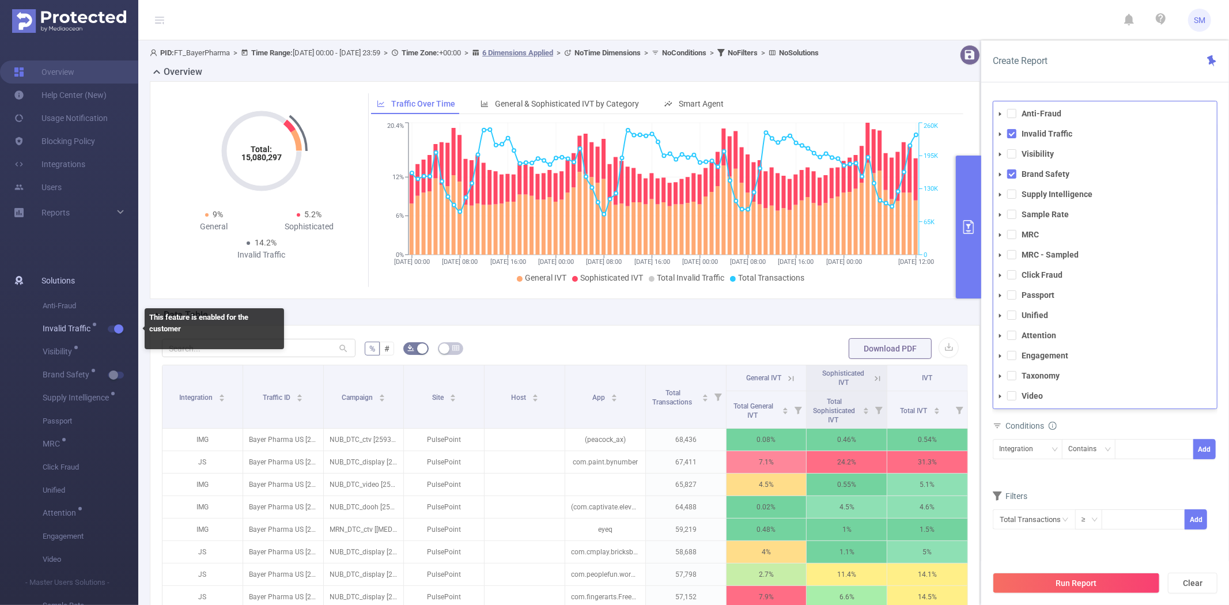
click at [115, 330] on button "button" at bounding box center [116, 329] width 16 height 7
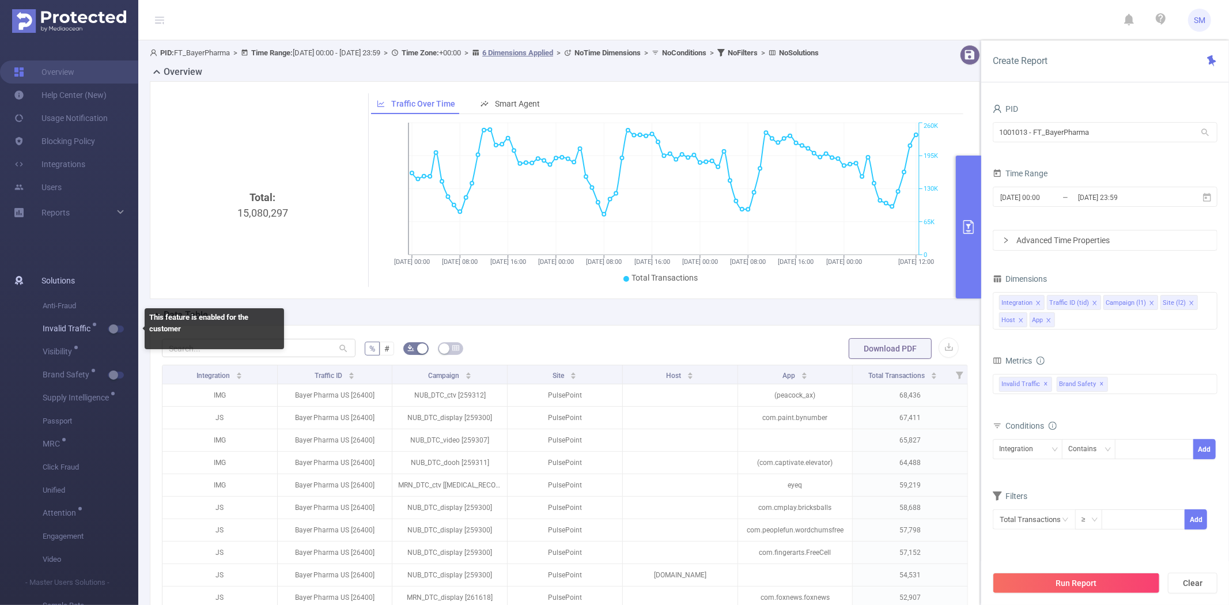
click at [115, 330] on button "button" at bounding box center [116, 329] width 16 height 7
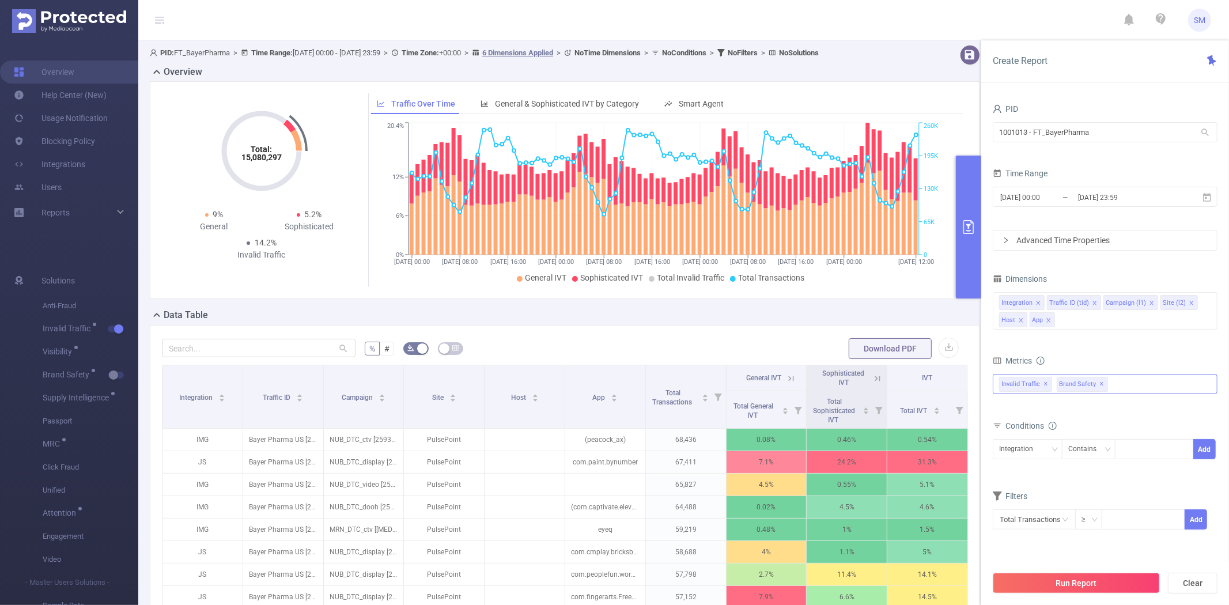
click at [1153, 384] on div "Invalid Traffic ✕ Brand Safety ✕ Anti-Fraud Invalid Traffic Visibility Brand Sa…" at bounding box center [1105, 384] width 225 height 20
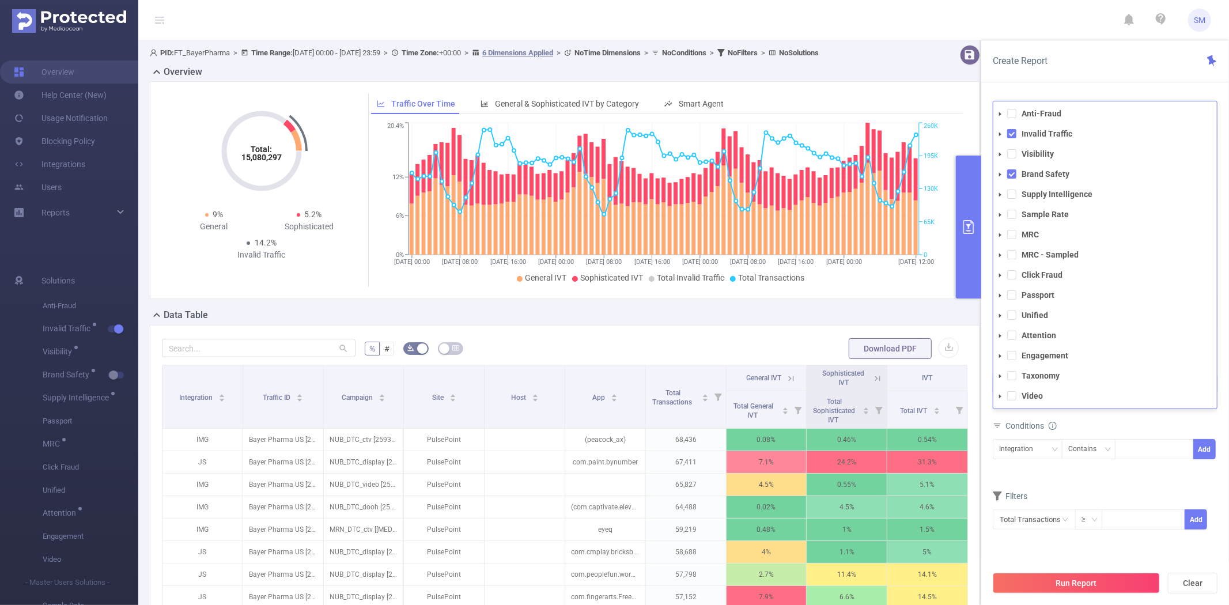
click at [999, 133] on icon "icon: caret-down" at bounding box center [1001, 134] width 6 height 6
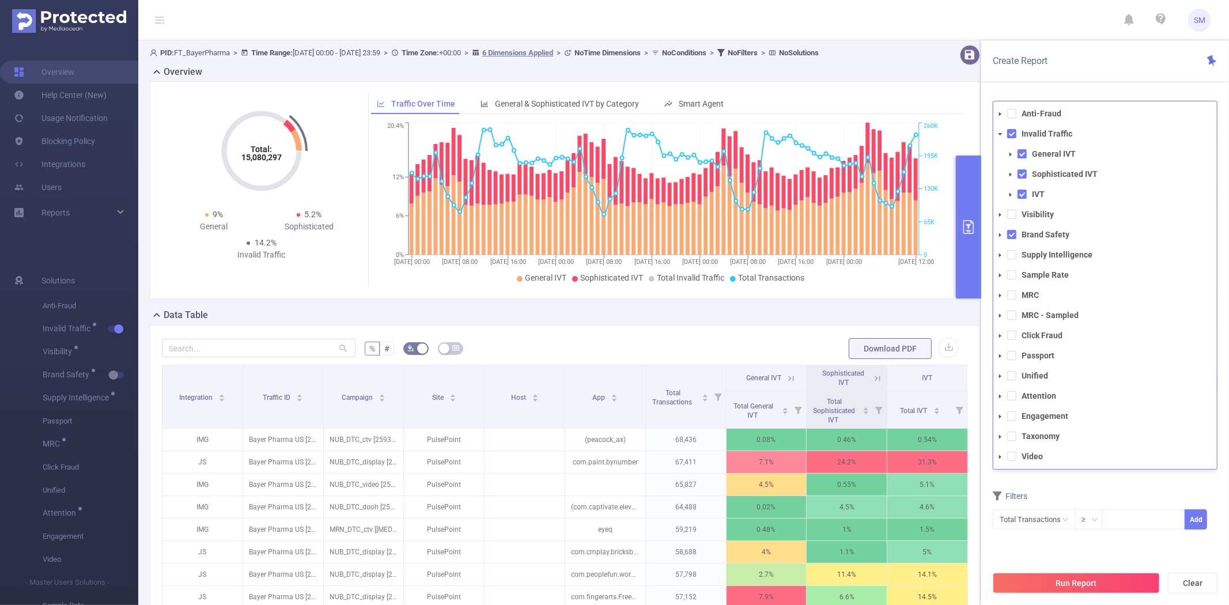
click at [1009, 156] on icon "icon: caret-down" at bounding box center [1011, 155] width 6 height 6
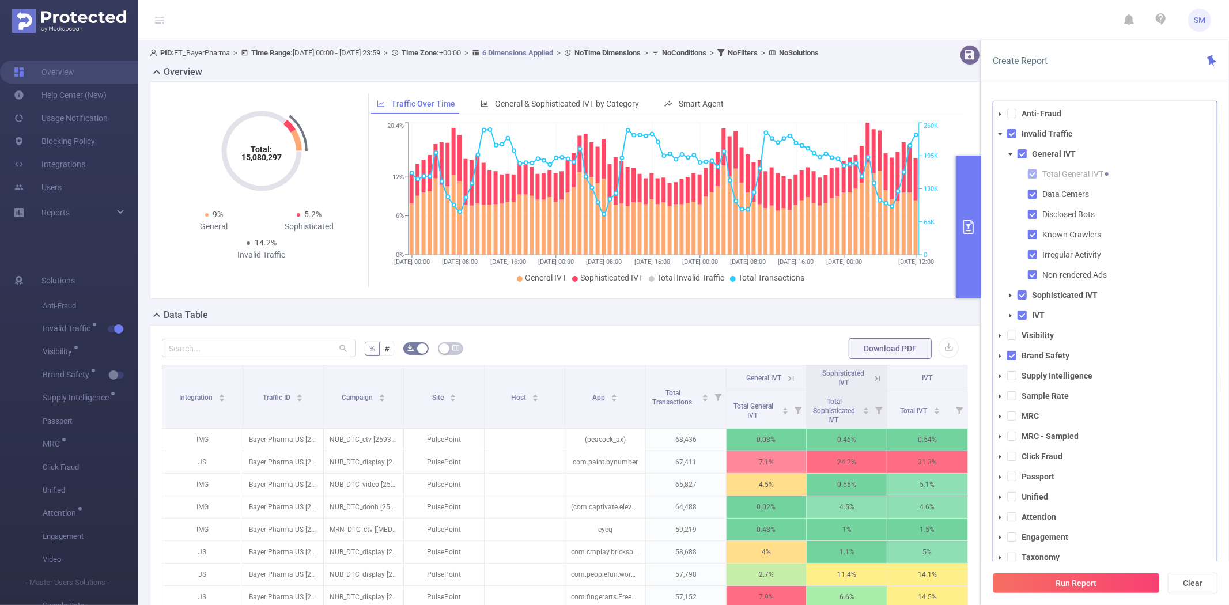
click at [1010, 152] on icon "icon: caret-down" at bounding box center [1011, 155] width 6 height 6
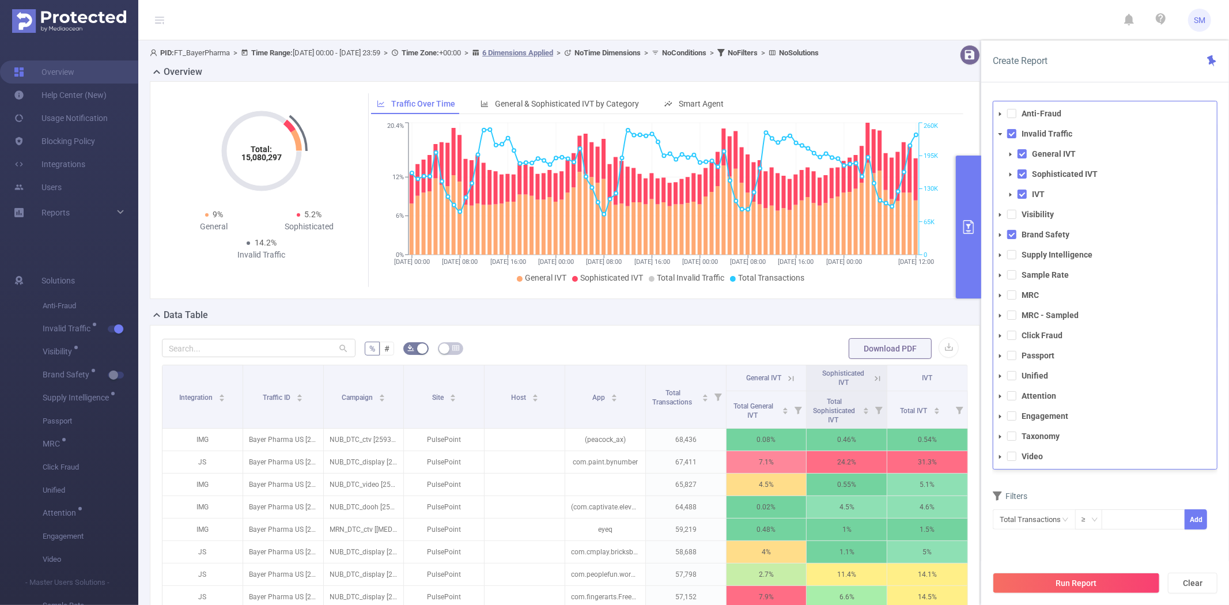
click at [1102, 90] on div "PID 1001013 - FT_BayerPharma 1001013 - FT_BayerPharma Time Range [DATE] 00:00 _…" at bounding box center [1105, 357] width 248 height 536
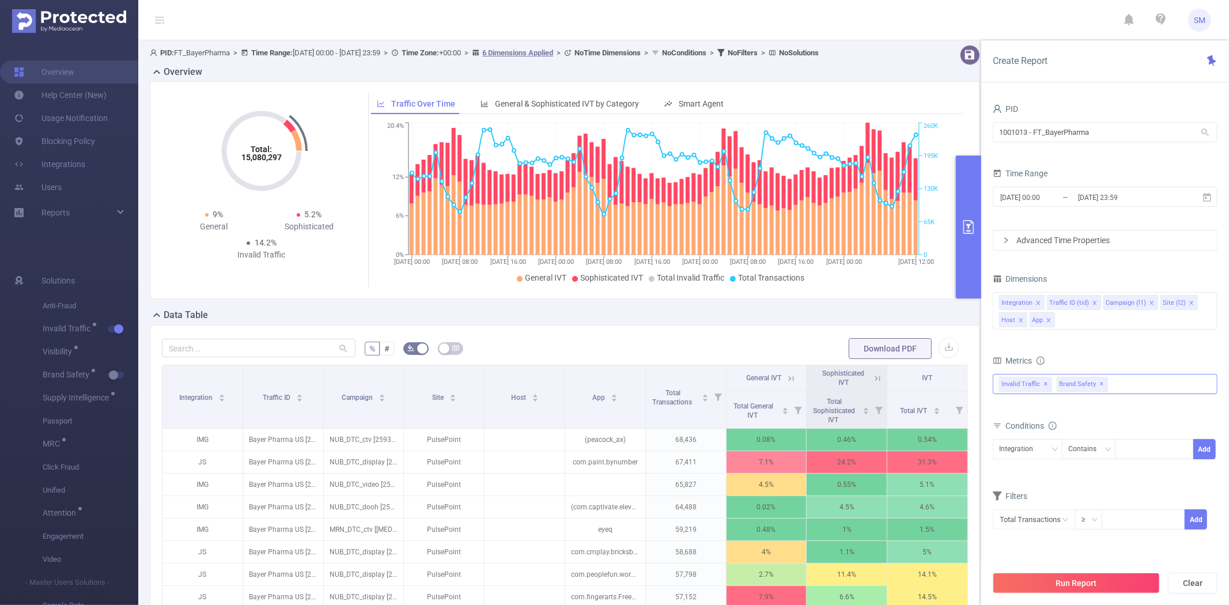
click at [1139, 383] on div "Invalid Traffic ✕ Brand Safety ✕ Anti-Fraud Invalid Traffic General IVT Sophist…" at bounding box center [1105, 384] width 225 height 20
click at [1124, 485] on form "Dimensions Integration Traffic ID (tid) Campaign (l1) Site (l2) Host App Metric…" at bounding box center [1105, 408] width 225 height 274
